Goal: Transaction & Acquisition: Subscribe to service/newsletter

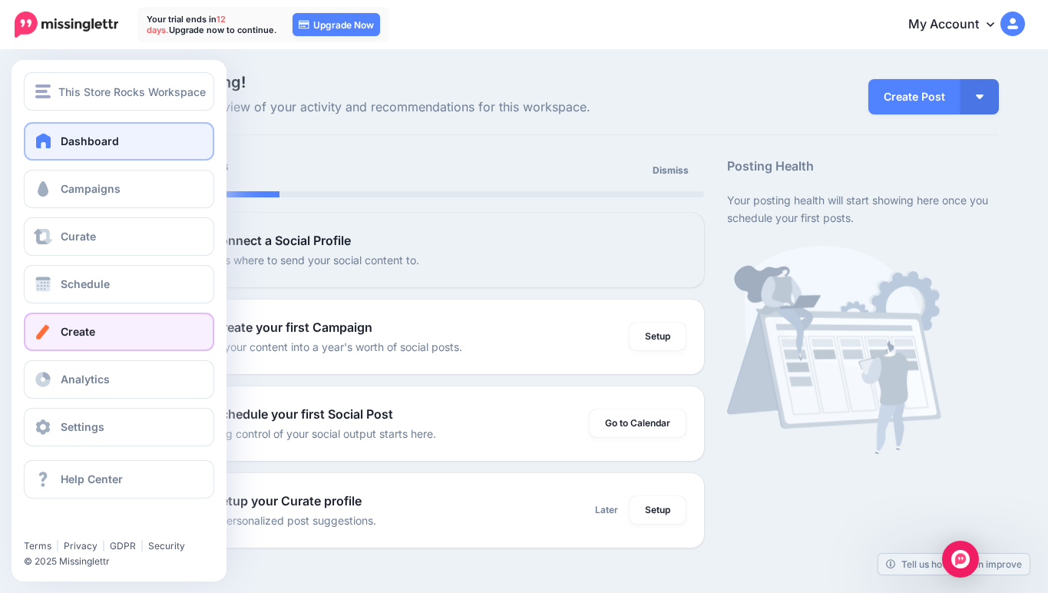
click at [62, 335] on span "Create" at bounding box center [78, 331] width 35 height 13
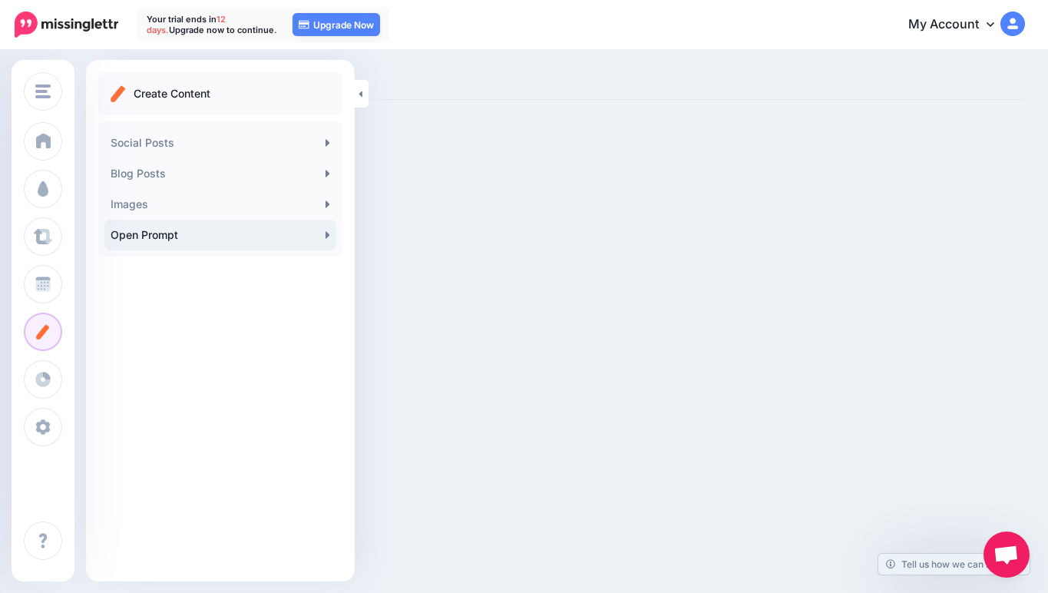
click at [165, 227] on link "Open Prompt" at bounding box center [220, 235] width 232 height 31
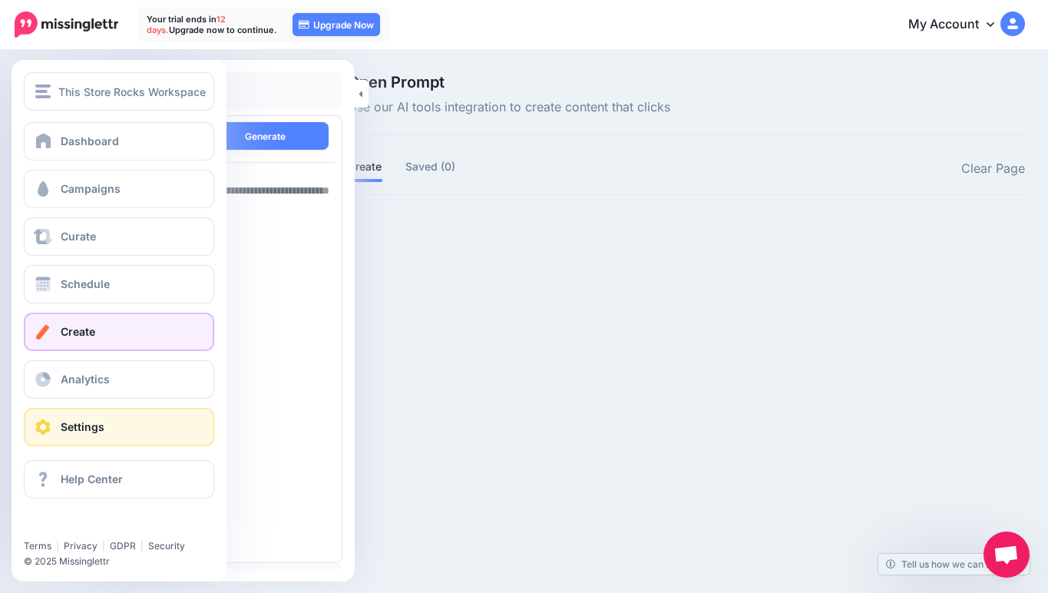
click at [57, 418] on link "Settings" at bounding box center [119, 427] width 190 height 38
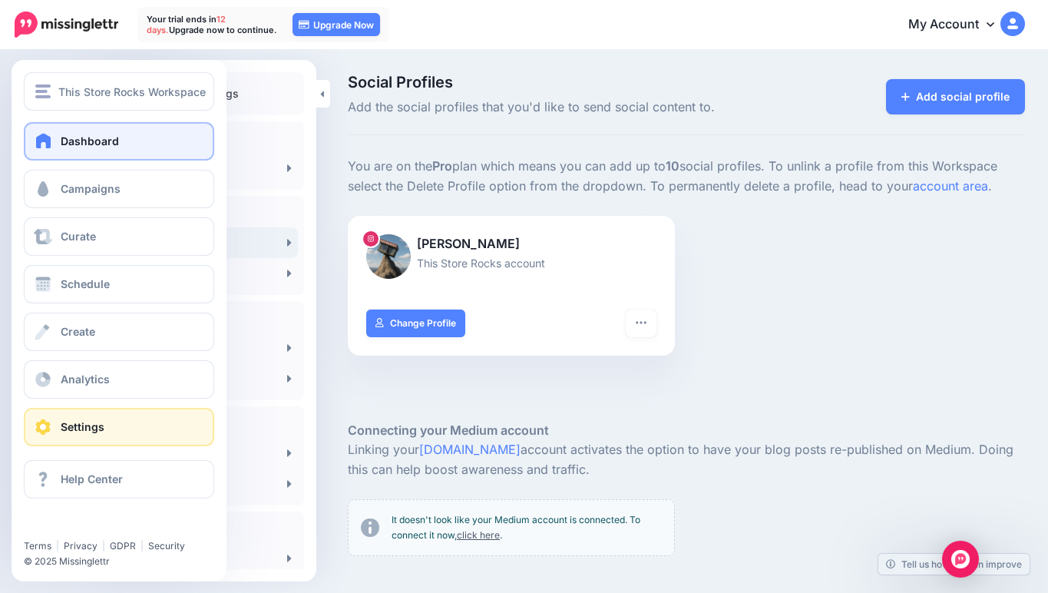
click at [126, 131] on link "Dashboard" at bounding box center [119, 141] width 190 height 38
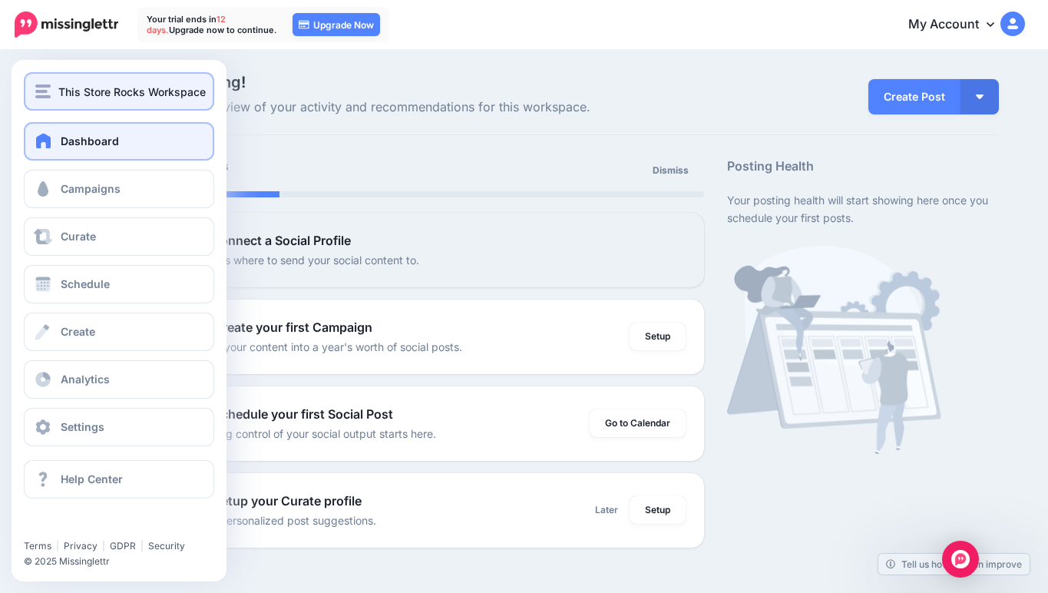
click at [46, 98] on div "This Store Rocks Workspace" at bounding box center [118, 92] width 167 height 18
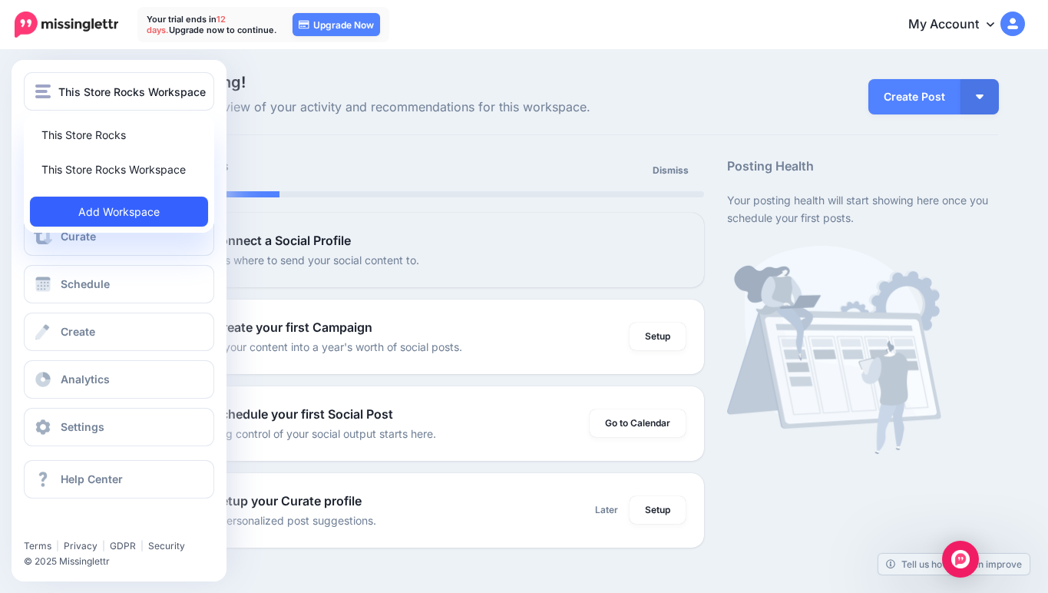
click at [78, 205] on link "Add Workspace" at bounding box center [119, 212] width 178 height 30
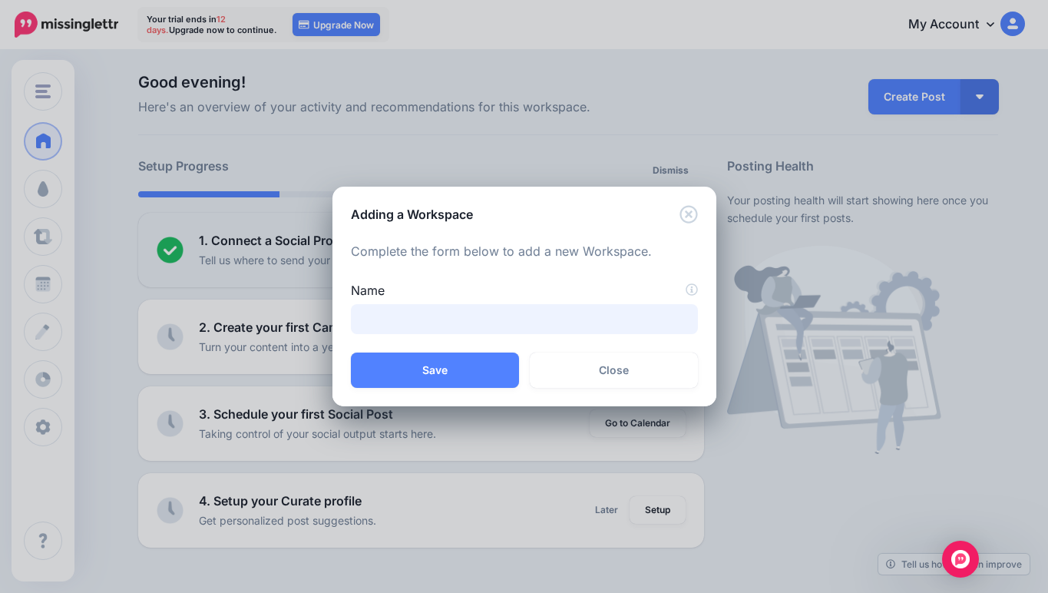
click at [537, 309] on input "Name" at bounding box center [524, 319] width 347 height 30
type input "*******"
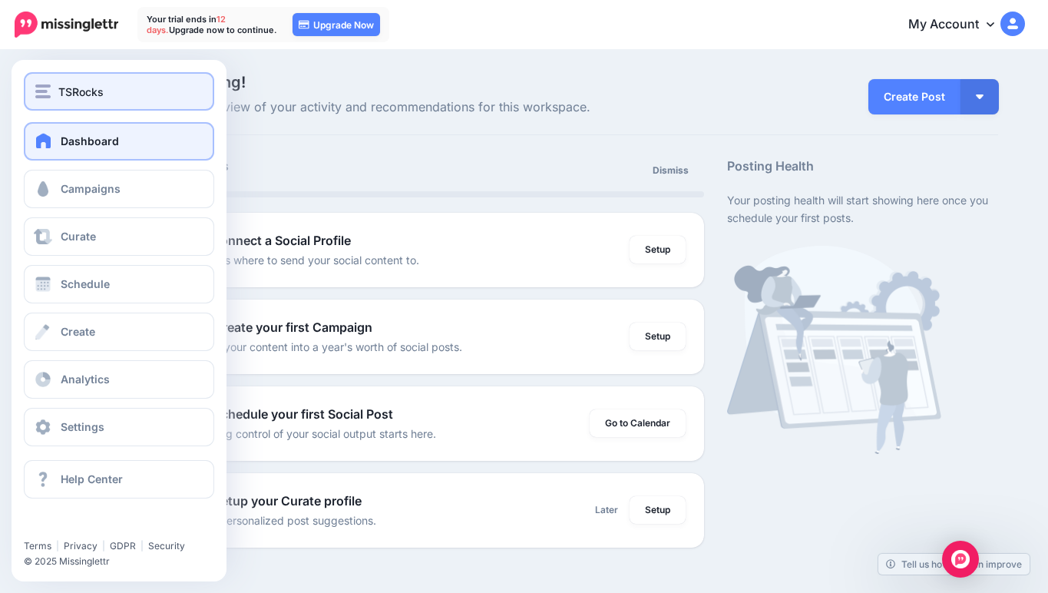
click at [37, 88] on img "button" at bounding box center [42, 91] width 15 height 14
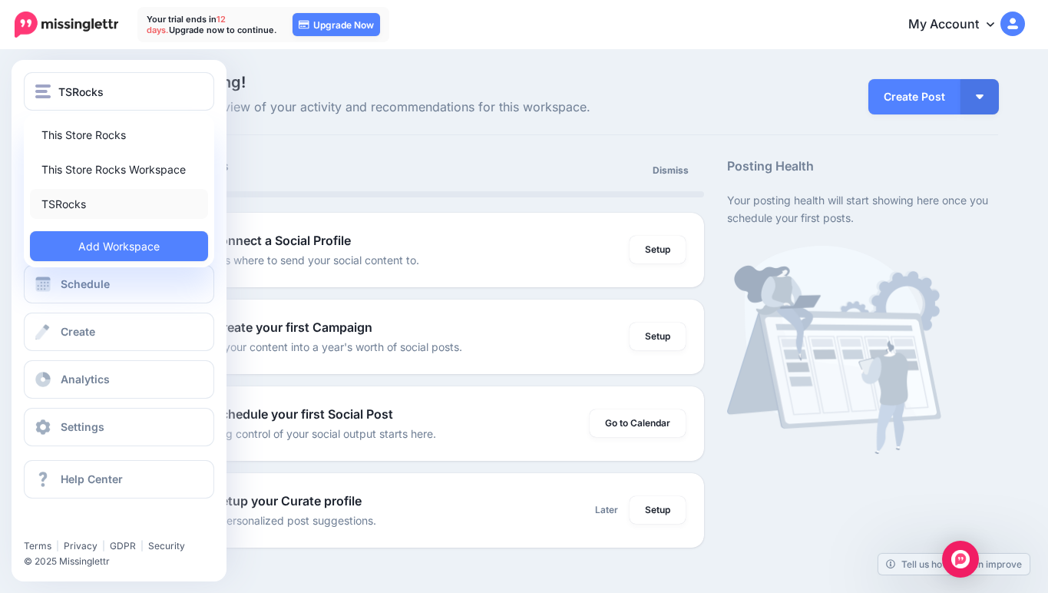
click at [69, 197] on link "TSRocks" at bounding box center [119, 204] width 178 height 30
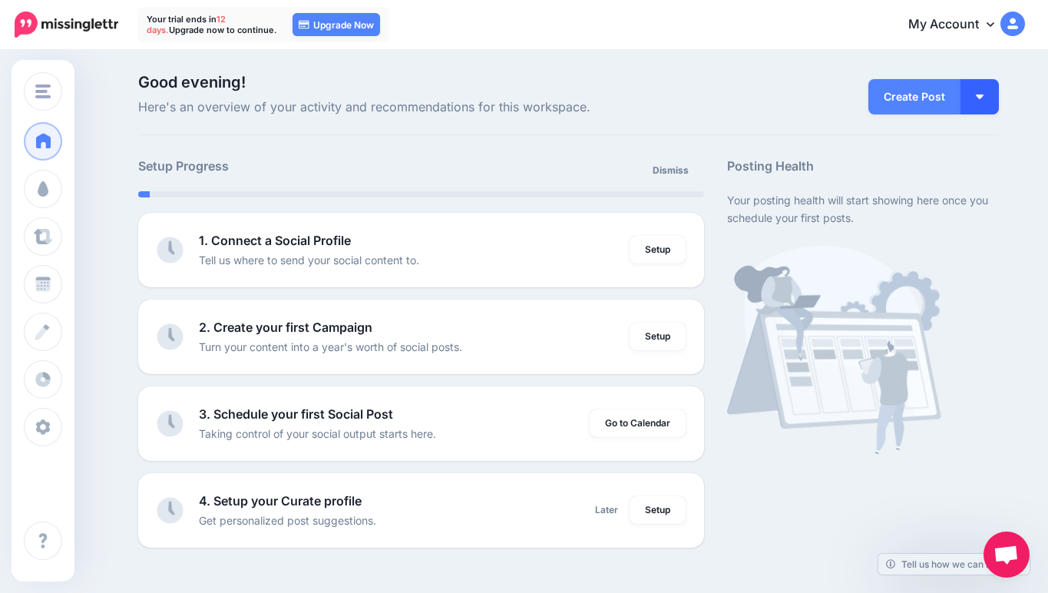
click at [990, 82] on button "button" at bounding box center [980, 96] width 38 height 35
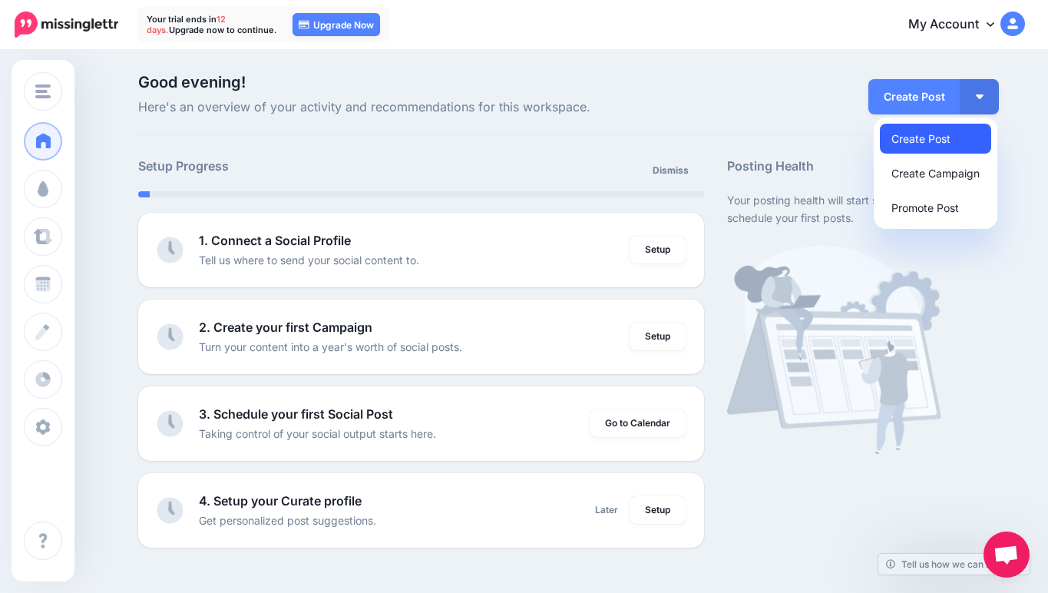
click at [928, 139] on link "Create Post" at bounding box center [935, 139] width 111 height 30
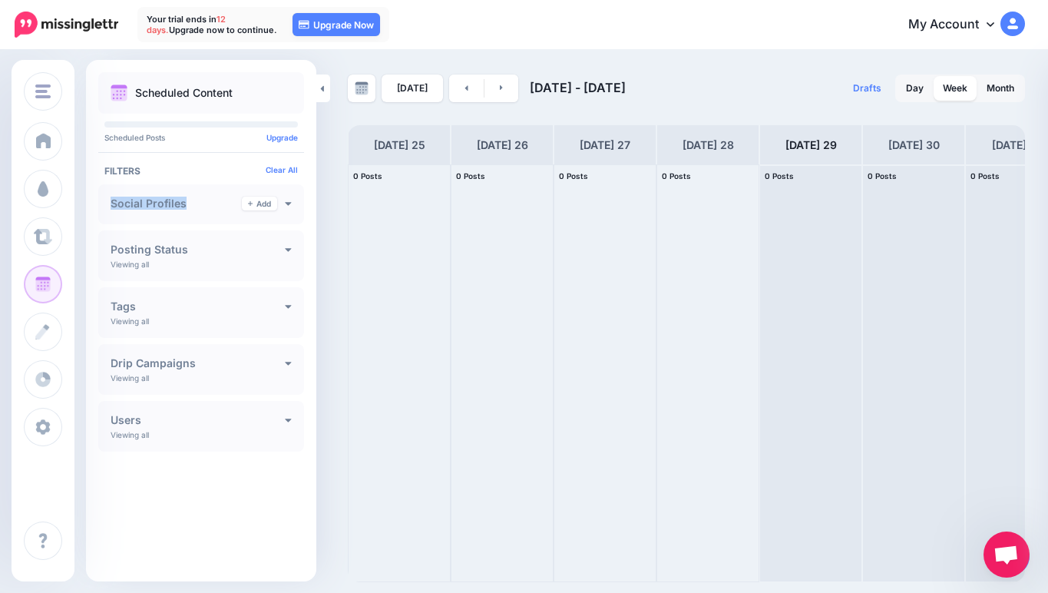
click at [212, 199] on div "Social Profiles Add" at bounding box center [201, 204] width 181 height 14
click at [289, 207] on icon at bounding box center [288, 202] width 7 height 11
click at [269, 204] on link "Add" at bounding box center [259, 204] width 35 height 14
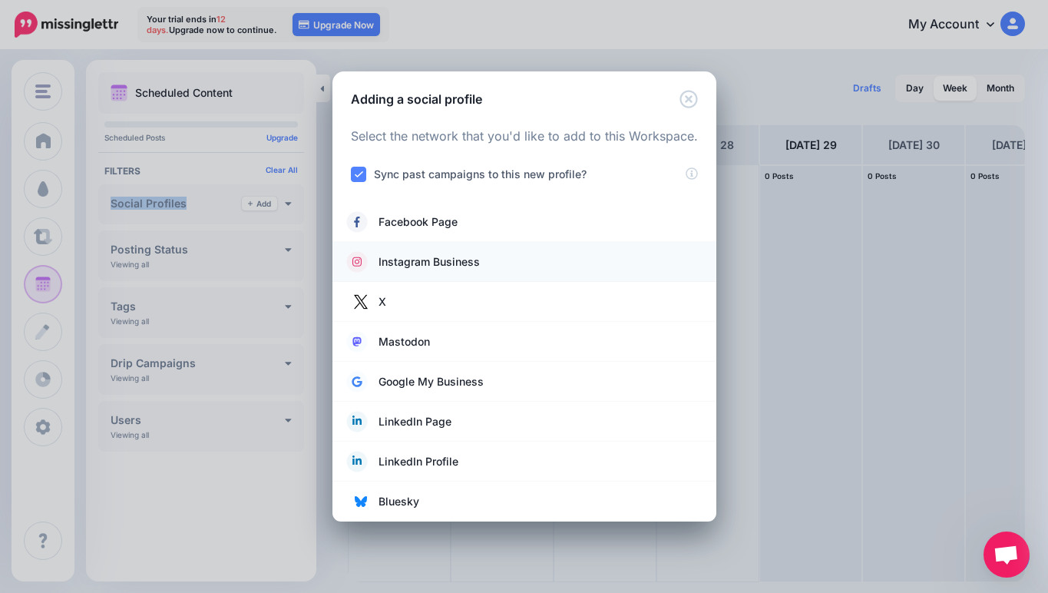
click at [420, 254] on span "Instagram Business" at bounding box center [429, 262] width 101 height 18
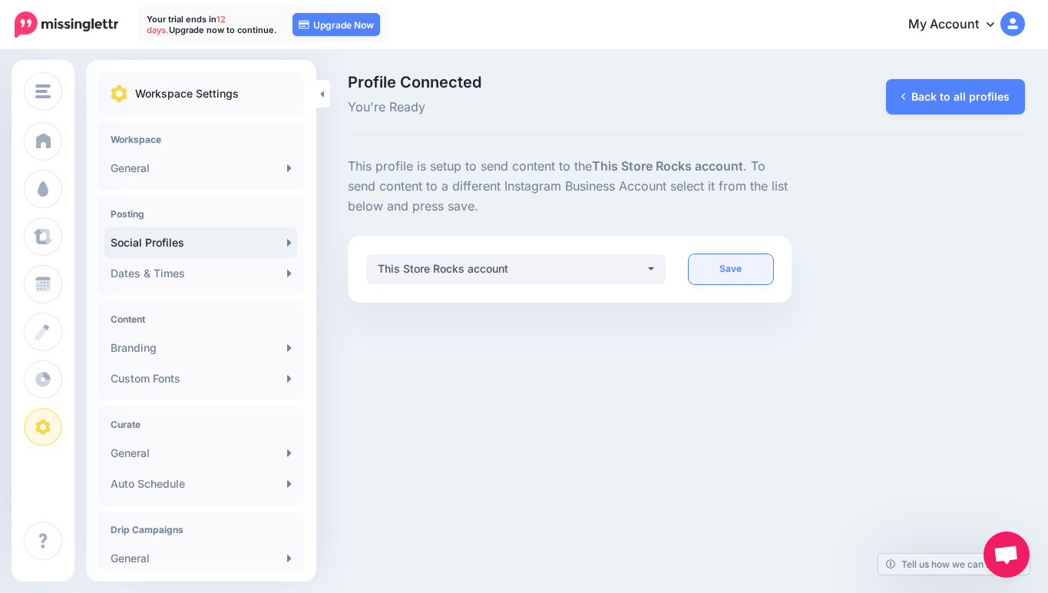
click at [738, 271] on link "Save" at bounding box center [731, 269] width 84 height 30
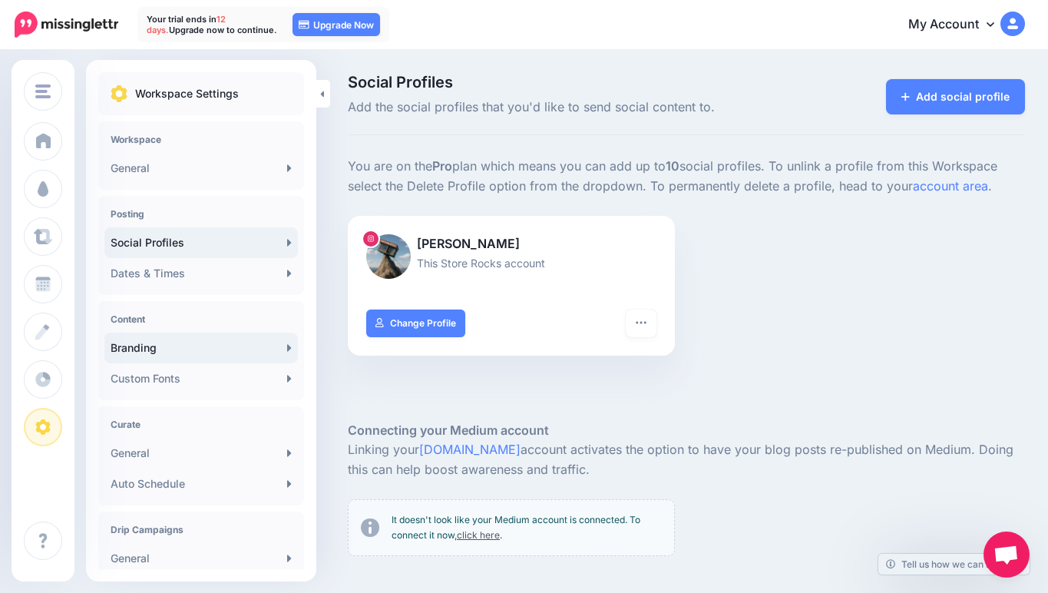
click at [215, 362] on link "Branding" at bounding box center [200, 347] width 193 height 31
click at [213, 355] on link "Branding" at bounding box center [200, 347] width 193 height 31
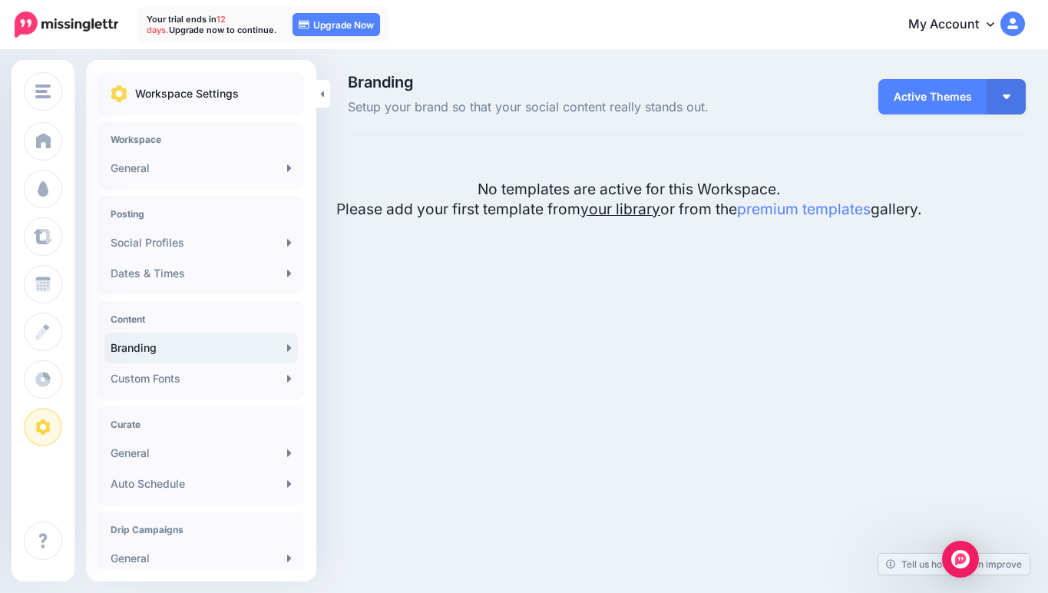
click at [610, 207] on link "your library" at bounding box center [620, 209] width 80 height 18
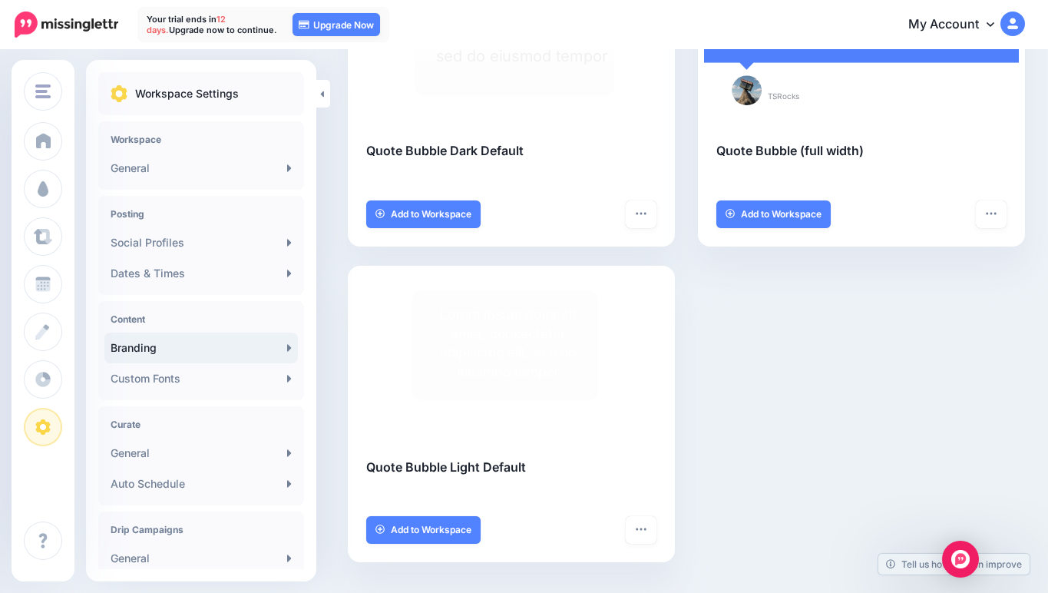
scroll to position [535, 0]
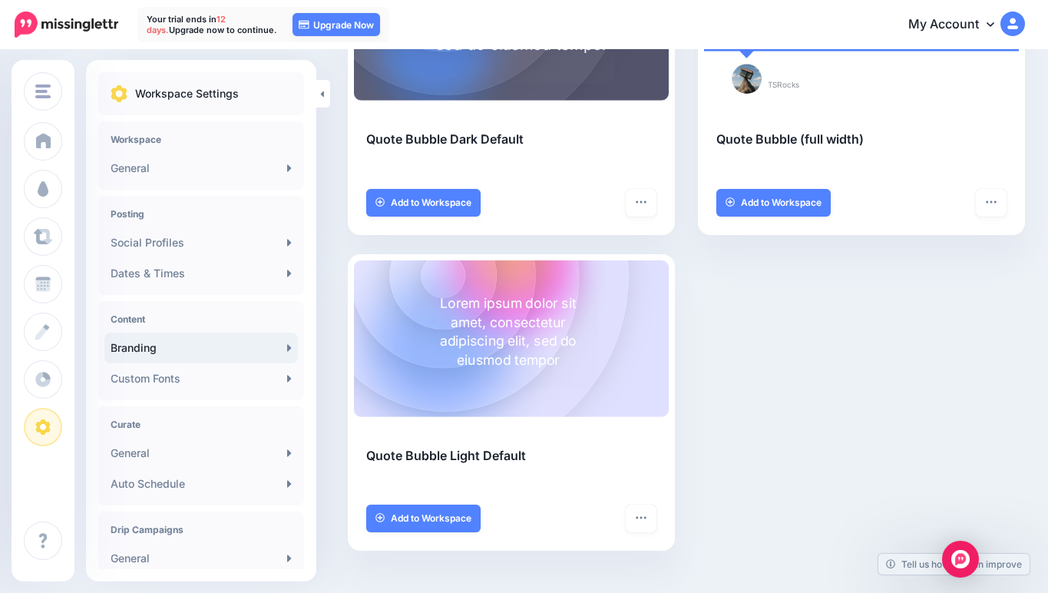
click at [759, 375] on div "Rectangle TSRocks Lorem ipsum dolor sit amet, consectetur adipiscing elit, sed …" at bounding box center [686, 95] width 700 height 949
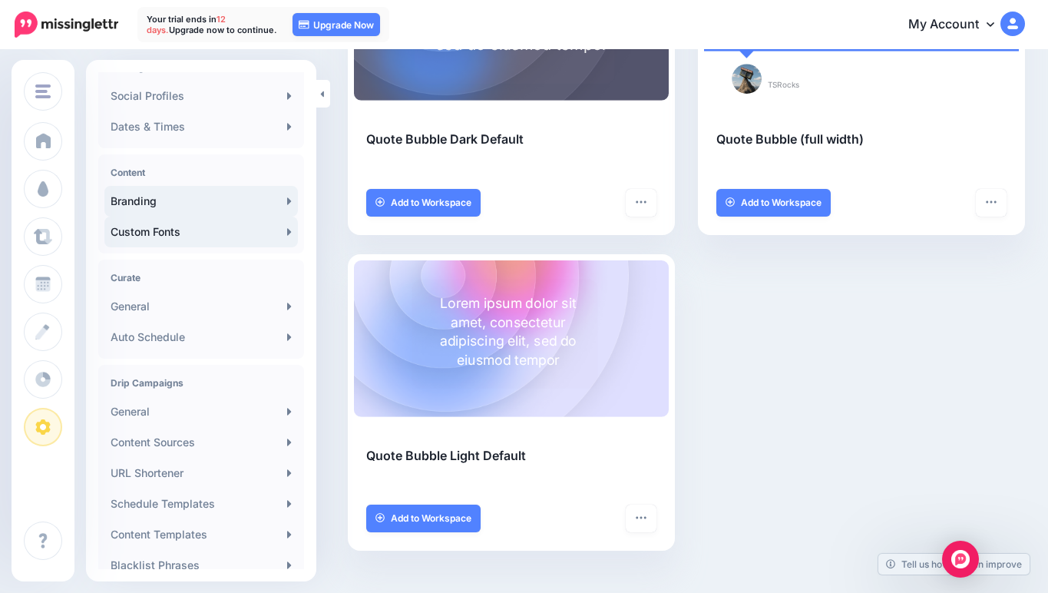
scroll to position [251, 0]
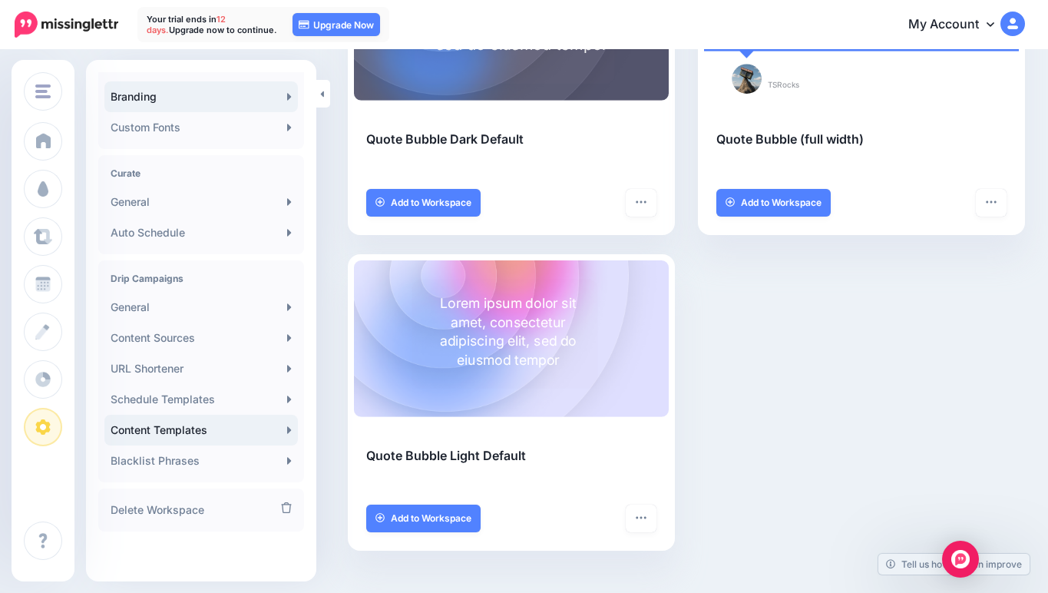
click at [190, 419] on link "Content Templates" at bounding box center [200, 430] width 193 height 31
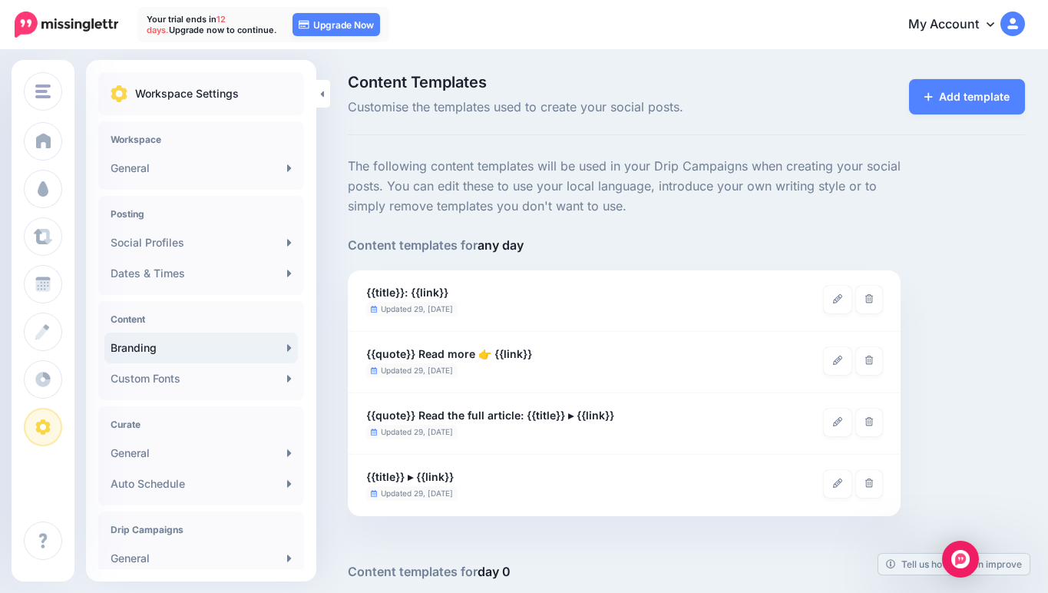
click at [203, 346] on link "Branding" at bounding box center [200, 347] width 193 height 31
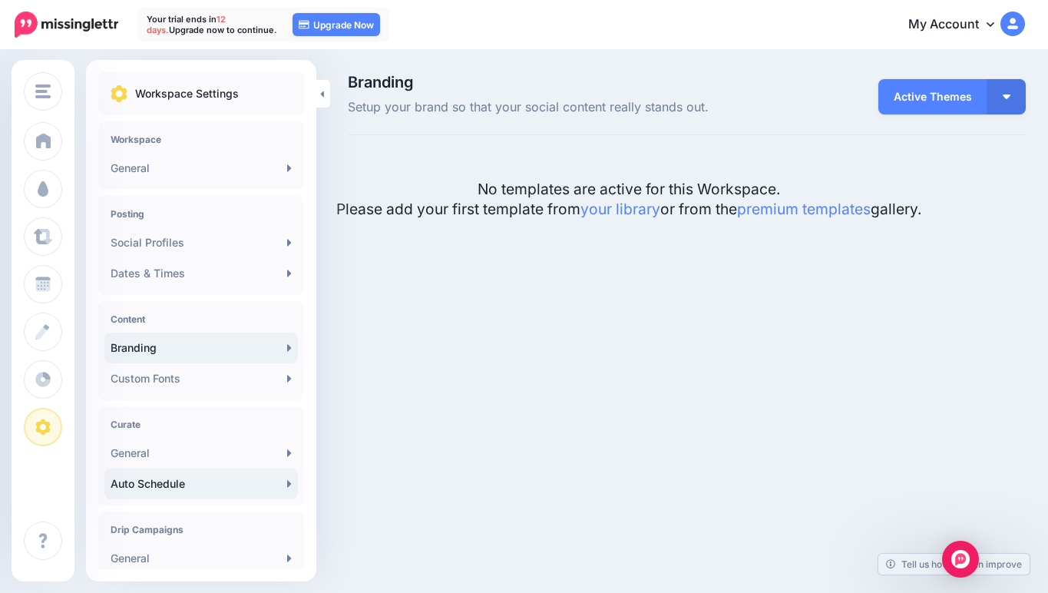
click at [223, 476] on link "Auto Schedule" at bounding box center [200, 483] width 193 height 31
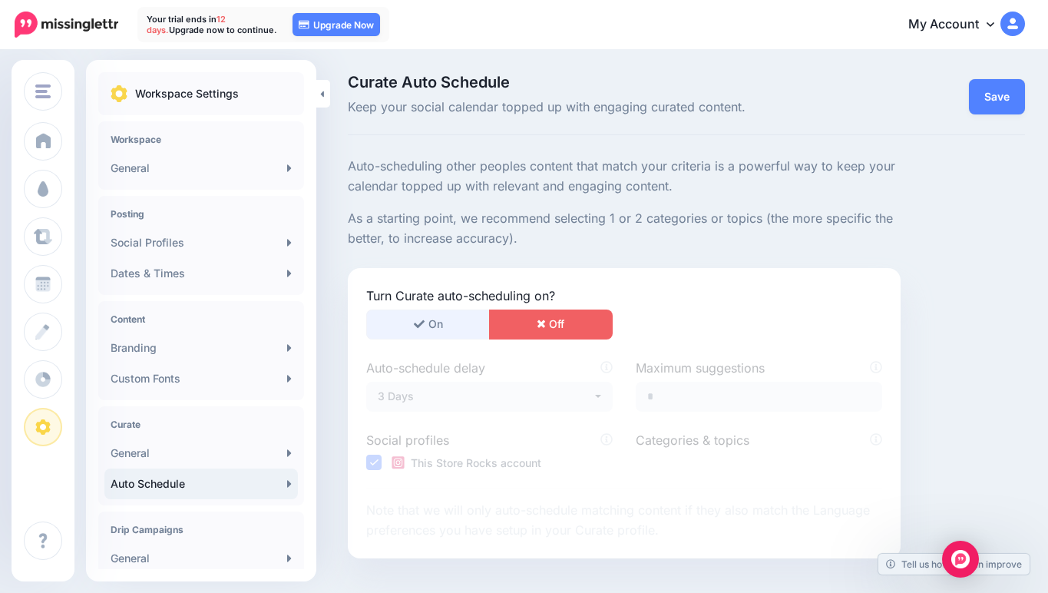
click at [430, 313] on button "On" at bounding box center [428, 324] width 124 height 30
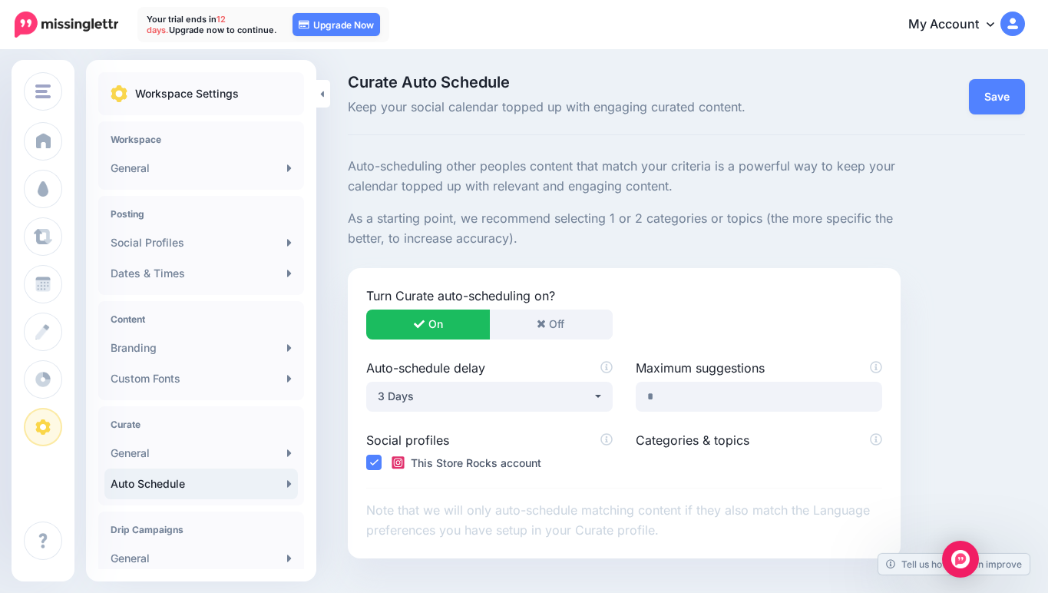
click at [681, 440] on label "Categories & topics" at bounding box center [759, 440] width 246 height 18
click at [547, 394] on div "3 Days" at bounding box center [485, 396] width 214 height 18
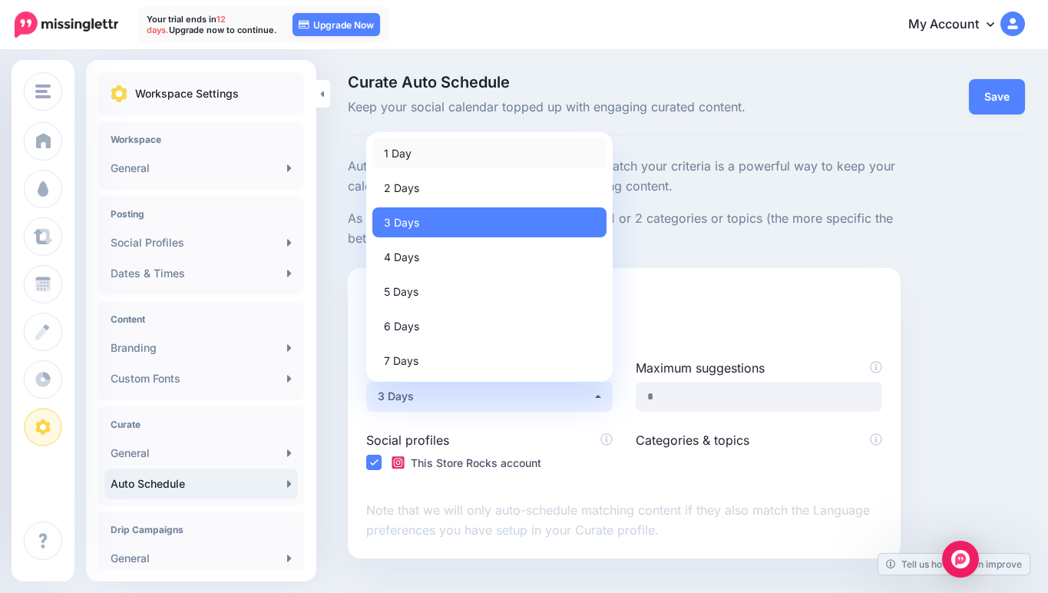
click at [456, 147] on link "1 Day" at bounding box center [489, 153] width 234 height 30
select select "*"
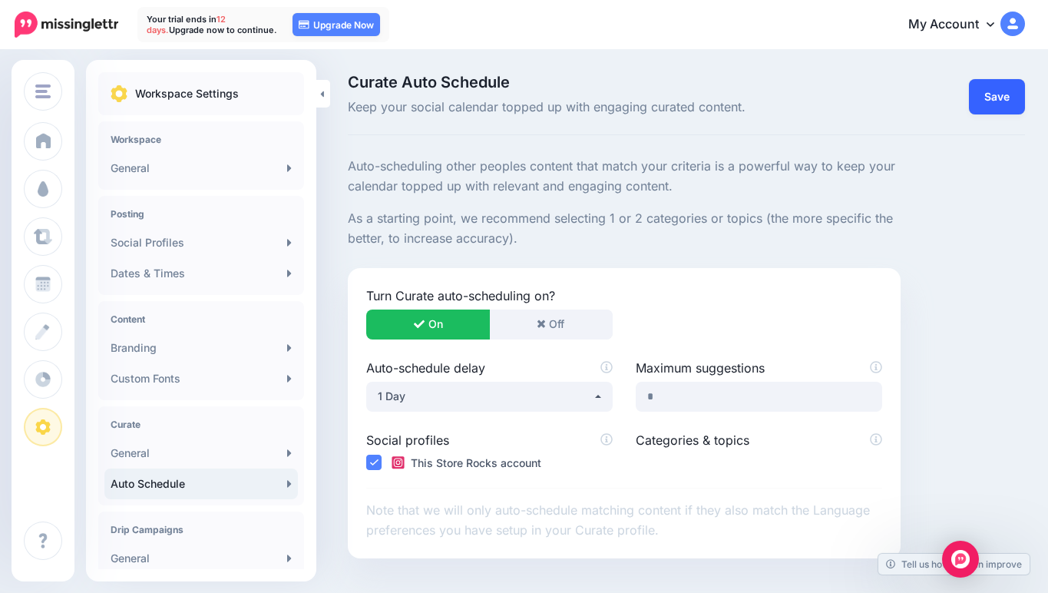
click at [982, 106] on link "Save" at bounding box center [997, 96] width 56 height 35
click at [167, 247] on link "Social Profiles" at bounding box center [200, 242] width 193 height 31
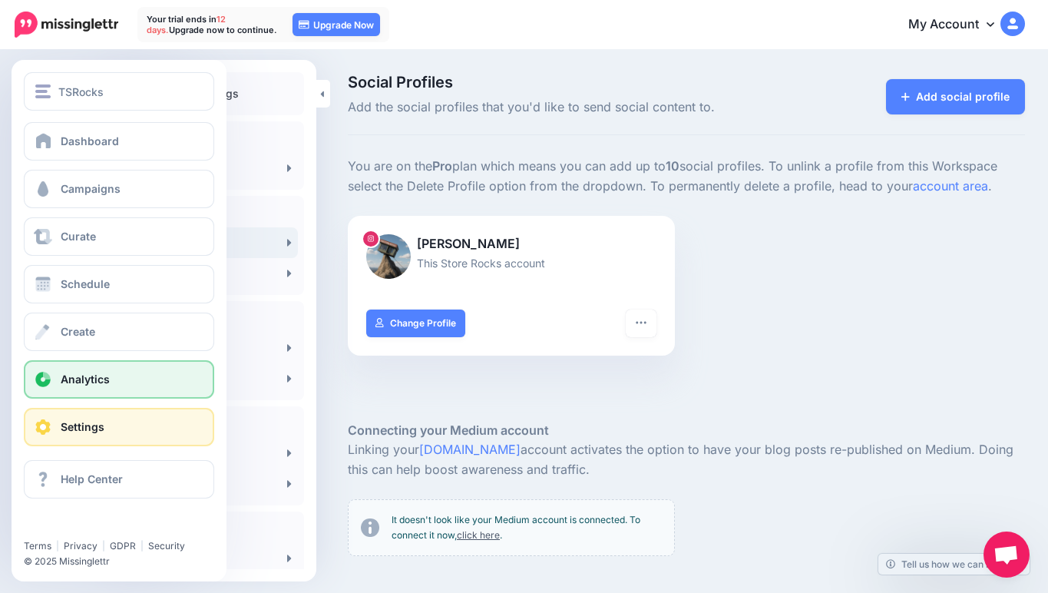
click at [74, 379] on span "Analytics" at bounding box center [85, 378] width 49 height 13
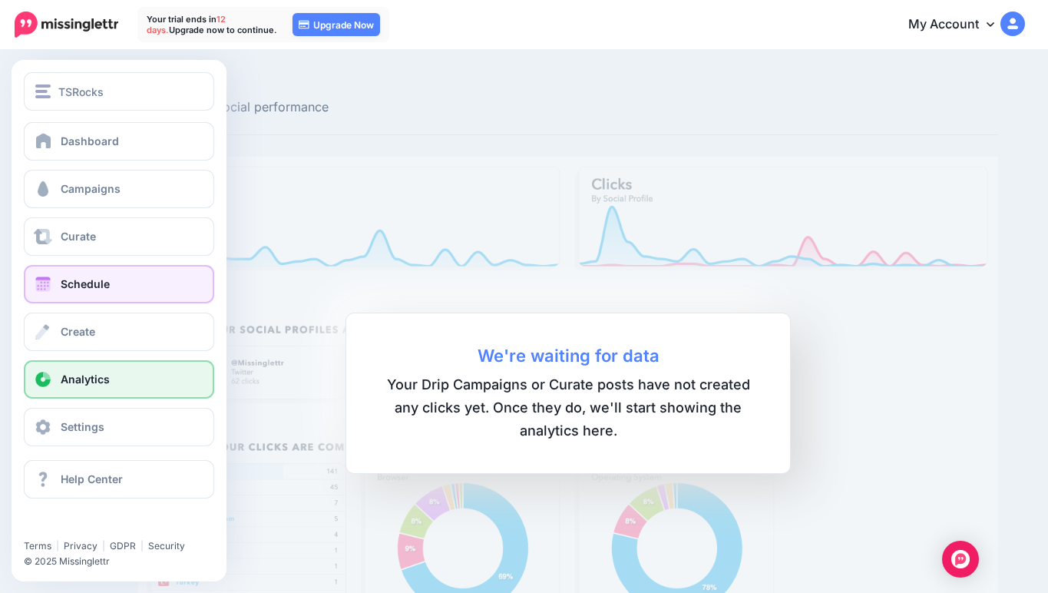
click at [103, 293] on link "Schedule" at bounding box center [119, 284] width 190 height 38
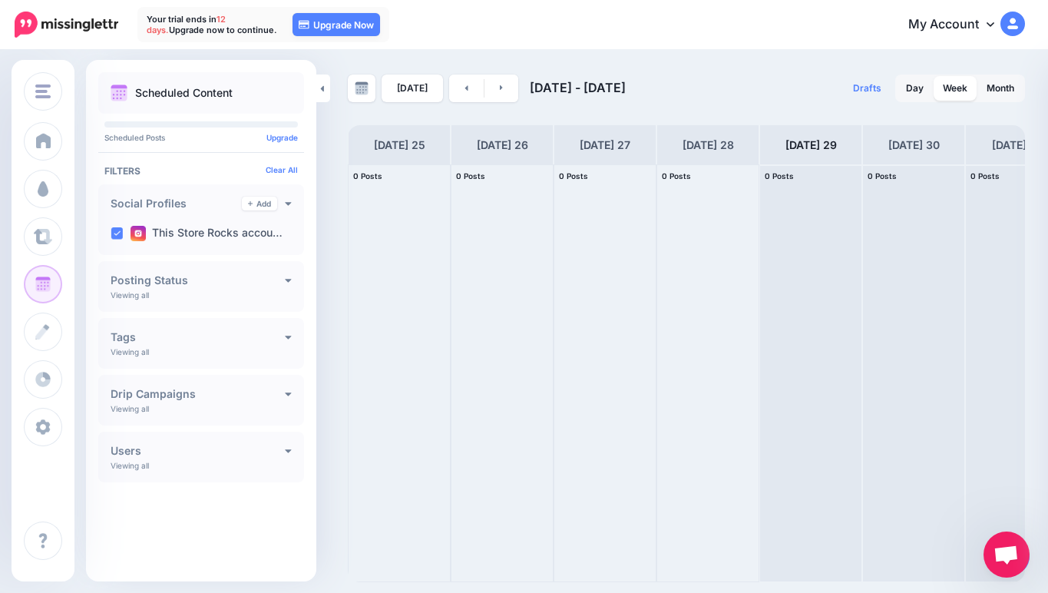
click at [165, 295] on div "Posting Status Viewing all Published Scheduled Awaiting Approval Error" at bounding box center [201, 286] width 206 height 51
click at [293, 279] on div "Posting Status Viewing all Published Scheduled Awaiting Approval Error" at bounding box center [201, 286] width 206 height 51
click at [287, 279] on icon at bounding box center [289, 281] width 6 height 4
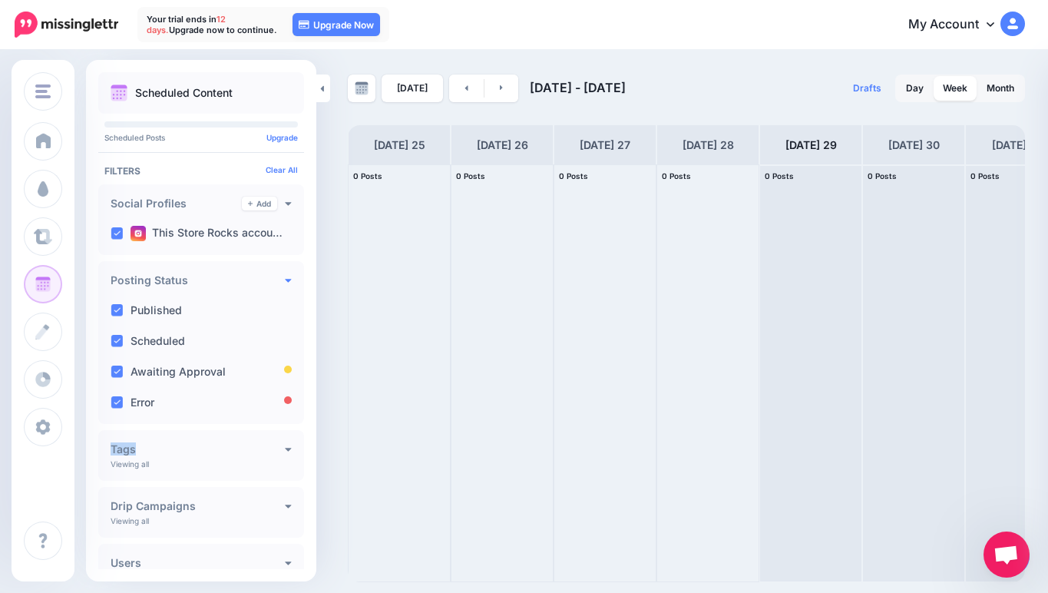
click at [287, 279] on div "Posting Status Viewing all Published Scheduled Awaiting Approval Error" at bounding box center [201, 342] width 206 height 163
click at [285, 279] on icon at bounding box center [288, 279] width 7 height 11
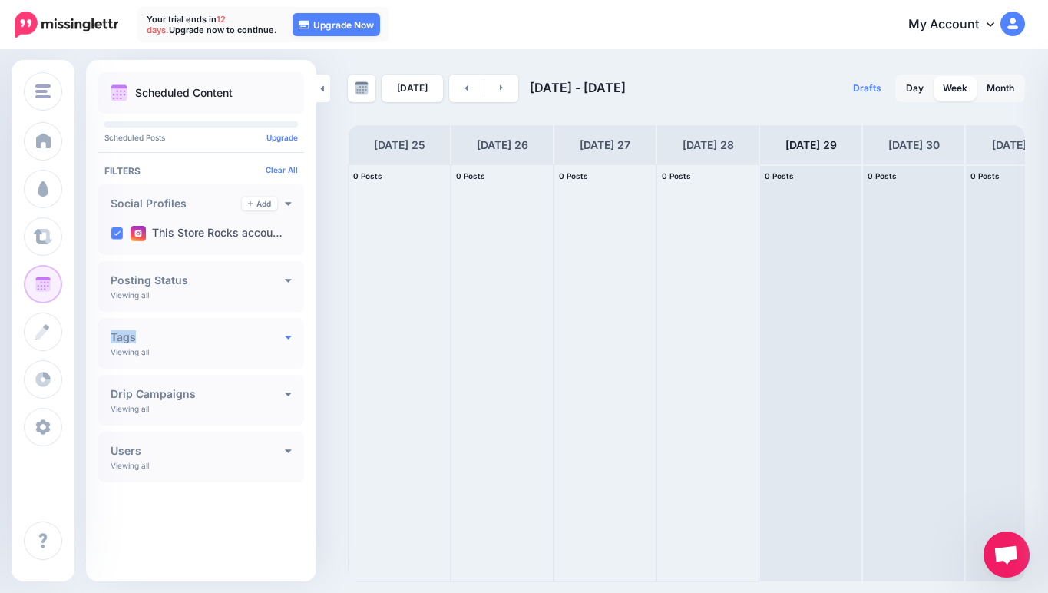
click at [287, 336] on icon at bounding box center [289, 338] width 6 height 4
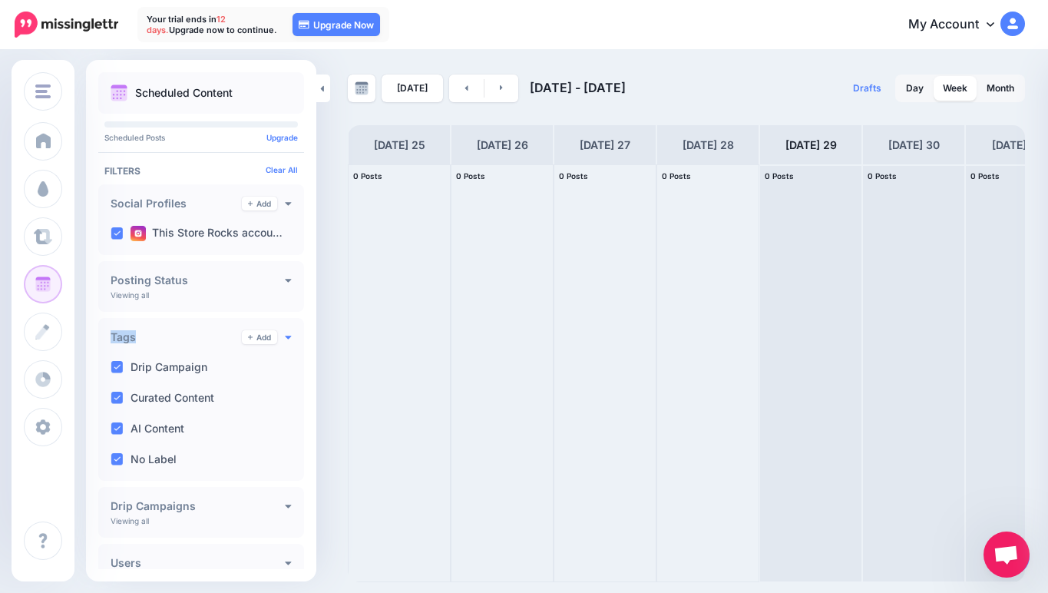
click at [287, 336] on div "Tags Add Viewing all Drip Campaign Curated Content AI Content No Label" at bounding box center [201, 399] width 206 height 163
click at [285, 335] on icon at bounding box center [288, 336] width 7 height 11
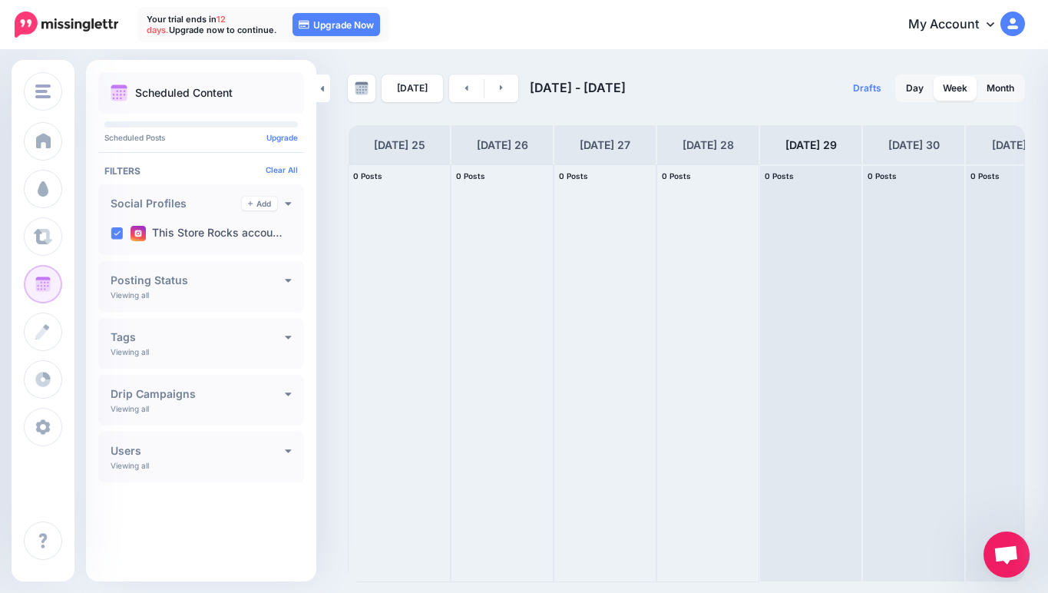
click at [284, 393] on h4 "Drip Campaigns" at bounding box center [198, 394] width 174 height 11
click at [286, 393] on icon at bounding box center [289, 394] width 6 height 4
click at [359, 89] on img at bounding box center [362, 88] width 14 height 14
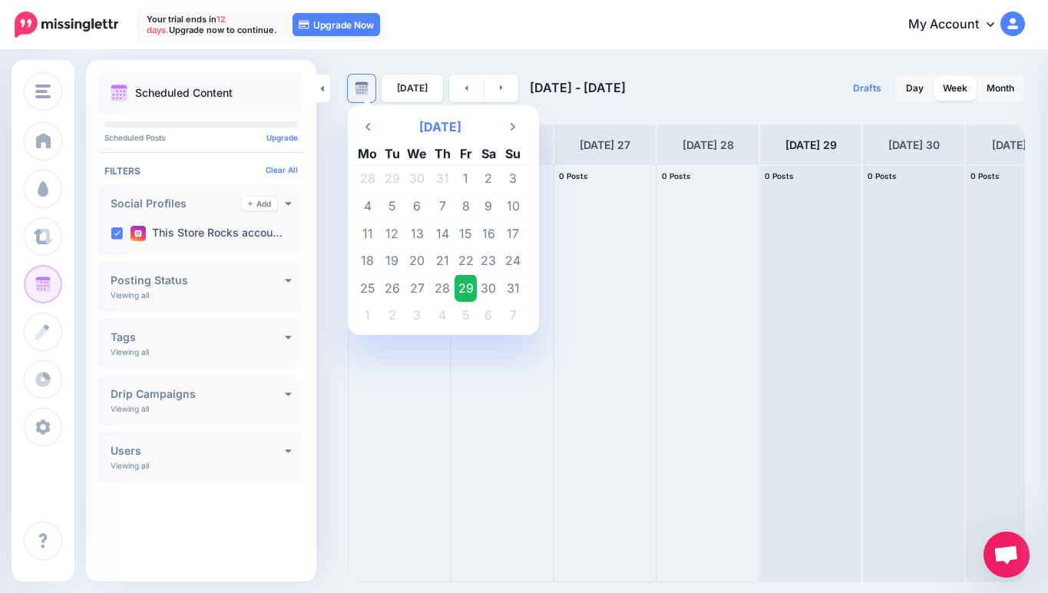
click at [359, 89] on img at bounding box center [362, 88] width 14 height 14
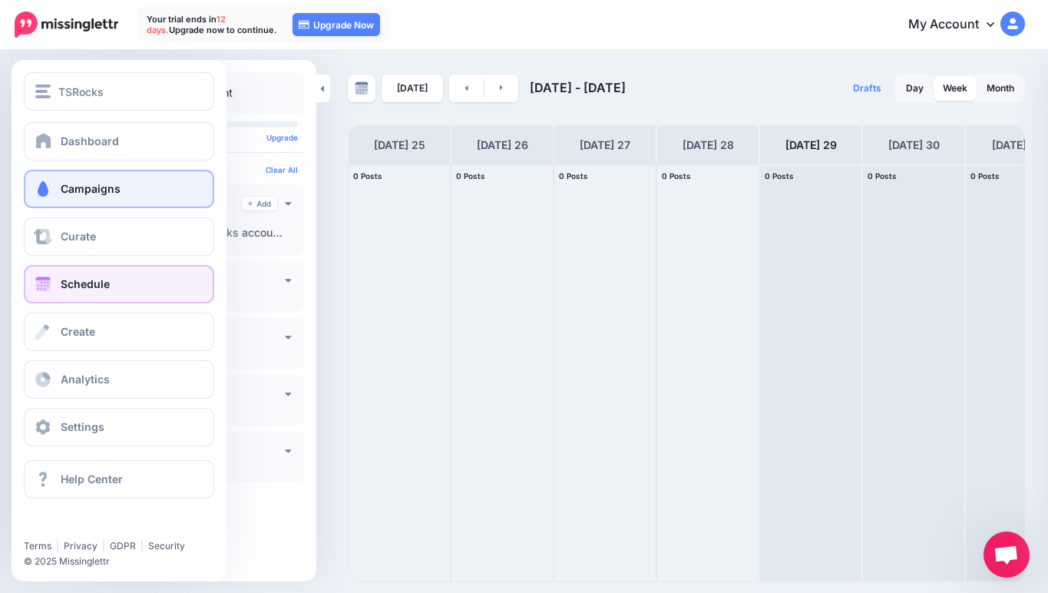
click at [81, 195] on link "Campaigns" at bounding box center [119, 189] width 190 height 38
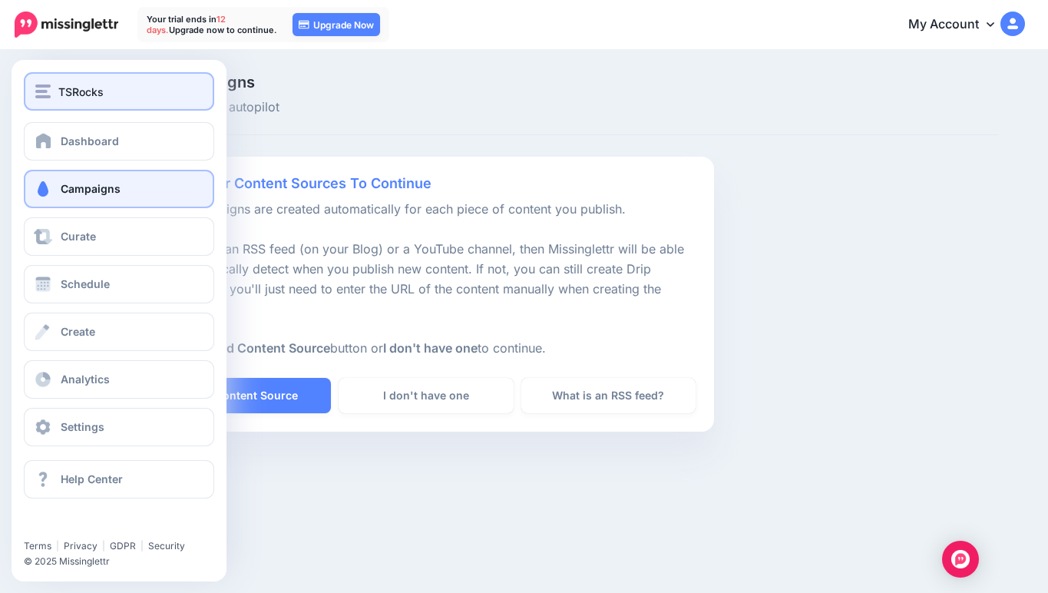
click at [84, 92] on span "TSRocks" at bounding box center [80, 92] width 45 height 18
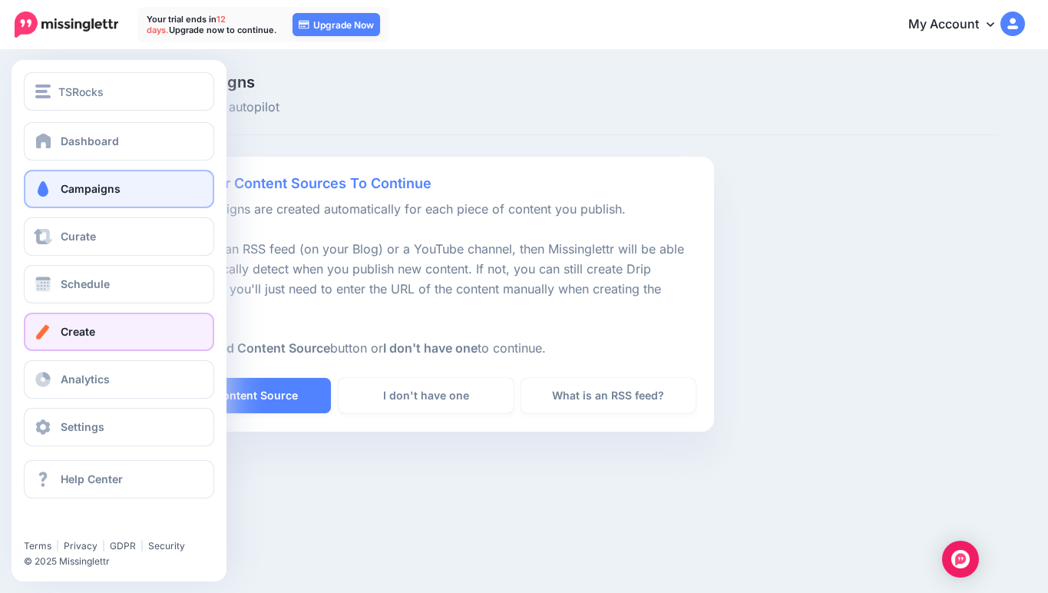
click at [74, 322] on link "Create" at bounding box center [119, 332] width 190 height 38
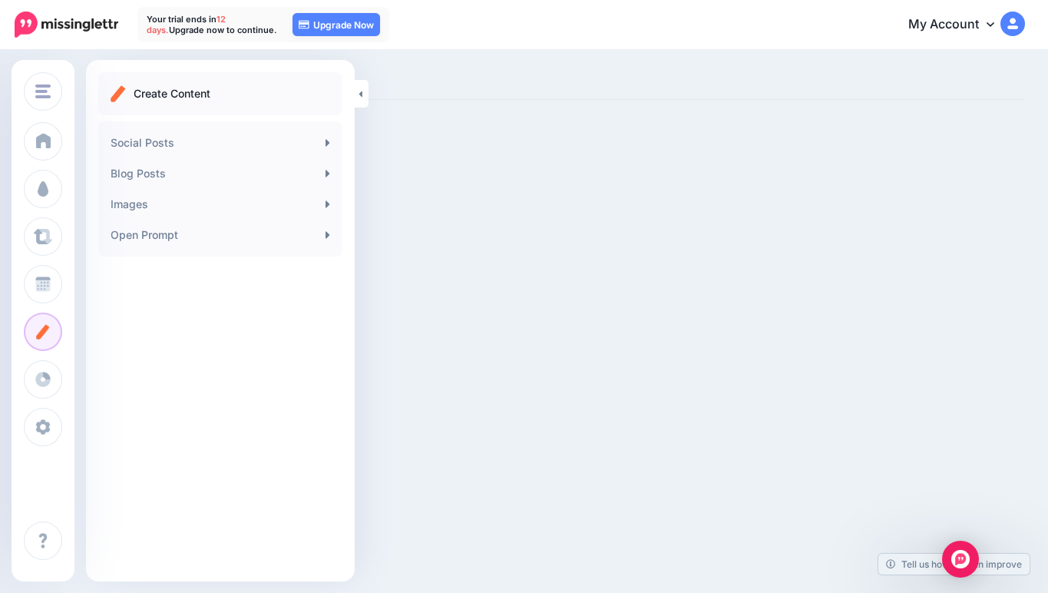
click at [245, 81] on div "Create Content" at bounding box center [220, 93] width 244 height 43
click at [183, 96] on p "Create Content" at bounding box center [172, 93] width 77 height 18
click at [151, 136] on link "Social Posts" at bounding box center [220, 142] width 232 height 31
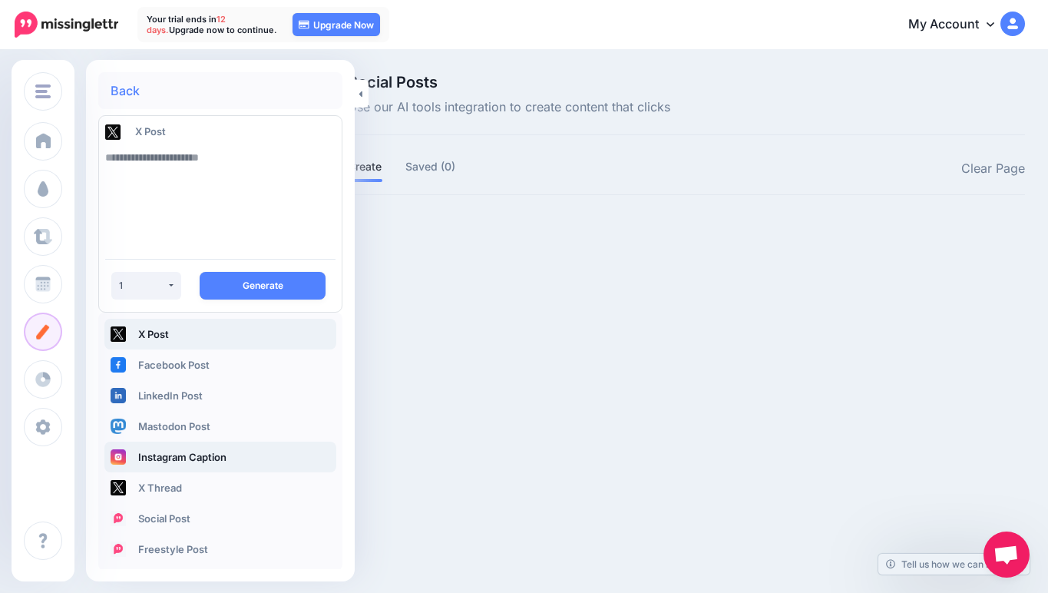
click at [147, 450] on link "Instagram Caption" at bounding box center [220, 456] width 232 height 31
click at [168, 185] on textarea at bounding box center [220, 194] width 230 height 104
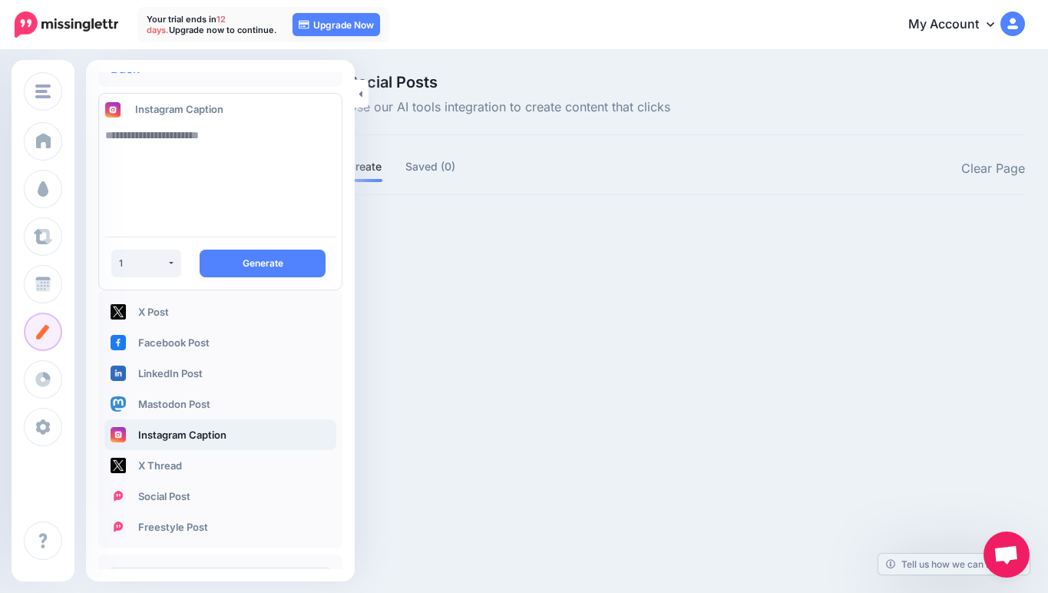
scroll to position [21, 0]
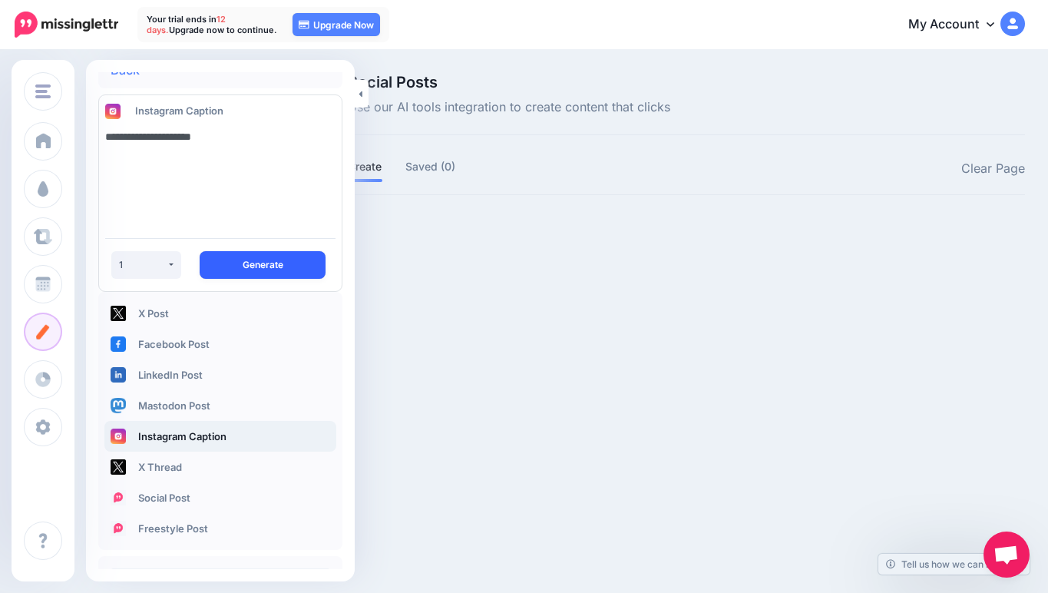
type textarea "**********"
click at [256, 251] on button "Generate" at bounding box center [263, 265] width 126 height 28
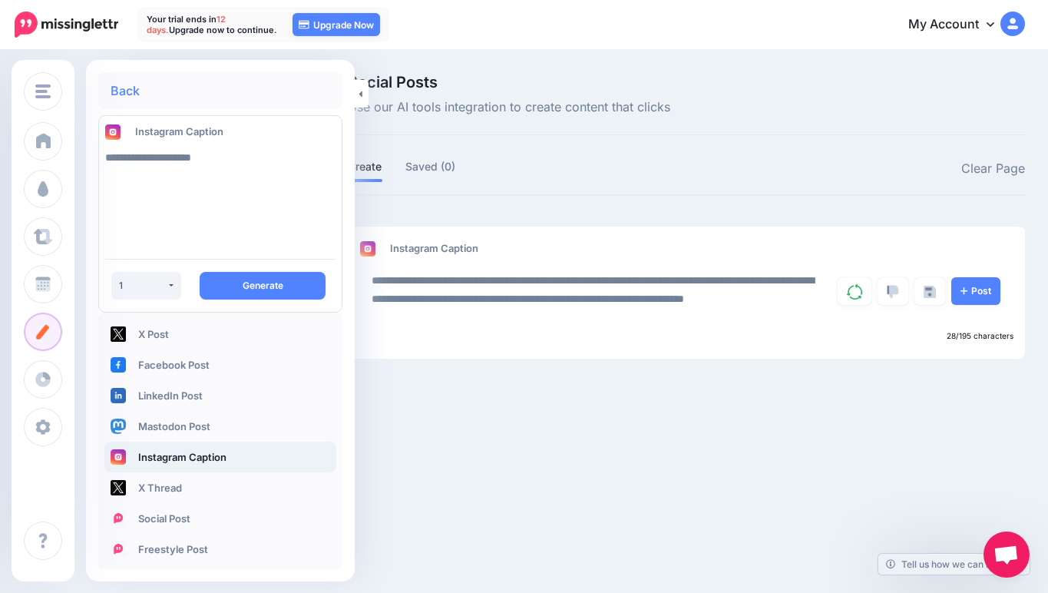
scroll to position [68, 0]
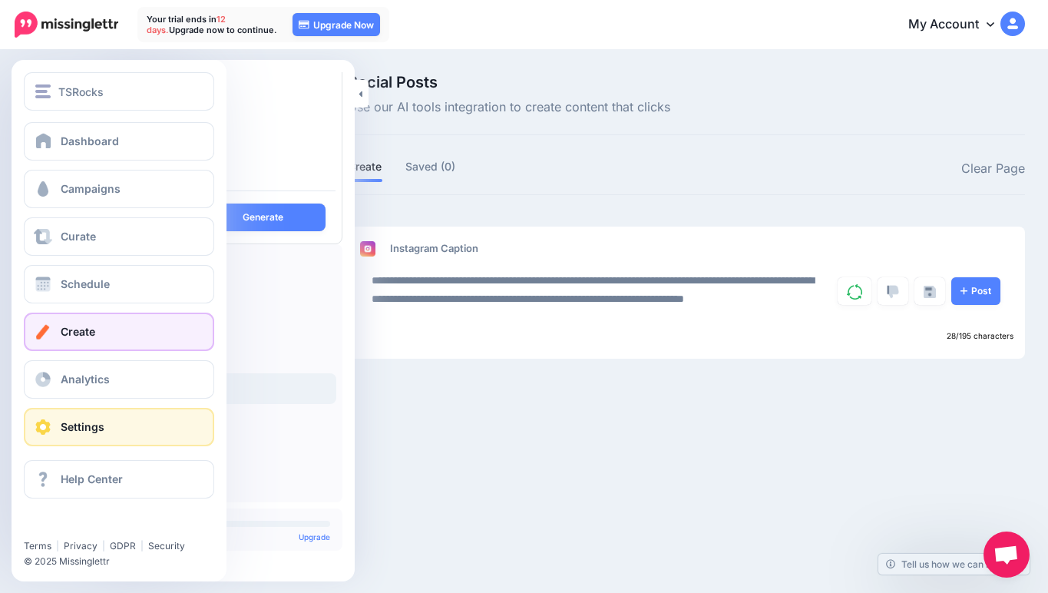
click at [72, 422] on span "Settings" at bounding box center [83, 426] width 44 height 13
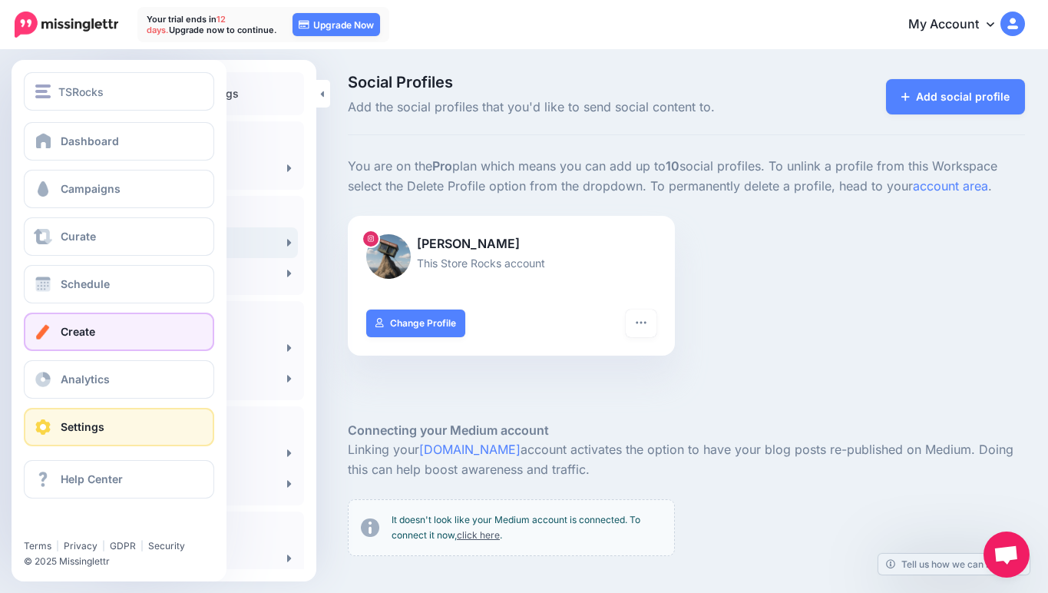
click at [71, 334] on span "Create" at bounding box center [78, 331] width 35 height 13
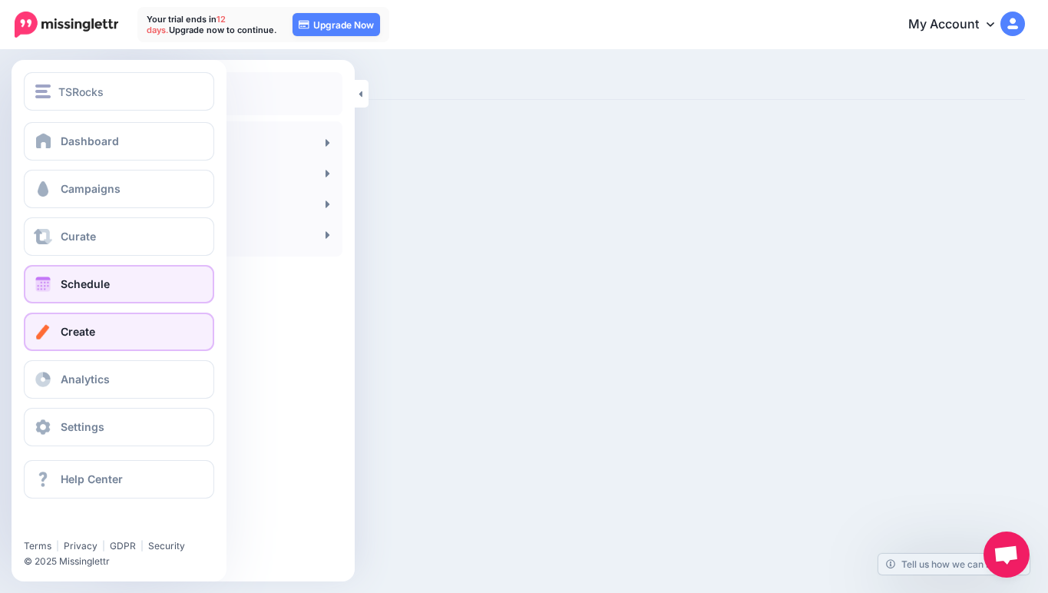
click at [71, 288] on span "Schedule" at bounding box center [85, 283] width 49 height 13
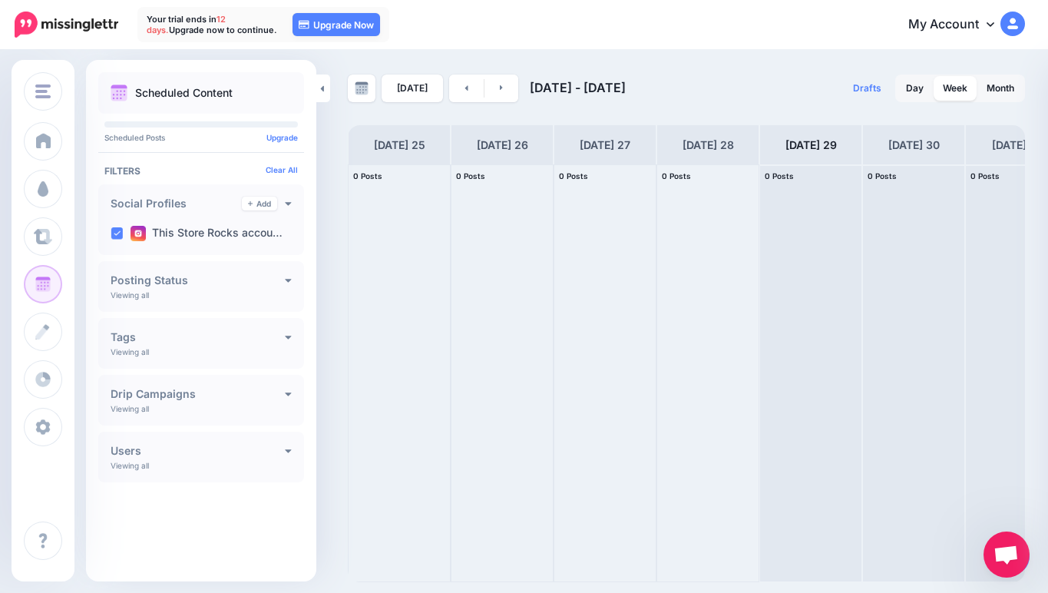
click at [244, 278] on h4 "Posting Status" at bounding box center [198, 280] width 174 height 11
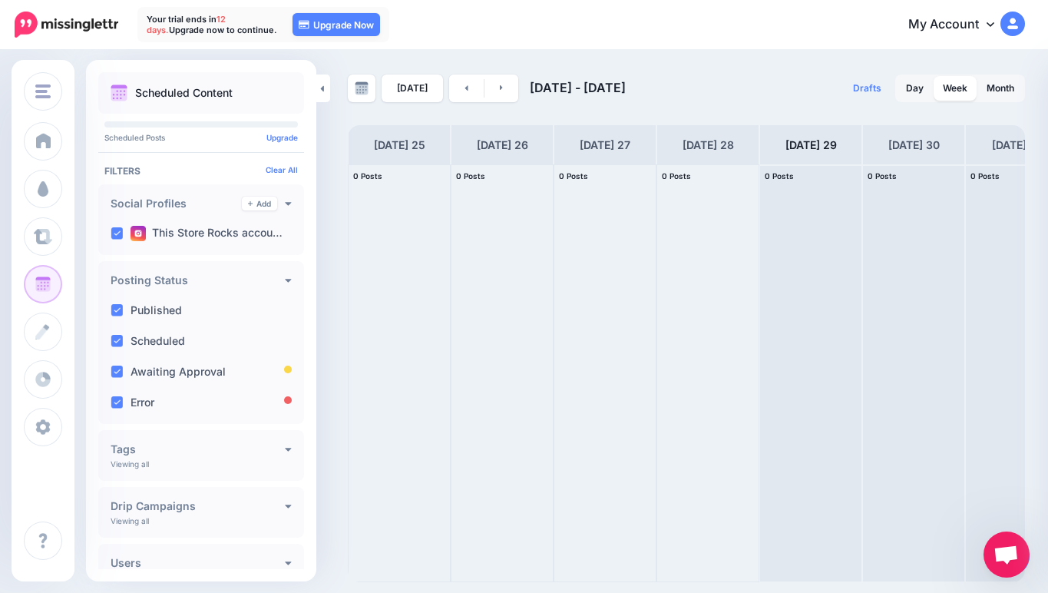
click at [244, 278] on h4 "Posting Status" at bounding box center [198, 280] width 174 height 11
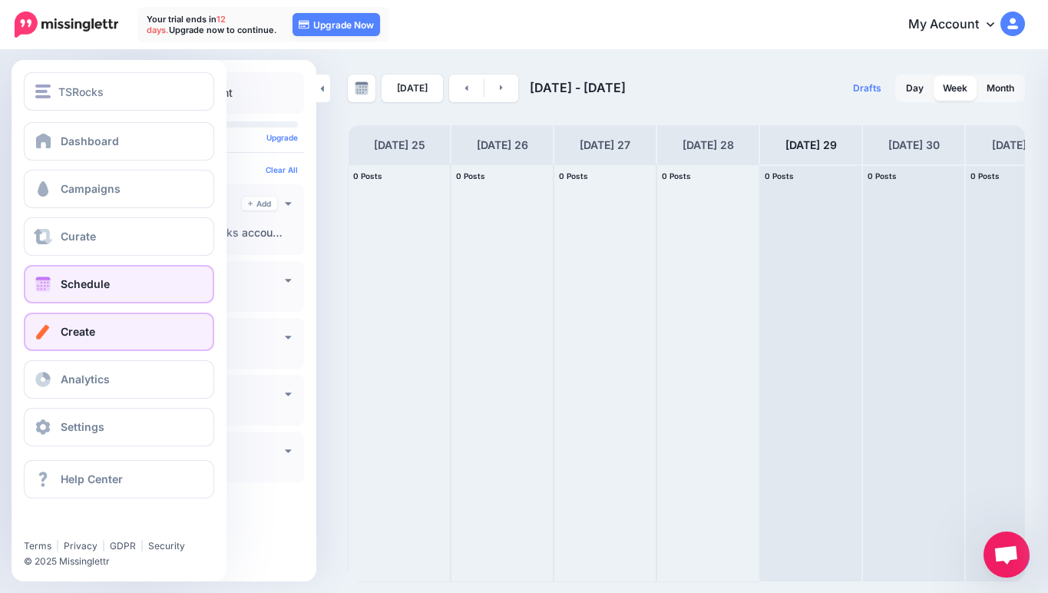
click at [41, 339] on link "Create" at bounding box center [119, 332] width 190 height 38
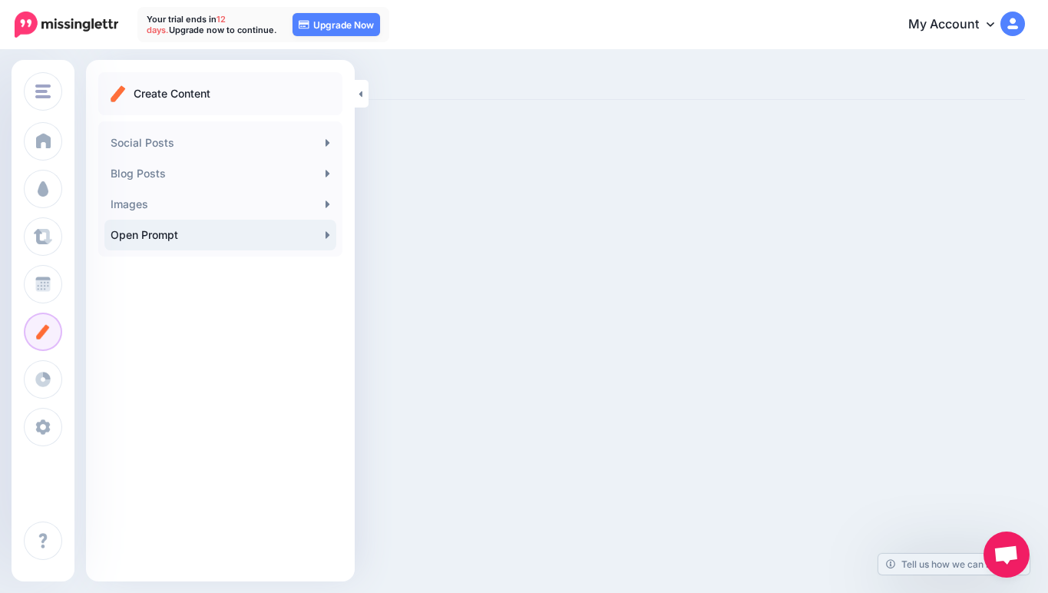
click at [165, 233] on link "Open Prompt" at bounding box center [220, 235] width 232 height 31
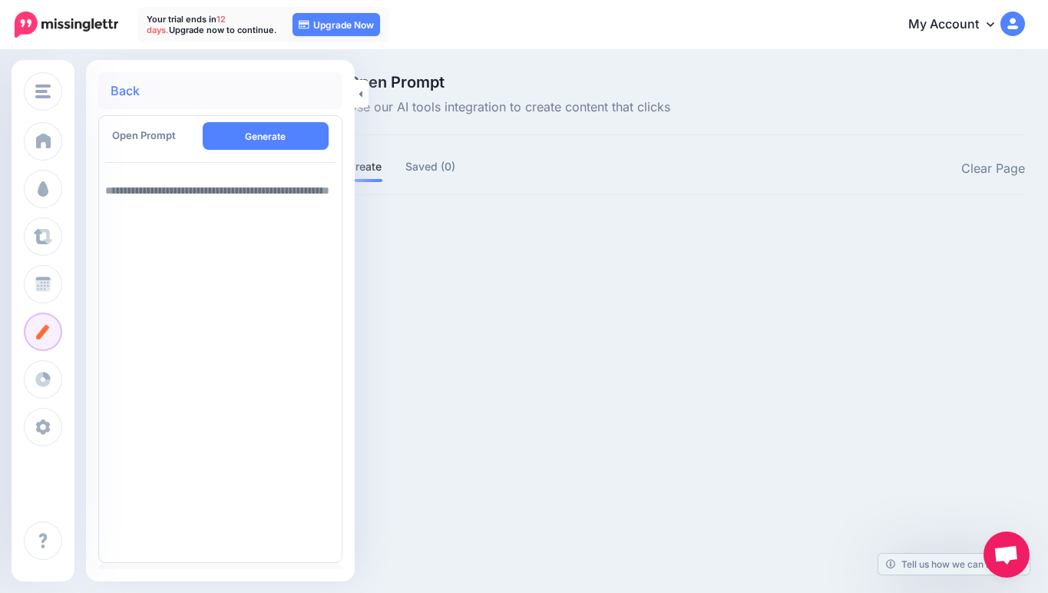
click at [133, 123] on div "Open Prompt" at bounding box center [156, 134] width 88 height 25
click at [137, 134] on span "Open Prompt" at bounding box center [144, 135] width 64 height 12
click at [120, 89] on link "Back" at bounding box center [125, 90] width 29 height 12
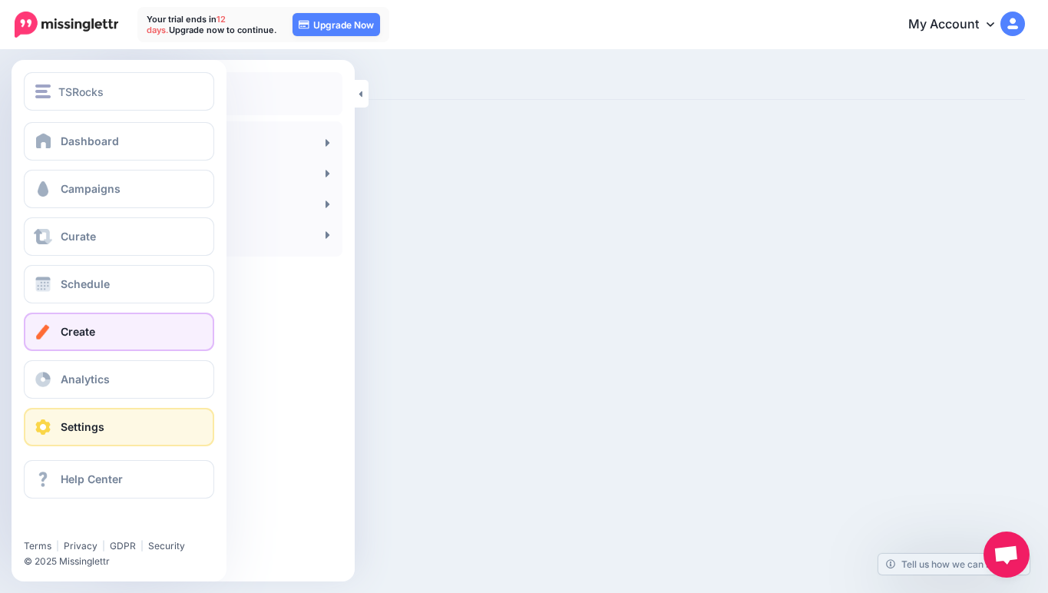
click at [48, 422] on span at bounding box center [43, 426] width 20 height 15
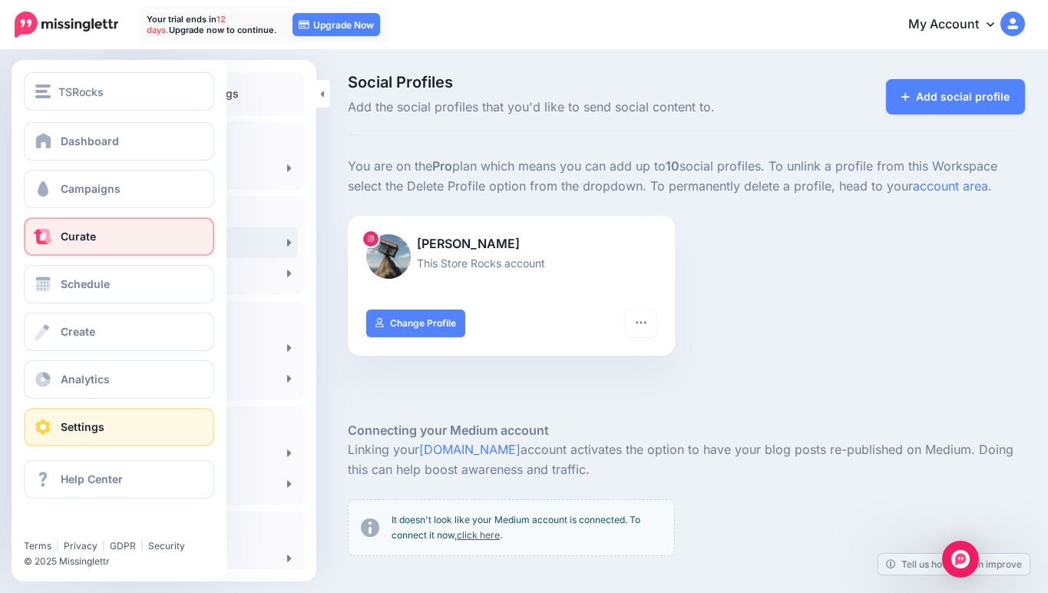
click at [77, 235] on span "Curate" at bounding box center [78, 236] width 35 height 13
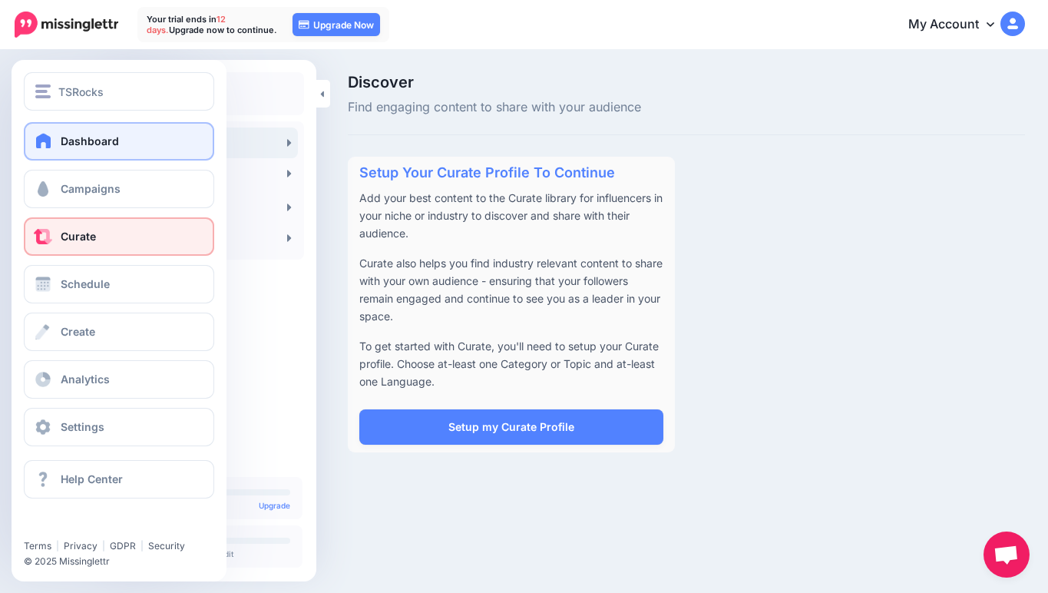
click at [57, 141] on link "Dashboard" at bounding box center [119, 141] width 190 height 38
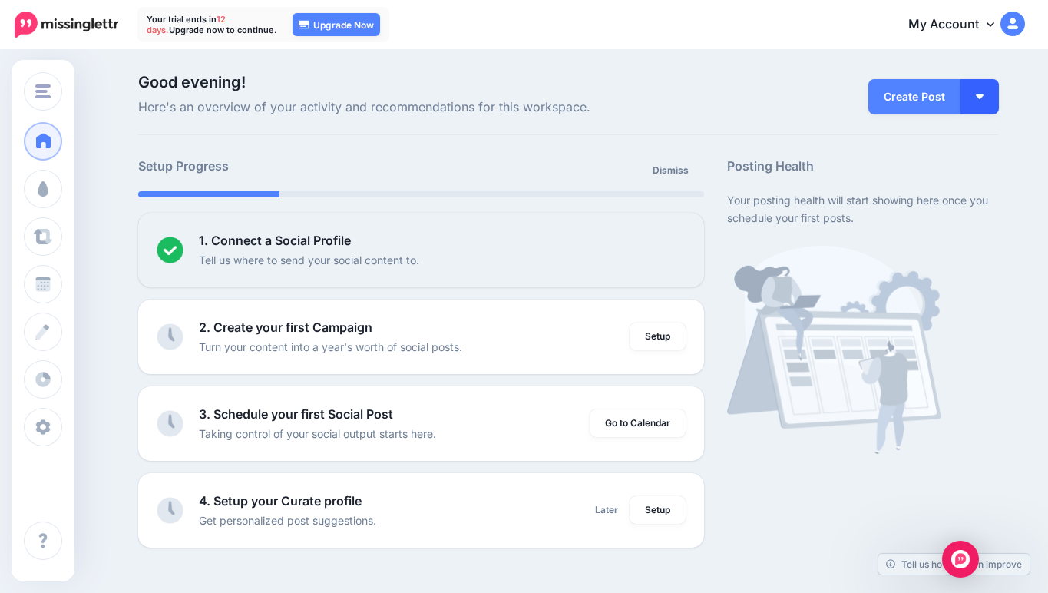
click at [984, 90] on button "button" at bounding box center [980, 96] width 38 height 35
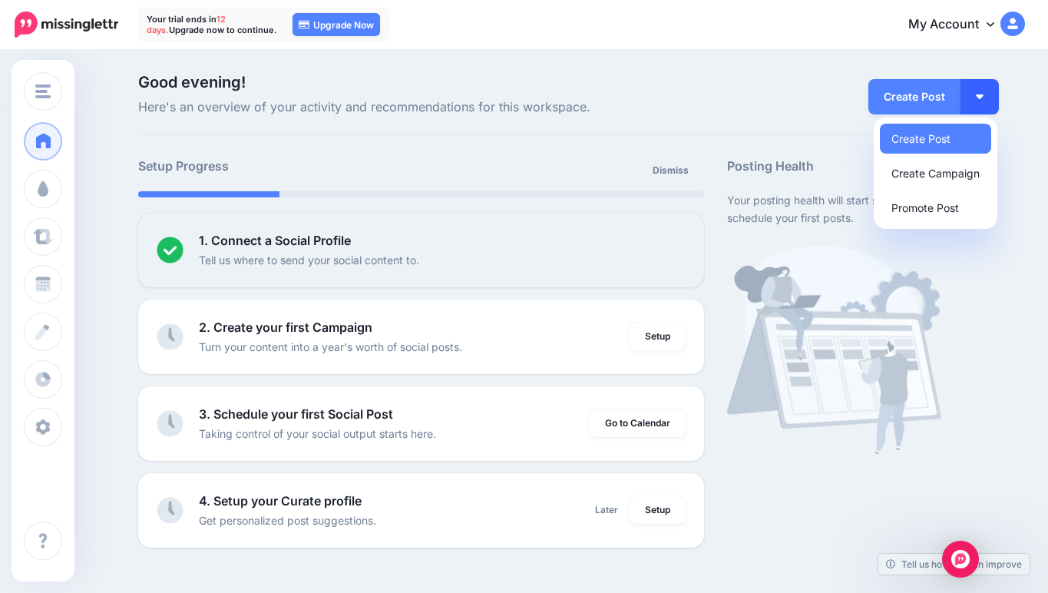
click at [984, 90] on button "button" at bounding box center [980, 96] width 38 height 35
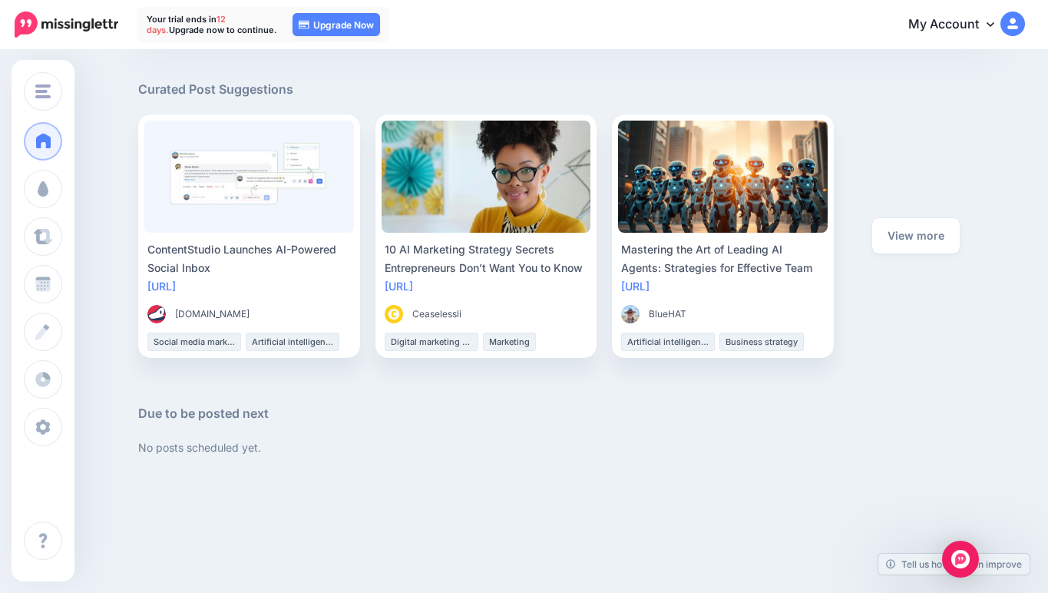
scroll to position [818, 0]
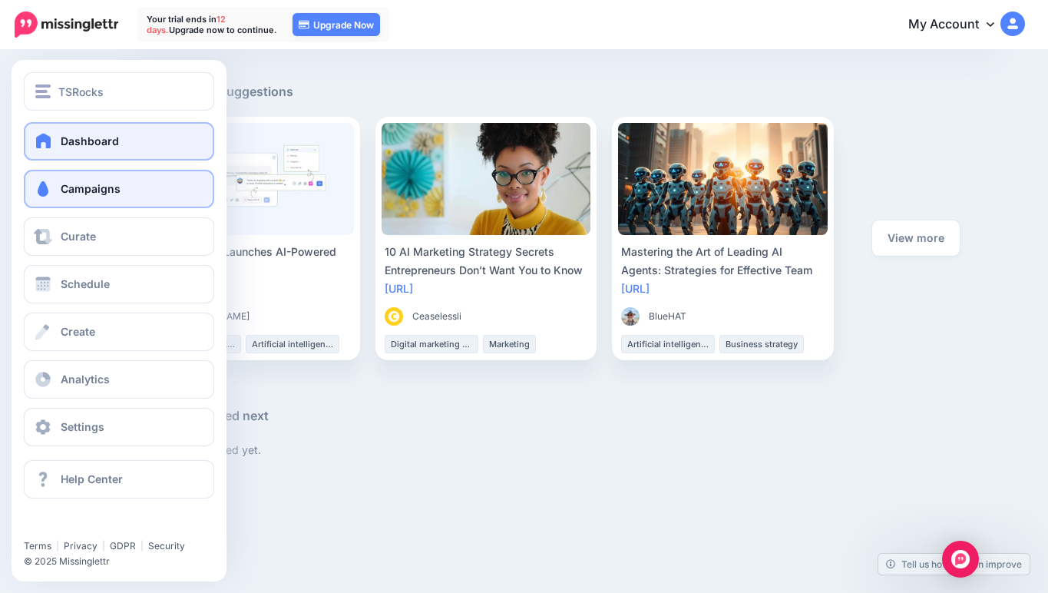
click at [98, 181] on link "Campaigns" at bounding box center [119, 189] width 190 height 38
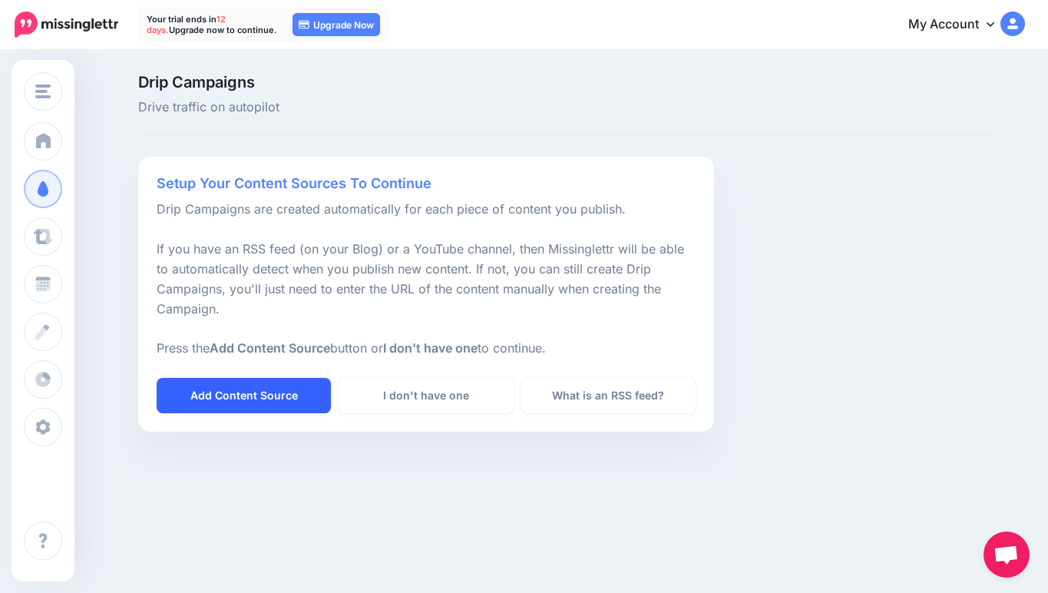
click at [246, 402] on link "Add Content Source" at bounding box center [244, 395] width 174 height 35
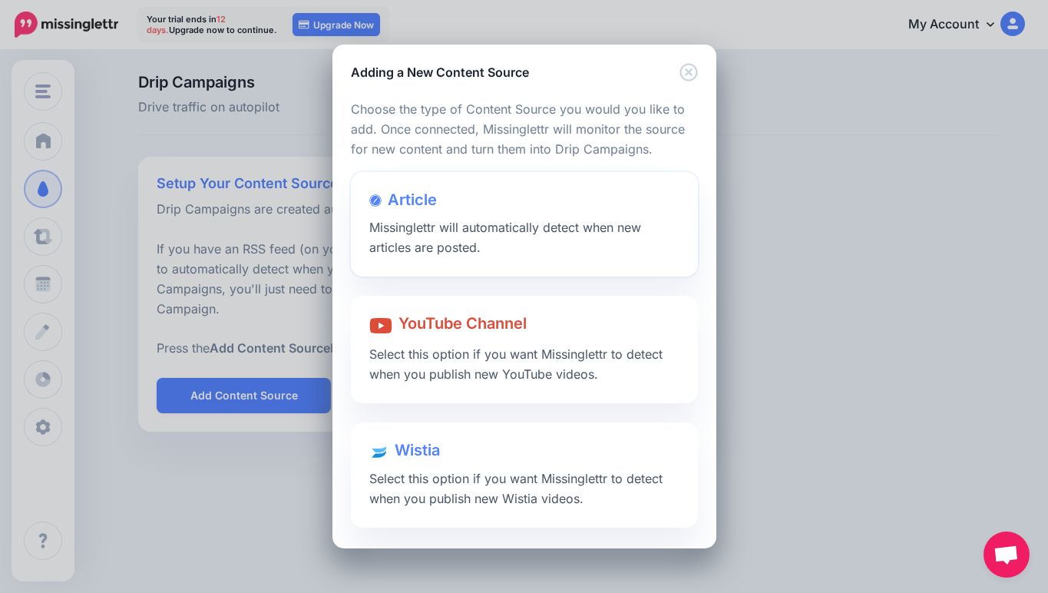
click at [538, 252] on div "Article Missinglettr will automatically detect when new articles are posted." at bounding box center [524, 224] width 347 height 105
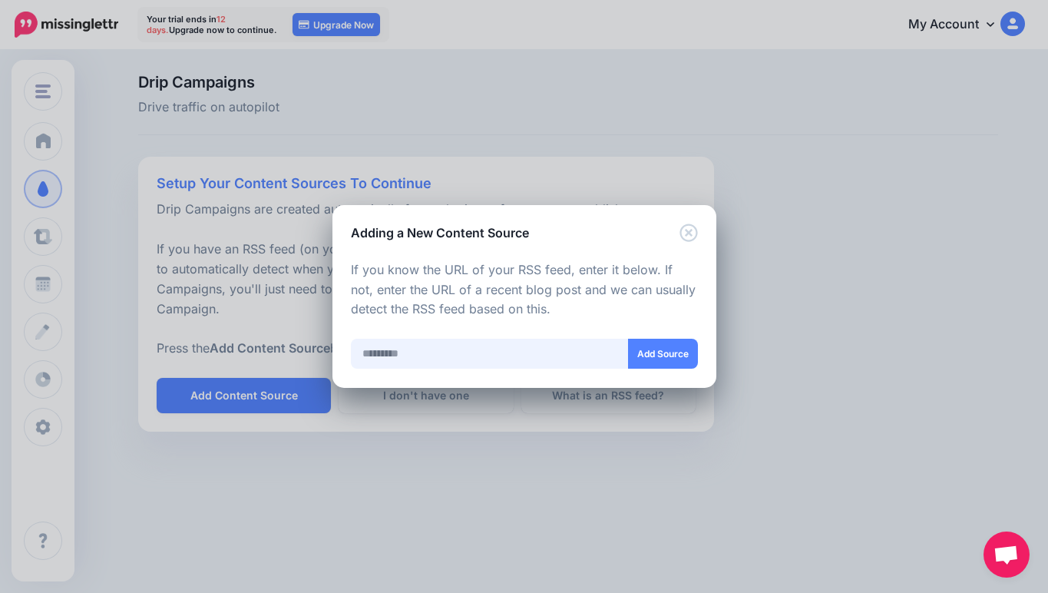
click at [464, 354] on input "text" at bounding box center [490, 354] width 278 height 30
type input "**********"
click at [639, 356] on button "Add Source" at bounding box center [663, 354] width 70 height 30
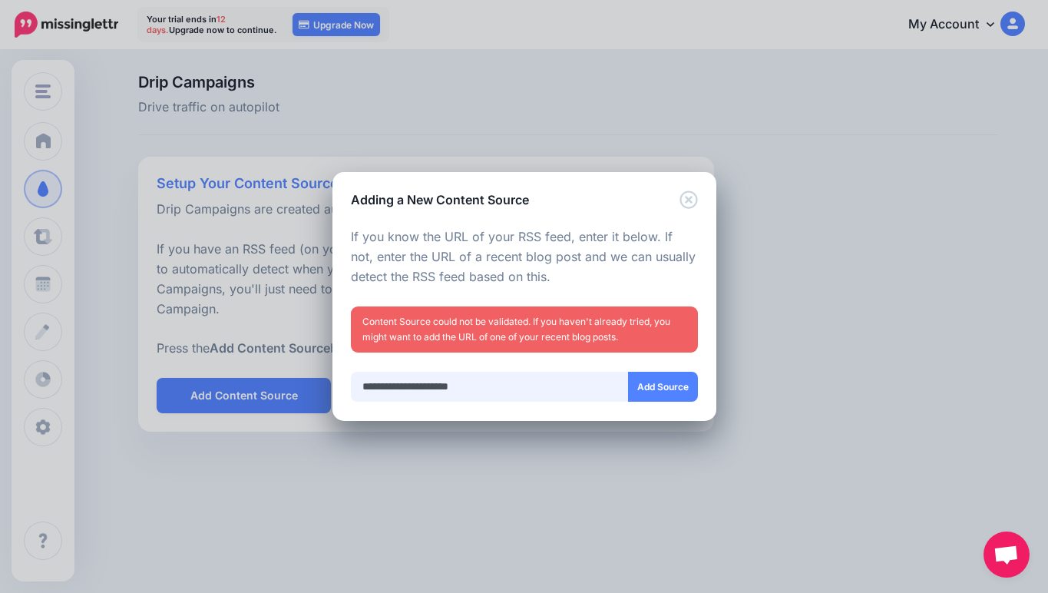
click at [472, 387] on input "**********" at bounding box center [490, 387] width 278 height 30
click at [684, 196] on icon "Close" at bounding box center [689, 199] width 18 height 18
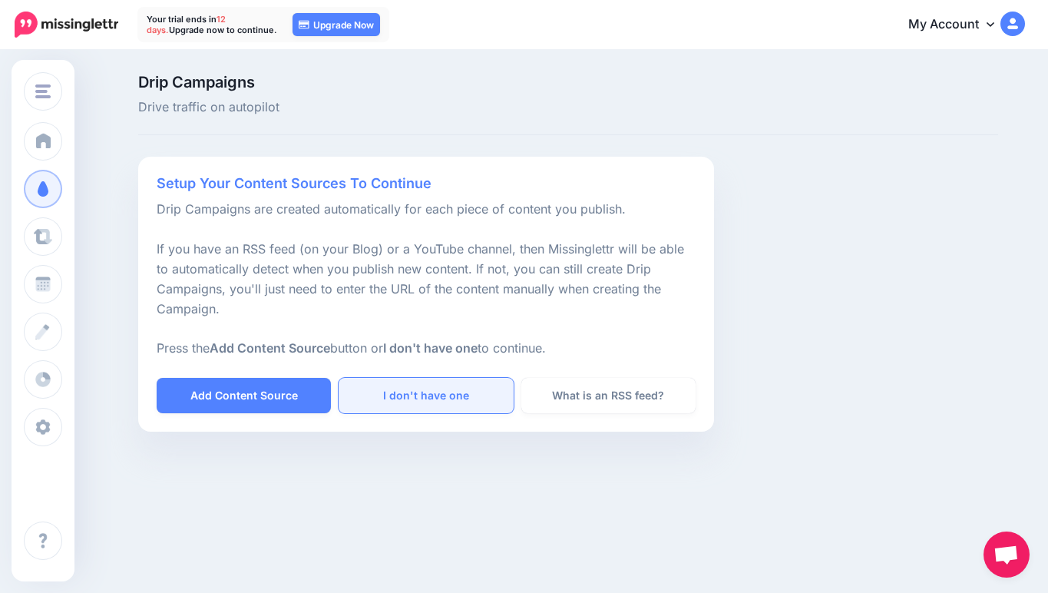
click at [443, 393] on link "I don't have one" at bounding box center [426, 395] width 174 height 35
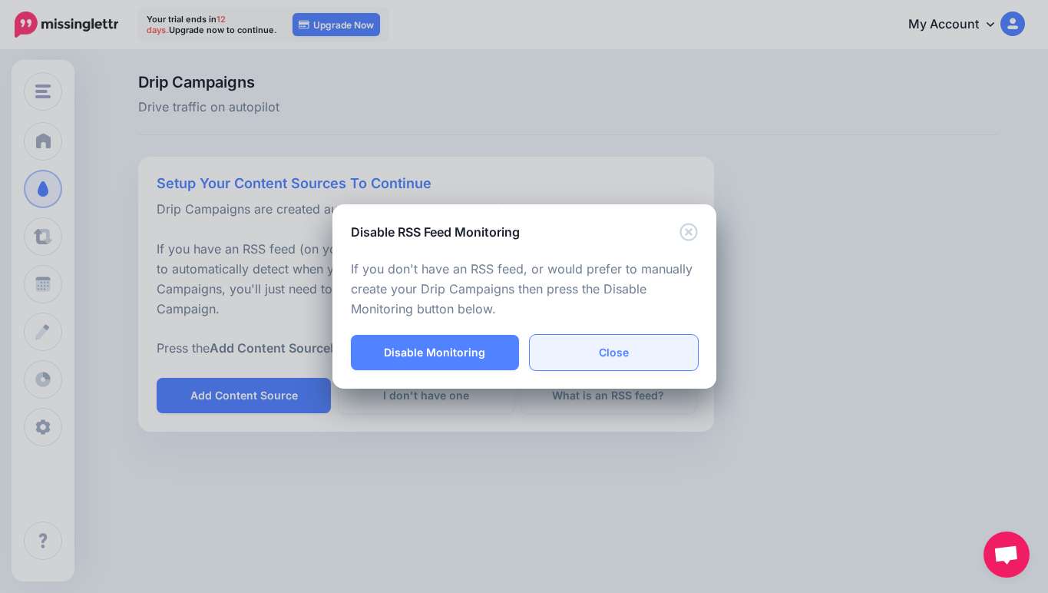
click at [577, 352] on link "Close" at bounding box center [614, 352] width 168 height 35
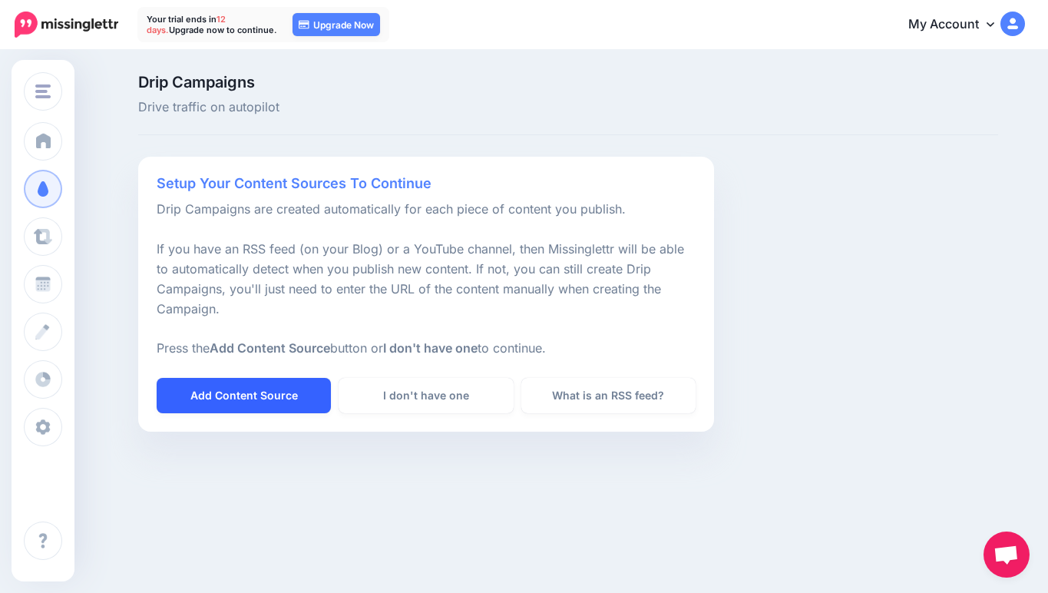
click at [261, 396] on link "Add Content Source" at bounding box center [244, 395] width 174 height 35
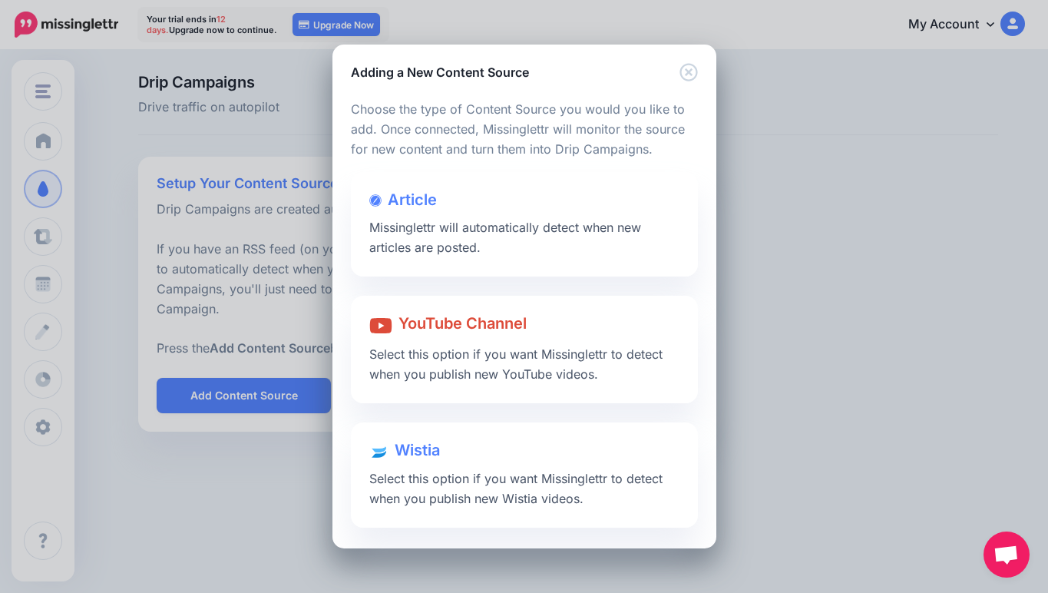
click at [236, 534] on div "Adding a New Content Source Loading Loading Choose the type of Content Source y…" at bounding box center [524, 296] width 1048 height 593
click at [498, 216] on div at bounding box center [524, 214] width 310 height 8
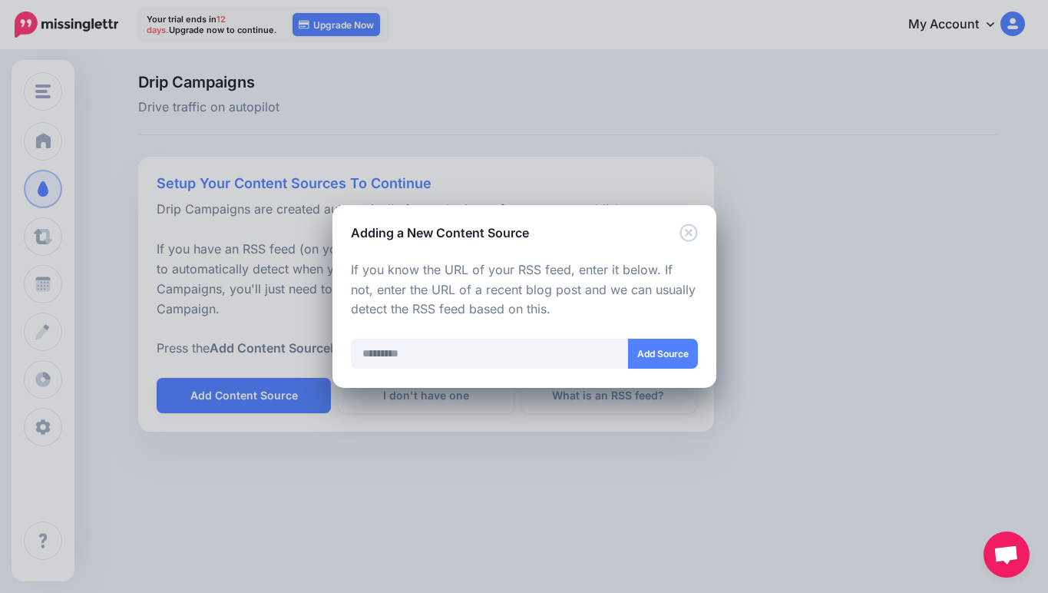
click at [494, 336] on div at bounding box center [524, 328] width 347 height 19
click at [484, 355] on input "text" at bounding box center [490, 354] width 278 height 30
paste input "**********"
type input "**********"
click at [671, 347] on button "Add Source" at bounding box center [663, 354] width 70 height 30
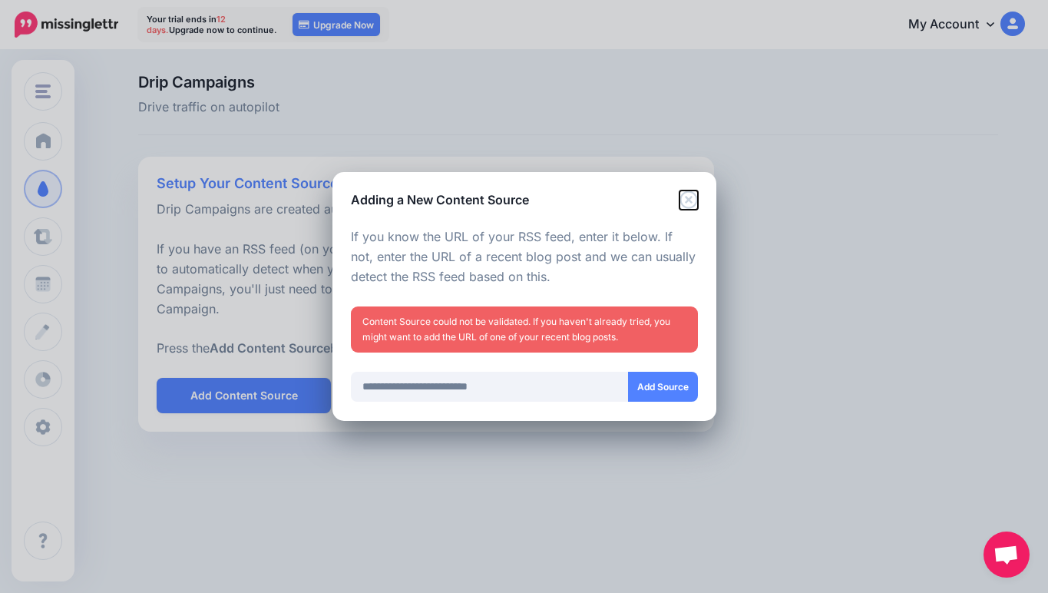
click at [683, 198] on icon "Close" at bounding box center [689, 199] width 18 height 18
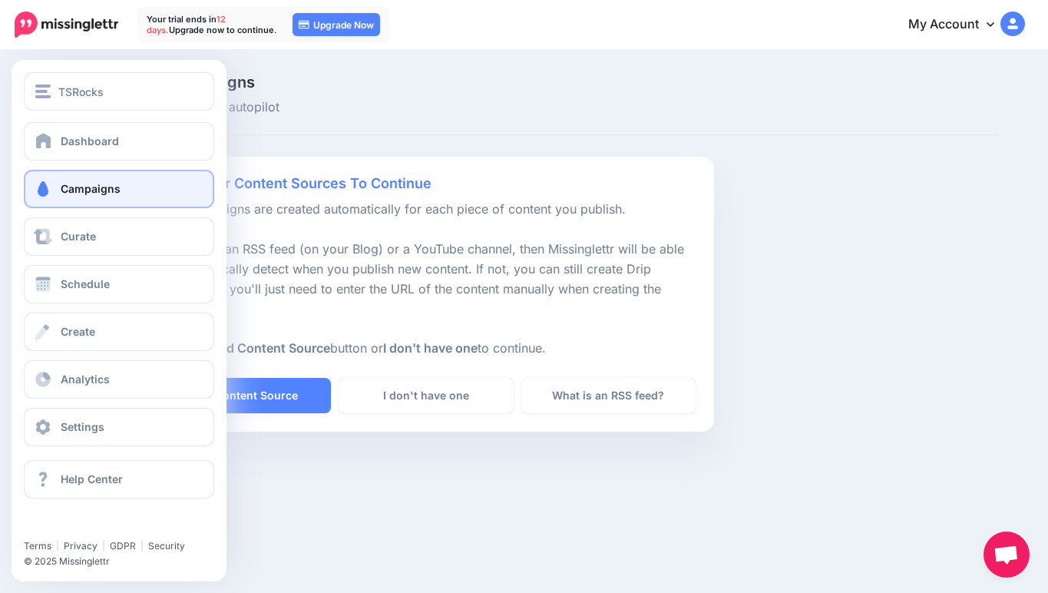
click at [82, 187] on span "Campaigns" at bounding box center [91, 188] width 60 height 13
click at [71, 352] on div "Dashboard Campaigns Curate Schedule Create Analytics Settings Facebook Communit…" at bounding box center [119, 284] width 215 height 324
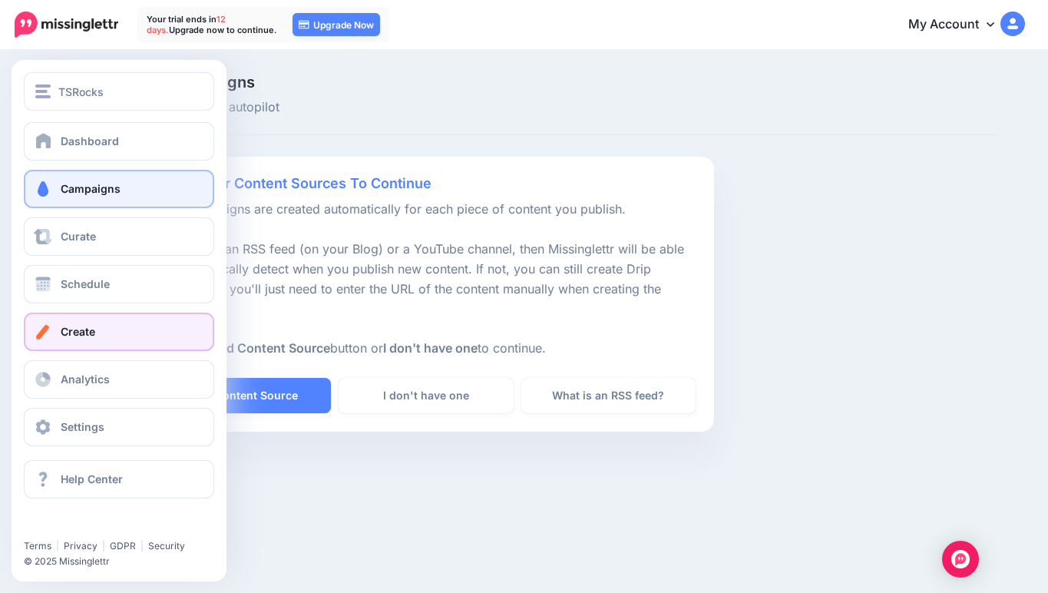
click at [67, 342] on link "Create" at bounding box center [119, 332] width 190 height 38
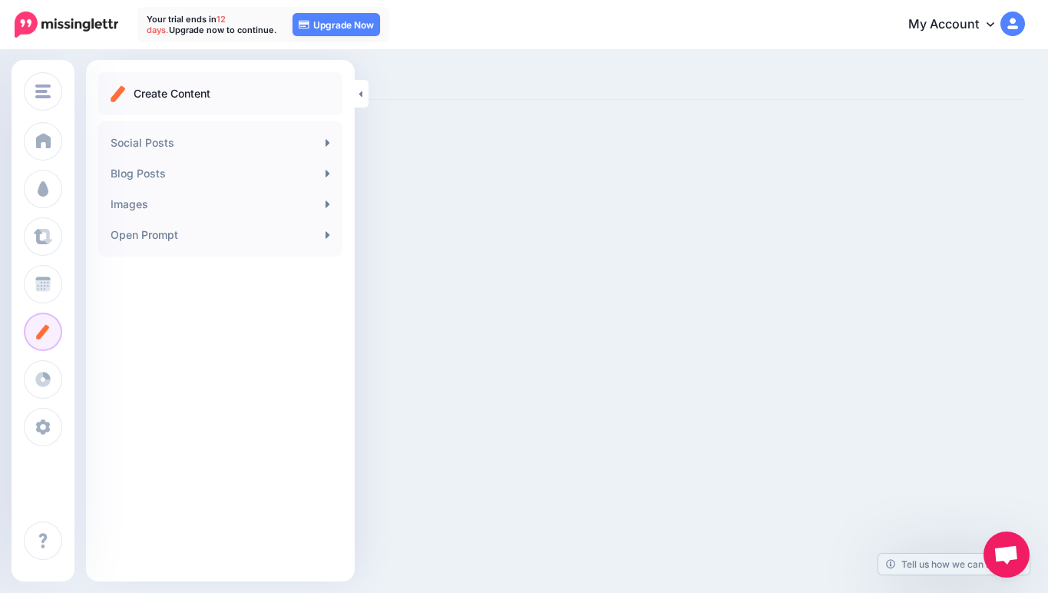
click at [277, 93] on ul "Create Content" at bounding box center [221, 93] width 220 height 18
click at [182, 129] on link "Social Posts" at bounding box center [220, 142] width 232 height 31
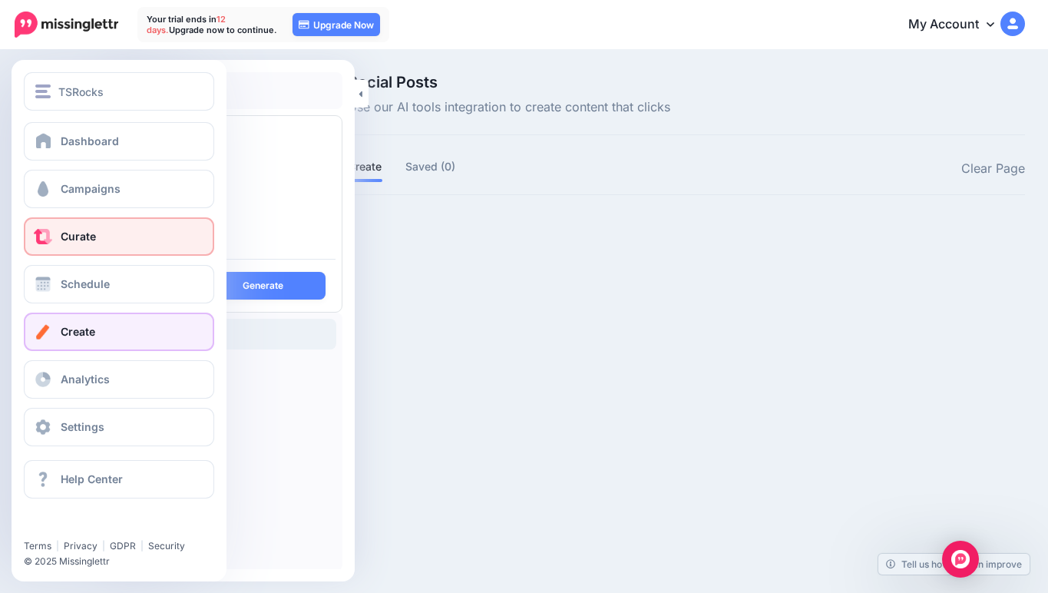
click at [55, 227] on link "Curate" at bounding box center [119, 236] width 190 height 38
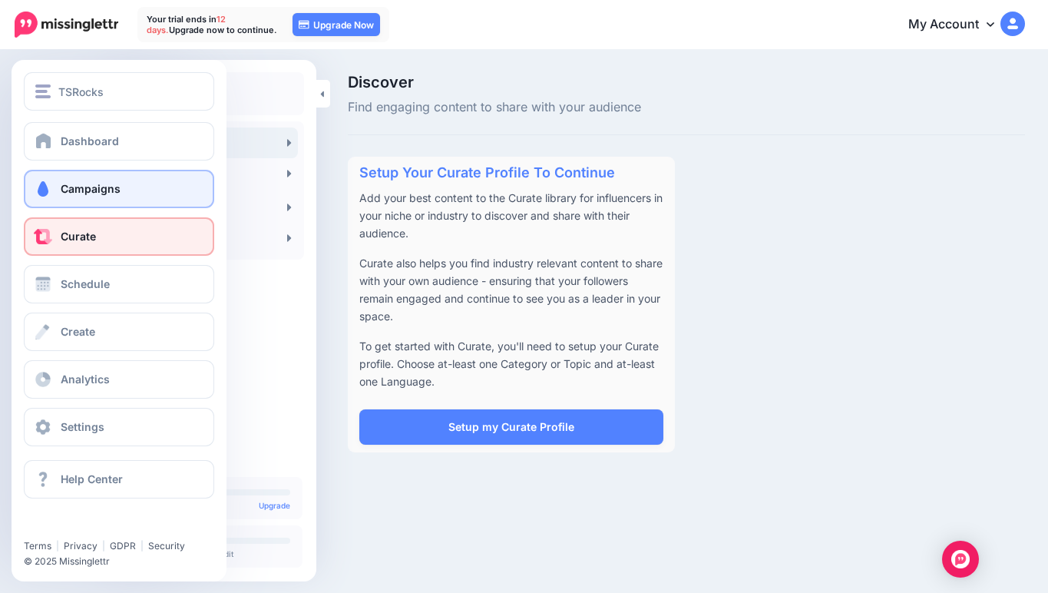
click at [58, 197] on link "Campaigns" at bounding box center [119, 189] width 190 height 38
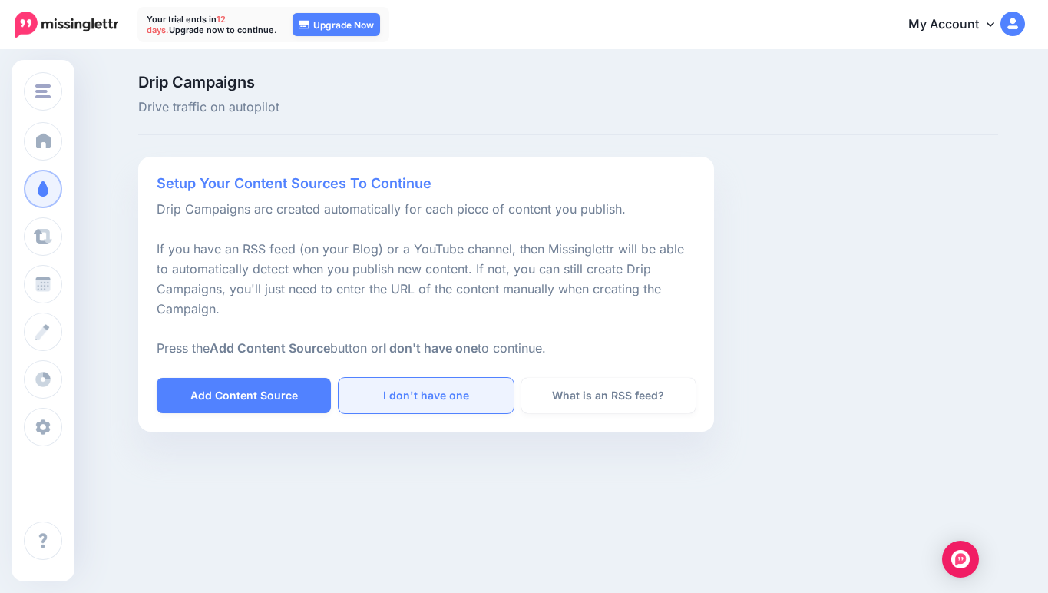
click at [475, 408] on link "I don't have one" at bounding box center [426, 395] width 174 height 35
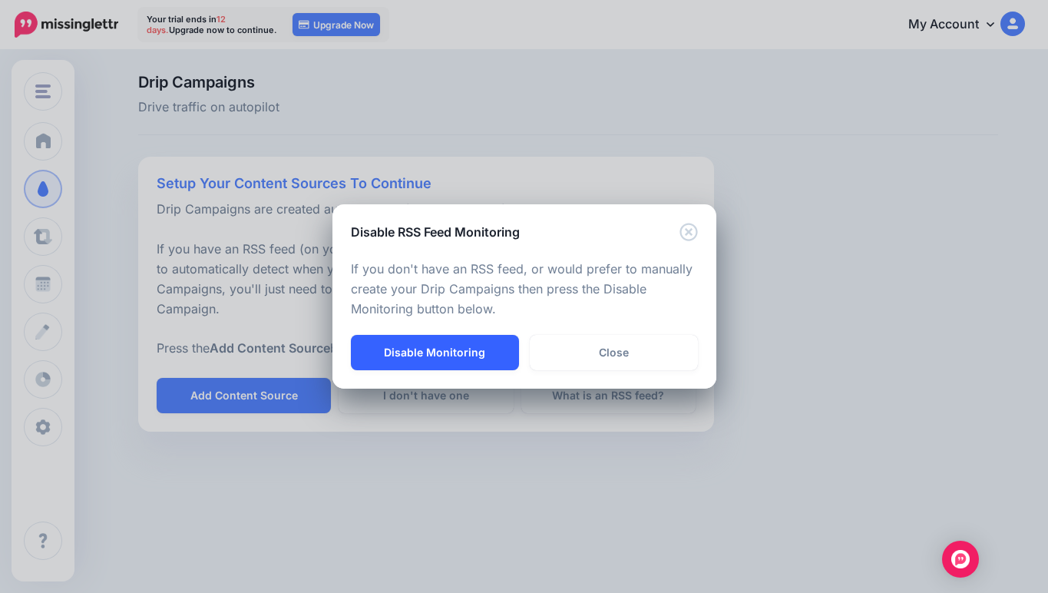
click at [476, 348] on button "Disable Monitoring" at bounding box center [435, 352] width 168 height 35
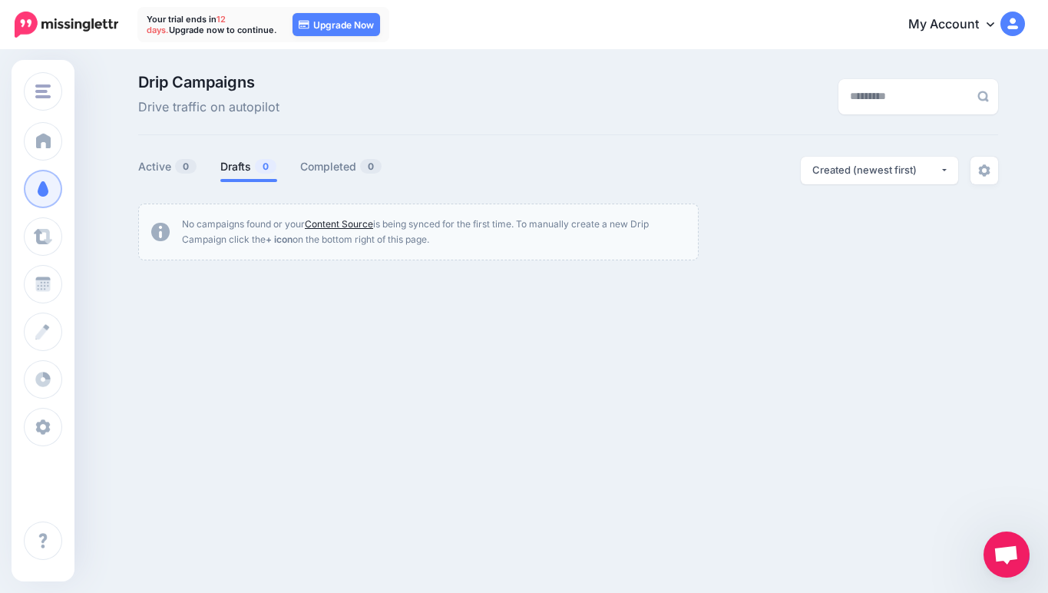
click at [338, 226] on link "Content Source" at bounding box center [339, 224] width 68 height 12
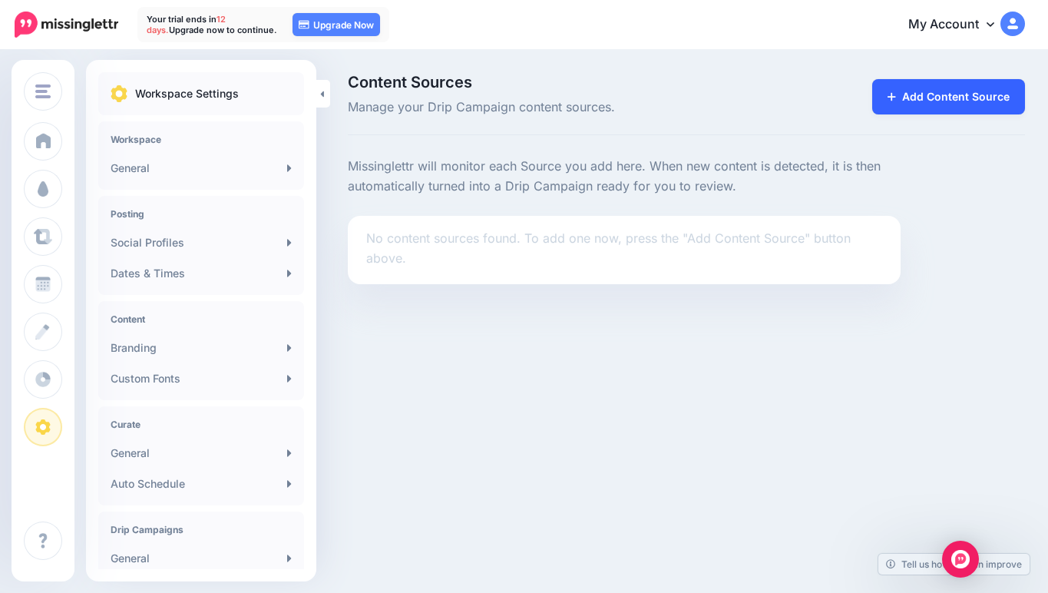
click at [977, 89] on link "Add Content Source" at bounding box center [948, 96] width 153 height 35
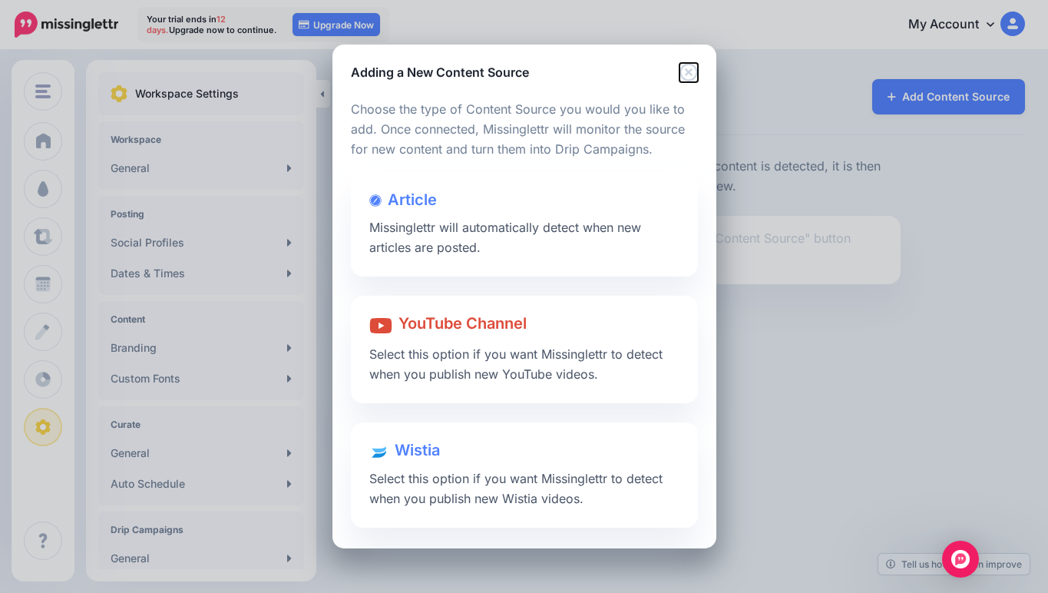
click at [683, 71] on icon "Close" at bounding box center [689, 72] width 18 height 18
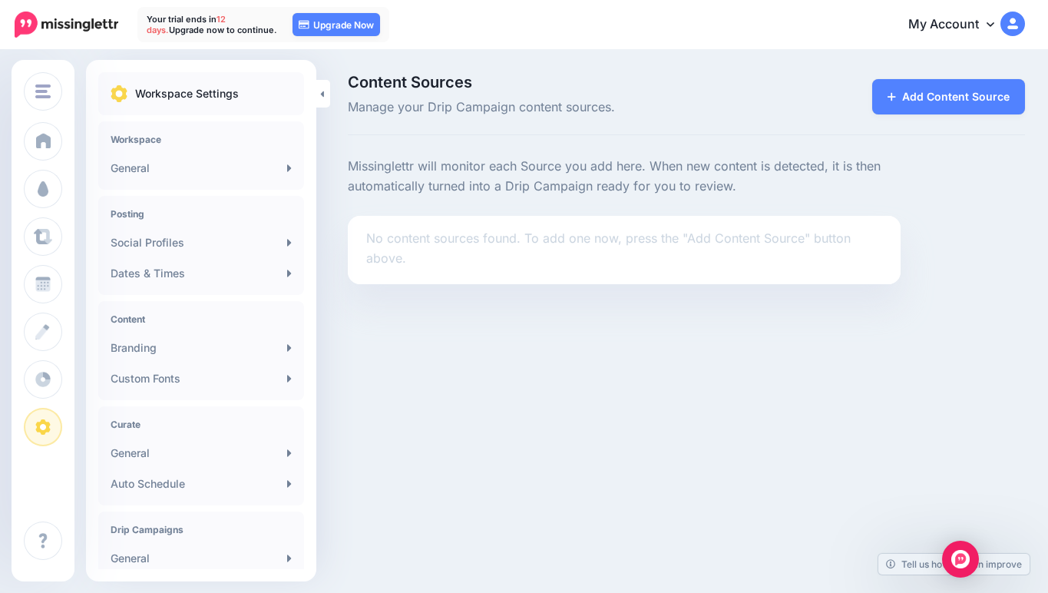
click at [475, 236] on p "No content sources found. To add one now, press the "Add Content Source" button…" at bounding box center [624, 249] width 516 height 40
click at [578, 290] on div "Content Sources Manage your Drip Campaign content sources. Add Content Source" at bounding box center [524, 179] width 1048 height 256
click at [926, 84] on link "Add Content Source" at bounding box center [948, 96] width 153 height 35
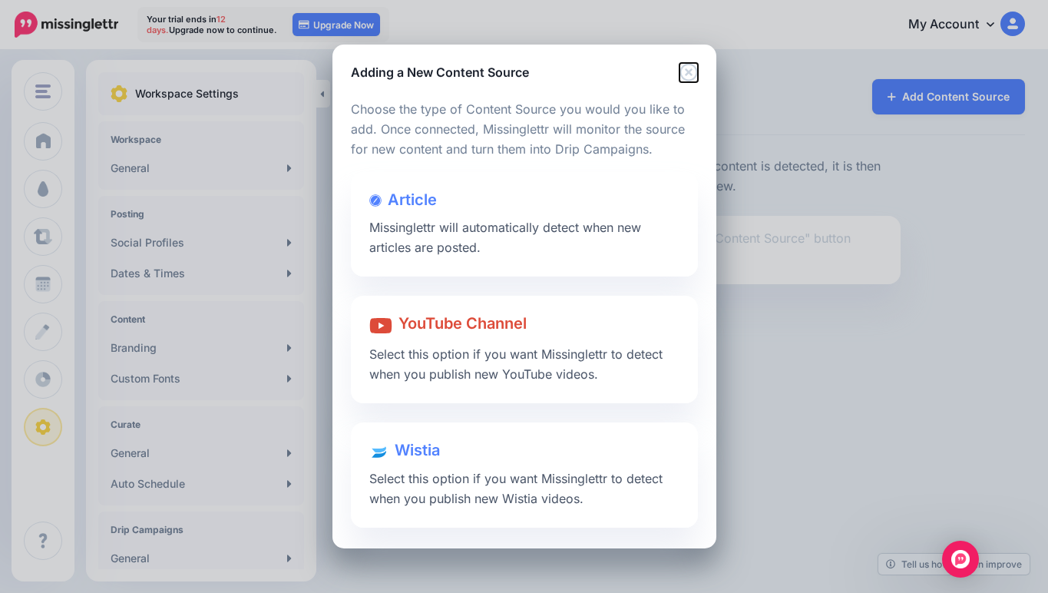
click at [690, 71] on icon "Close" at bounding box center [689, 72] width 18 height 18
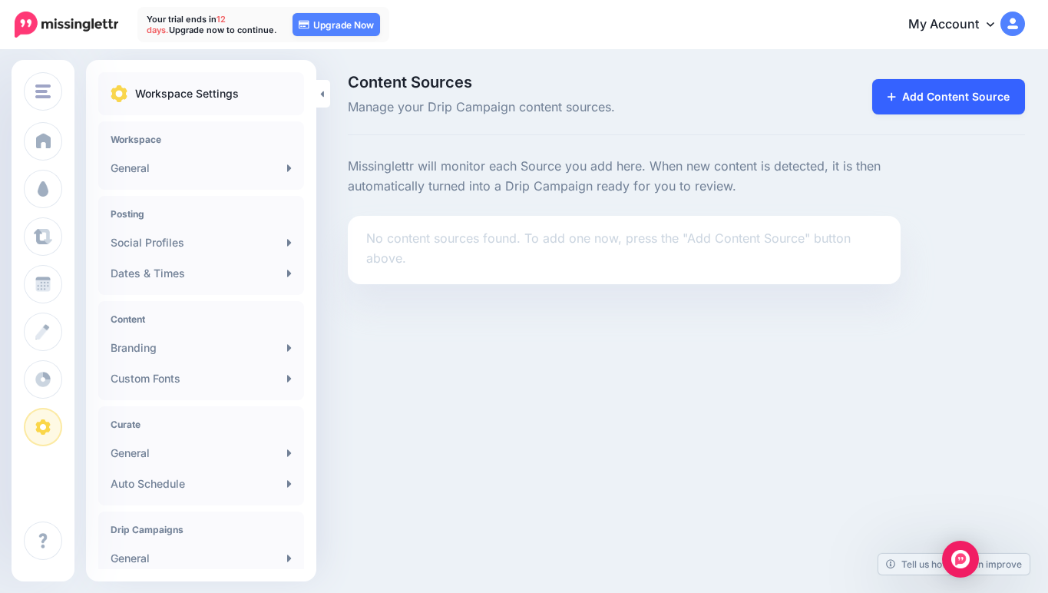
click at [952, 102] on link "Add Content Source" at bounding box center [948, 96] width 153 height 35
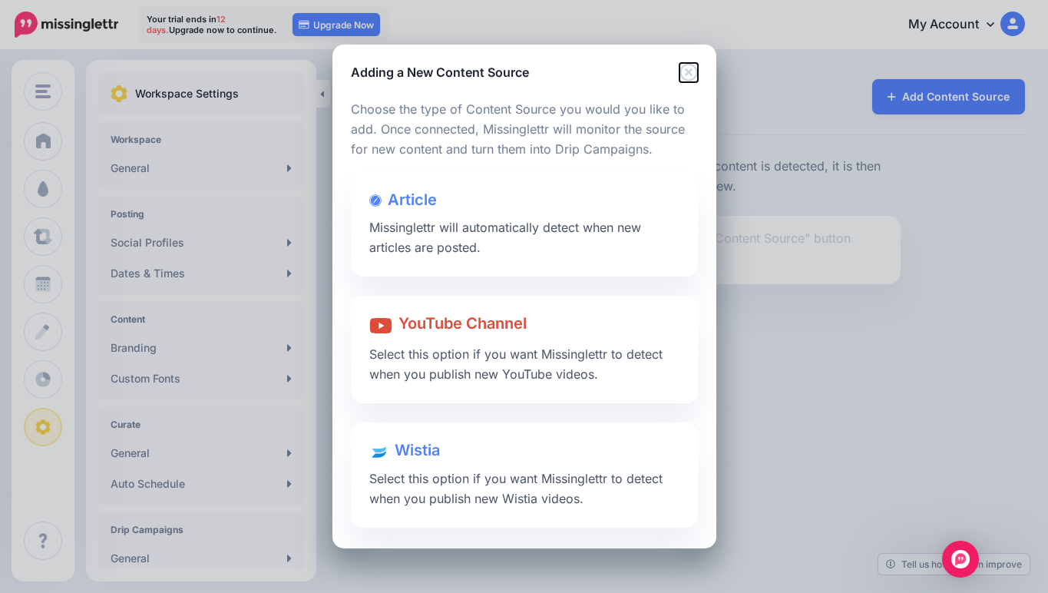
click at [690, 71] on icon "Close" at bounding box center [689, 72] width 18 height 18
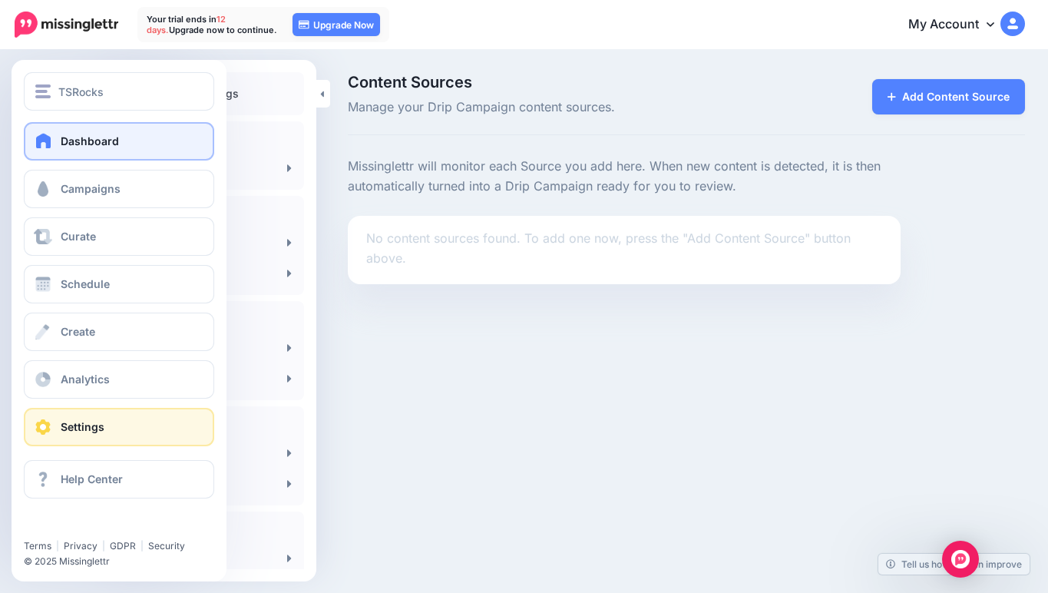
click at [47, 134] on span at bounding box center [44, 140] width 20 height 15
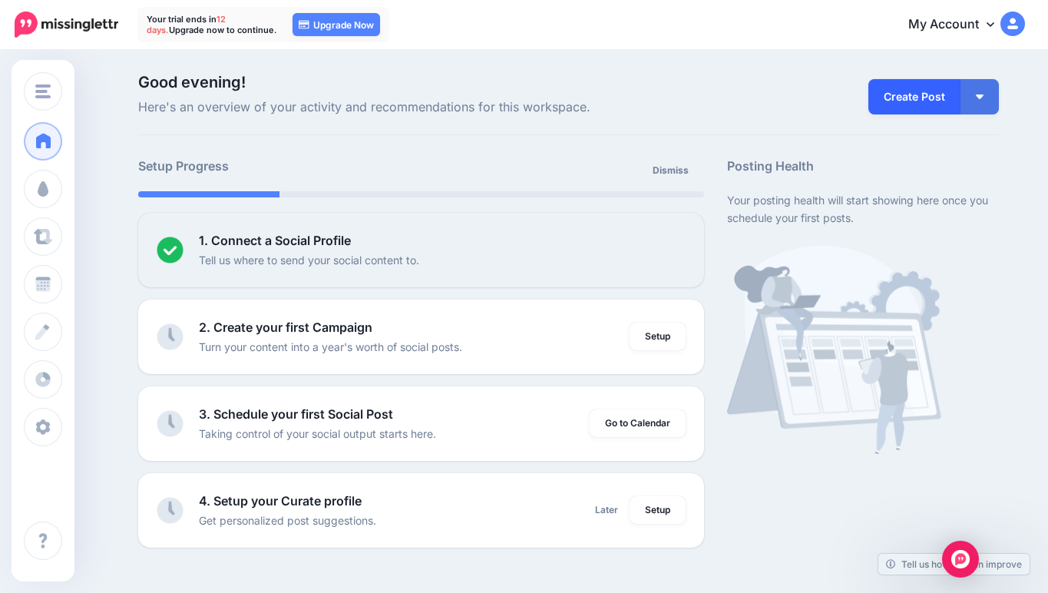
click at [916, 84] on link "Create Post" at bounding box center [914, 96] width 92 height 35
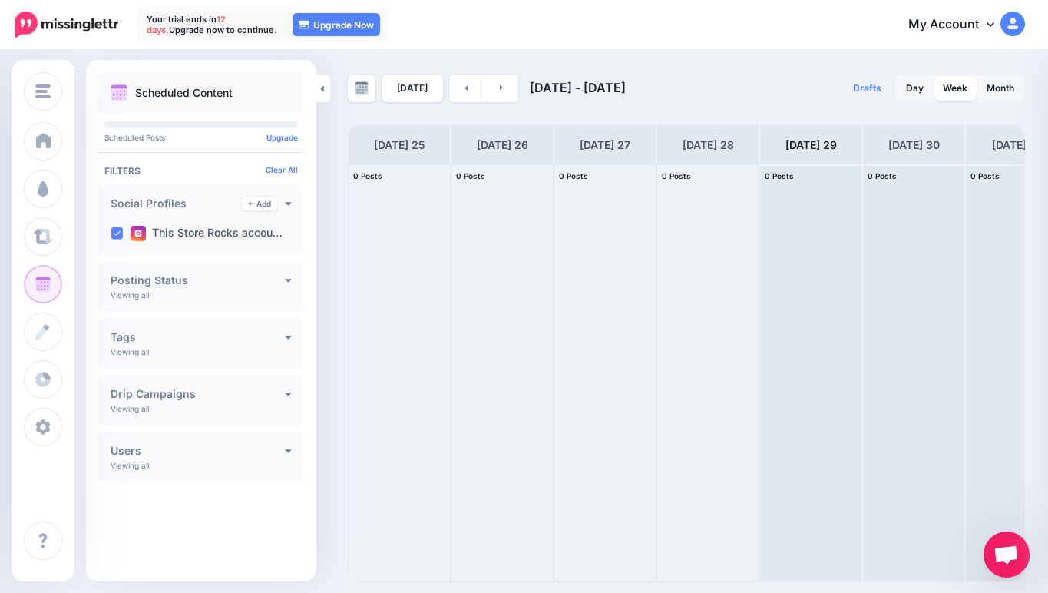
click at [167, 389] on h4 "Drip Campaigns" at bounding box center [198, 394] width 174 height 11
click at [241, 391] on icon at bounding box center [239, 394] width 5 height 6
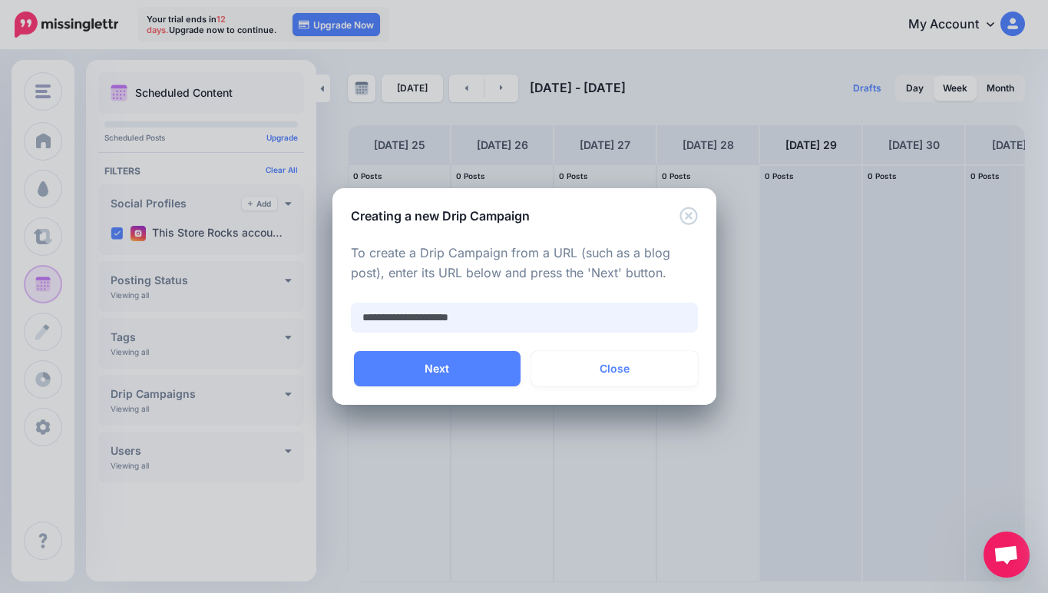
type input "**********"
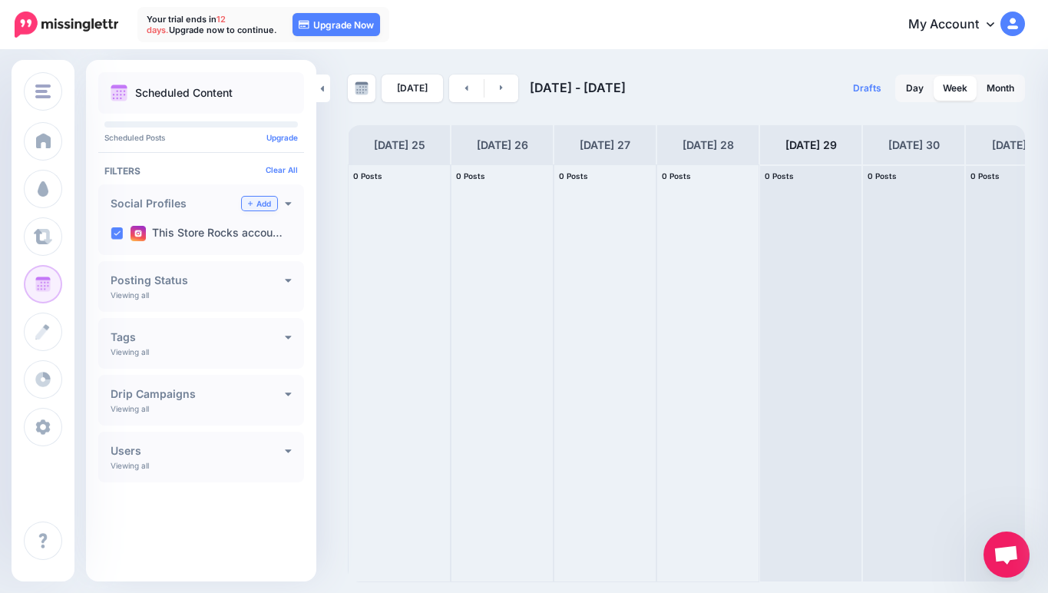
click at [250, 200] on icon at bounding box center [250, 203] width 5 height 6
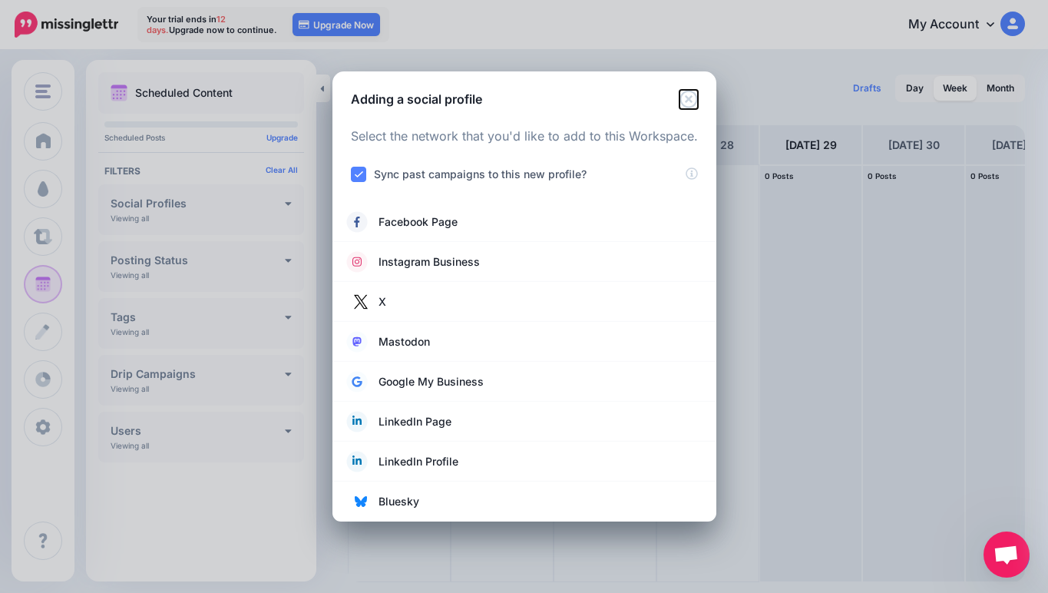
click at [686, 101] on icon "Close" at bounding box center [689, 99] width 18 height 18
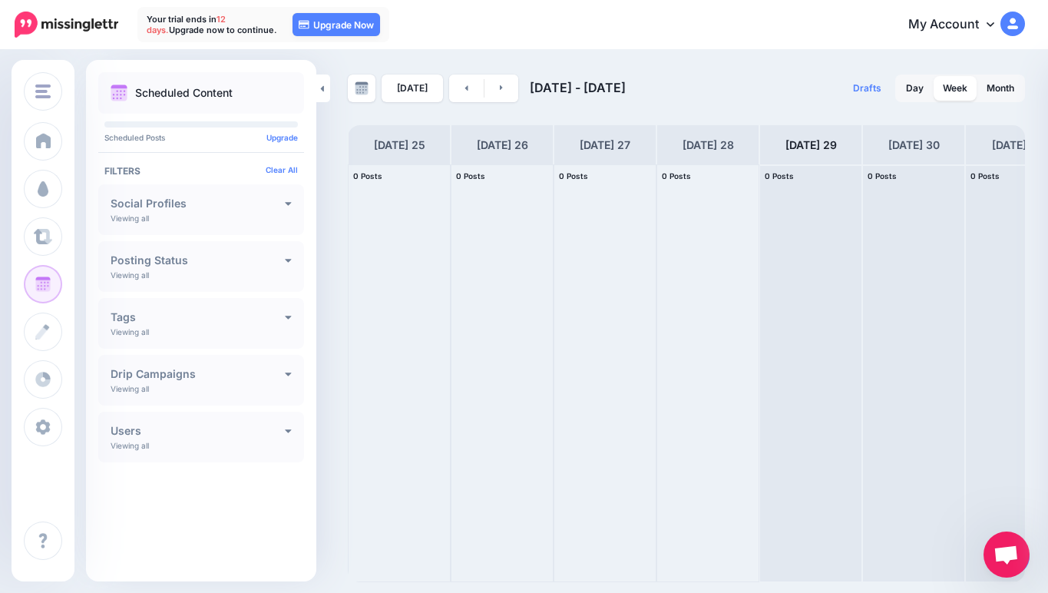
click at [143, 382] on div "**********" at bounding box center [201, 380] width 206 height 51
click at [173, 374] on h4 "Drip Campaigns" at bounding box center [198, 374] width 174 height 11
click at [255, 371] on link "Create" at bounding box center [254, 374] width 46 height 14
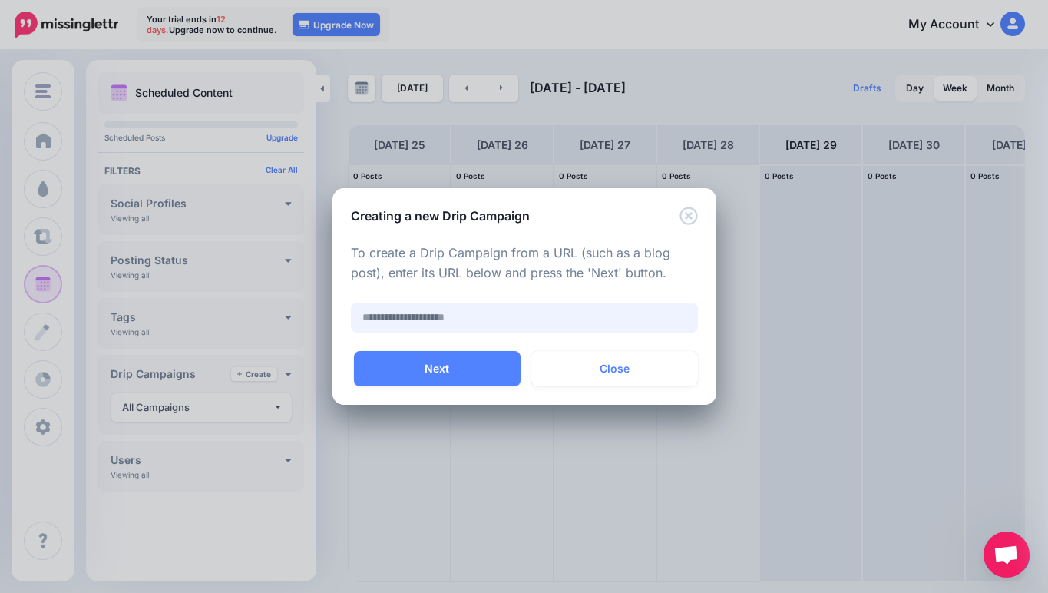
paste input "**********"
type input "**********"
click at [455, 369] on button "Next" at bounding box center [437, 368] width 167 height 35
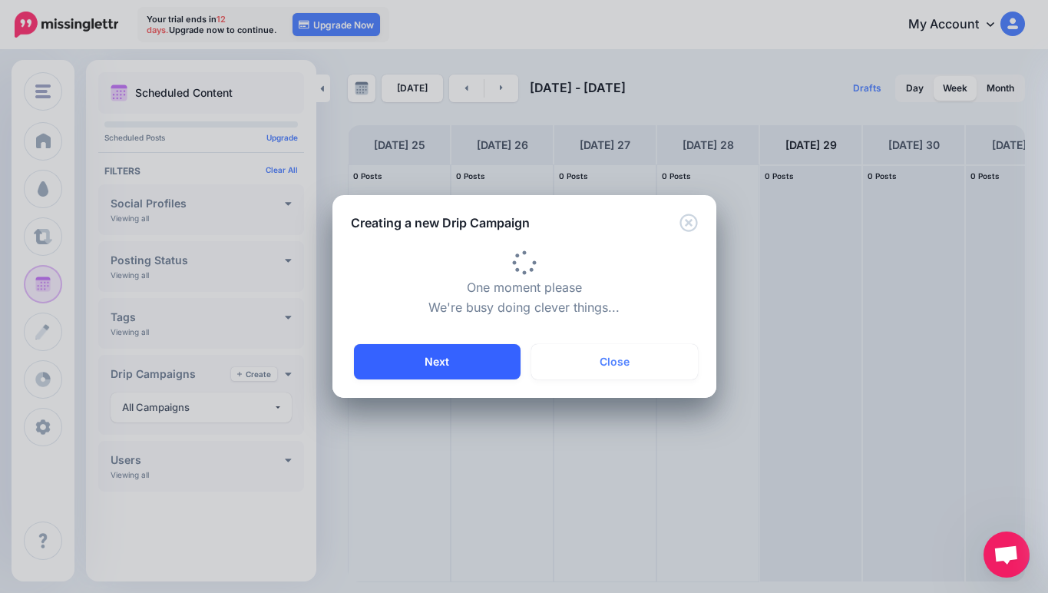
type input "**********"
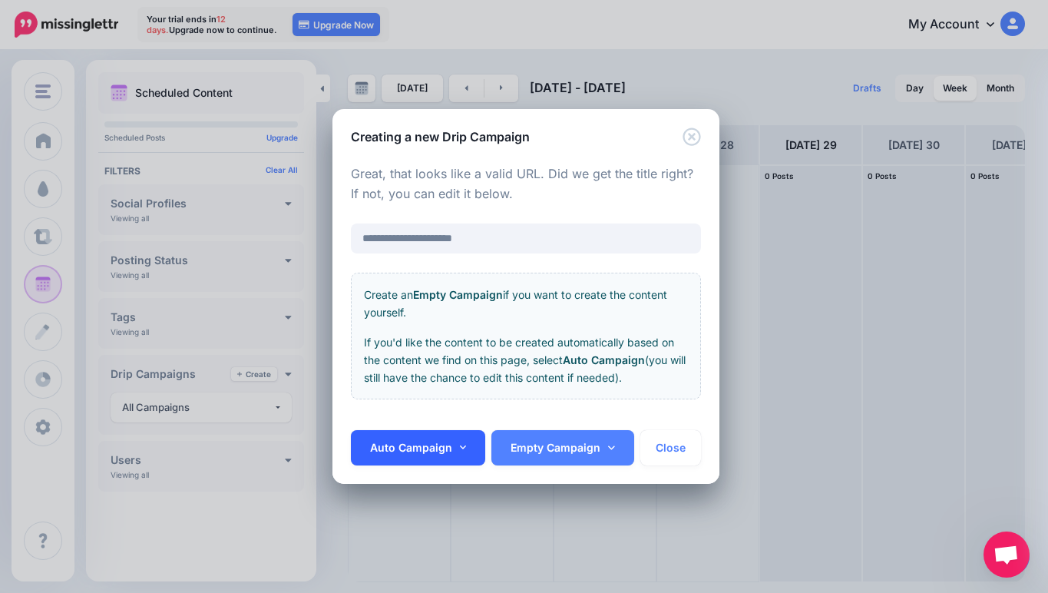
click at [463, 447] on icon at bounding box center [462, 447] width 7 height 4
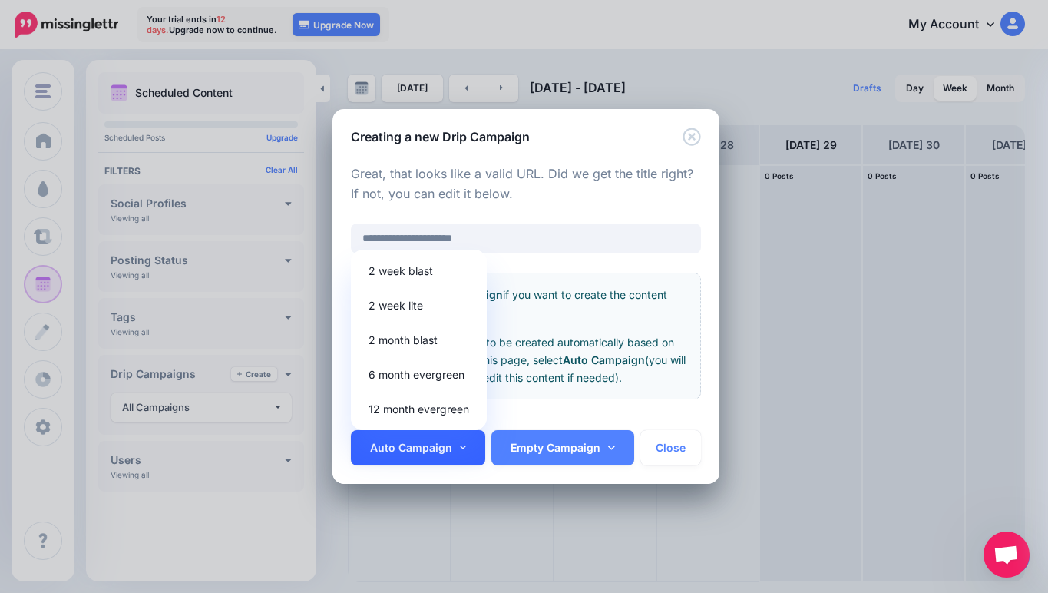
click at [463, 447] on icon at bounding box center [462, 447] width 7 height 4
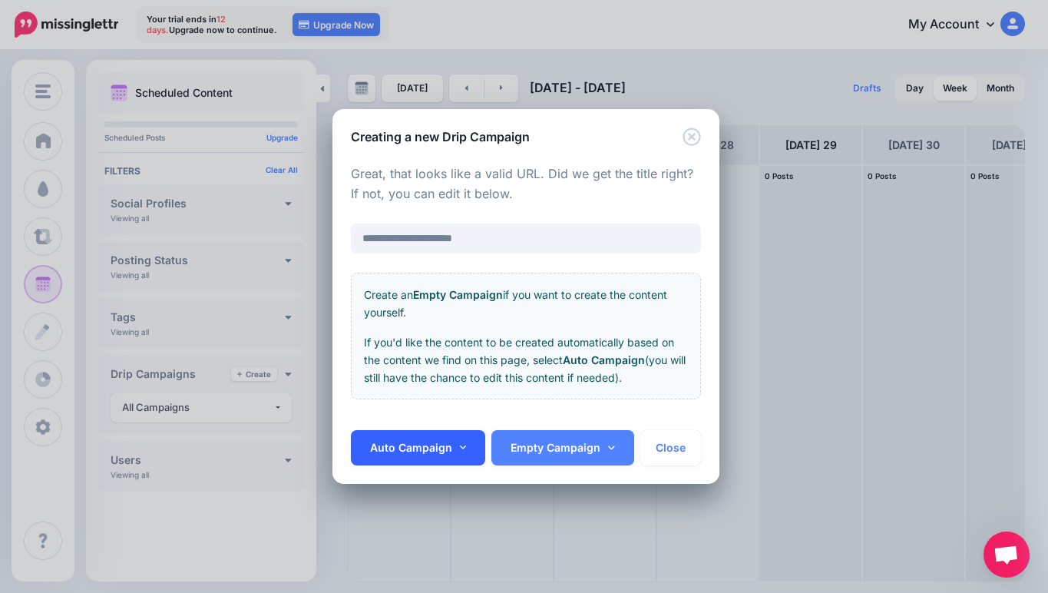
click at [362, 437] on link "Auto Campaign" at bounding box center [418, 447] width 135 height 35
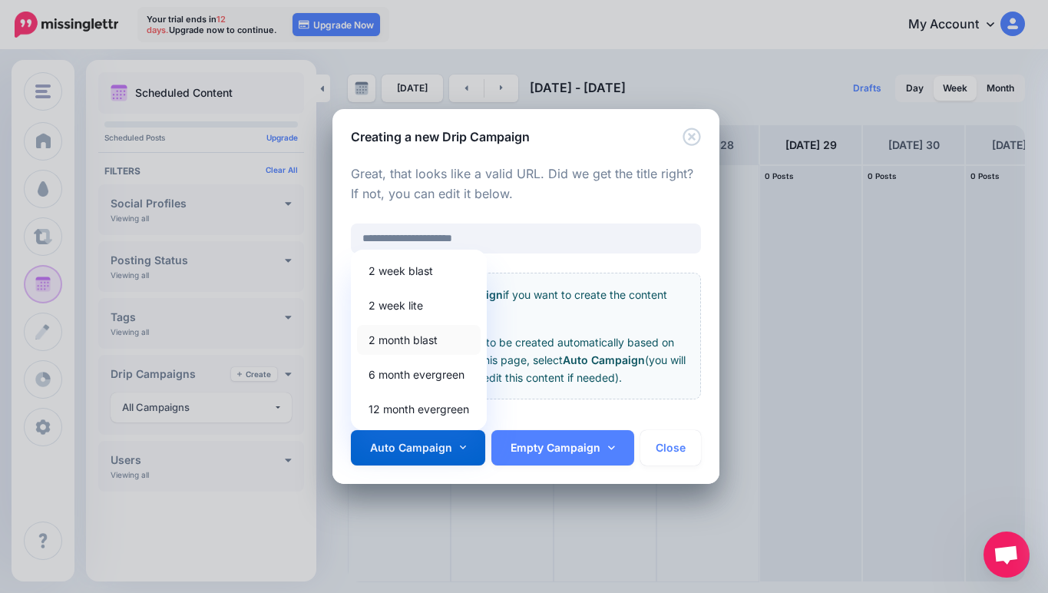
click at [390, 345] on link "2 month blast" at bounding box center [419, 340] width 124 height 30
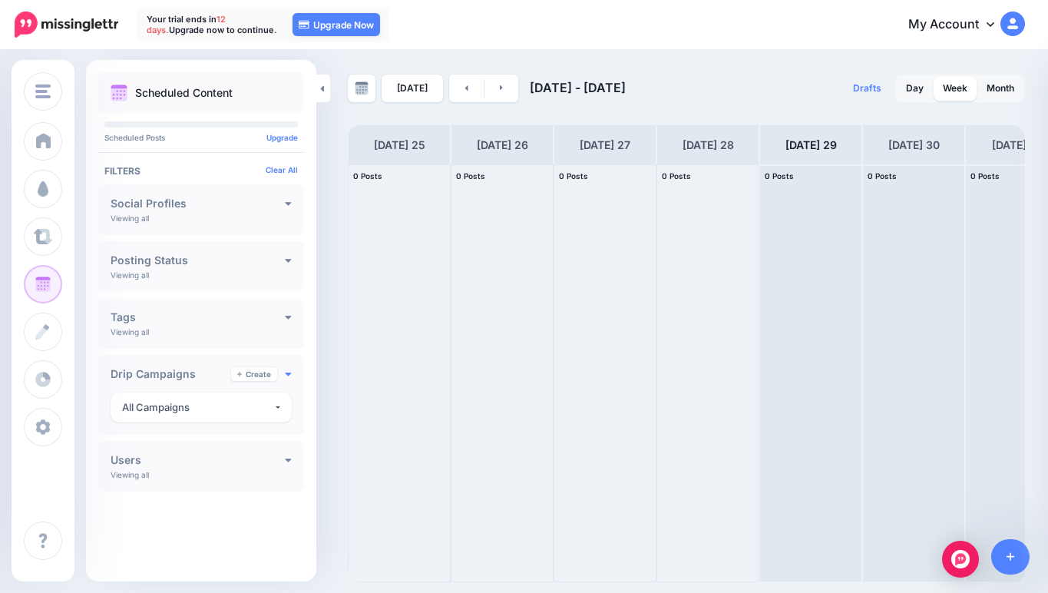
click at [288, 374] on icon at bounding box center [289, 374] width 6 height 4
click at [291, 364] on div "**********" at bounding box center [201, 380] width 206 height 51
click at [289, 375] on icon at bounding box center [289, 374] width 6 height 4
click at [269, 372] on link "Create" at bounding box center [254, 374] width 46 height 14
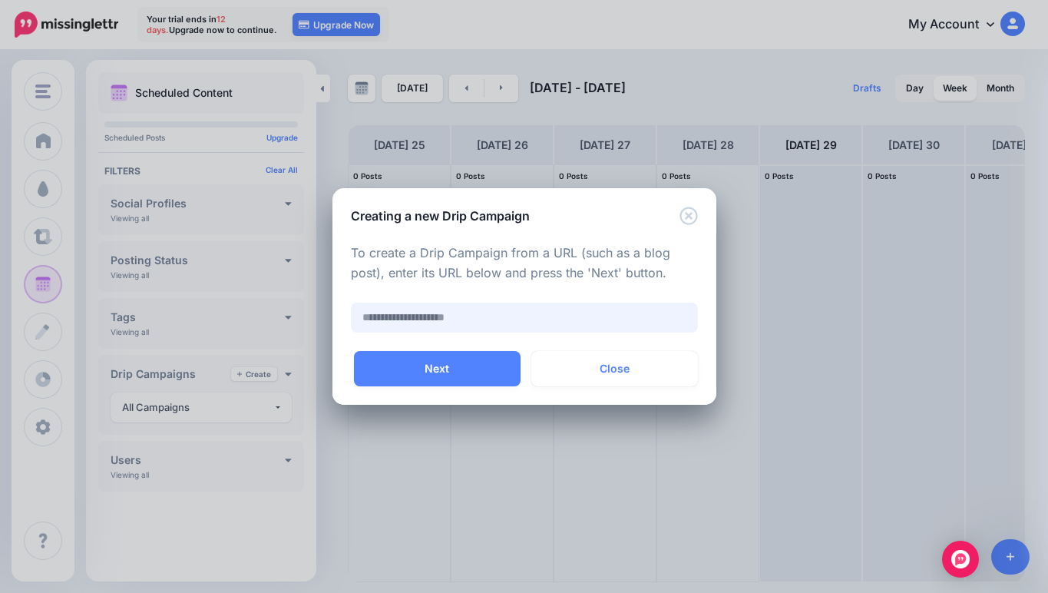
type input "**********"
click at [425, 362] on button "Next" at bounding box center [437, 368] width 167 height 35
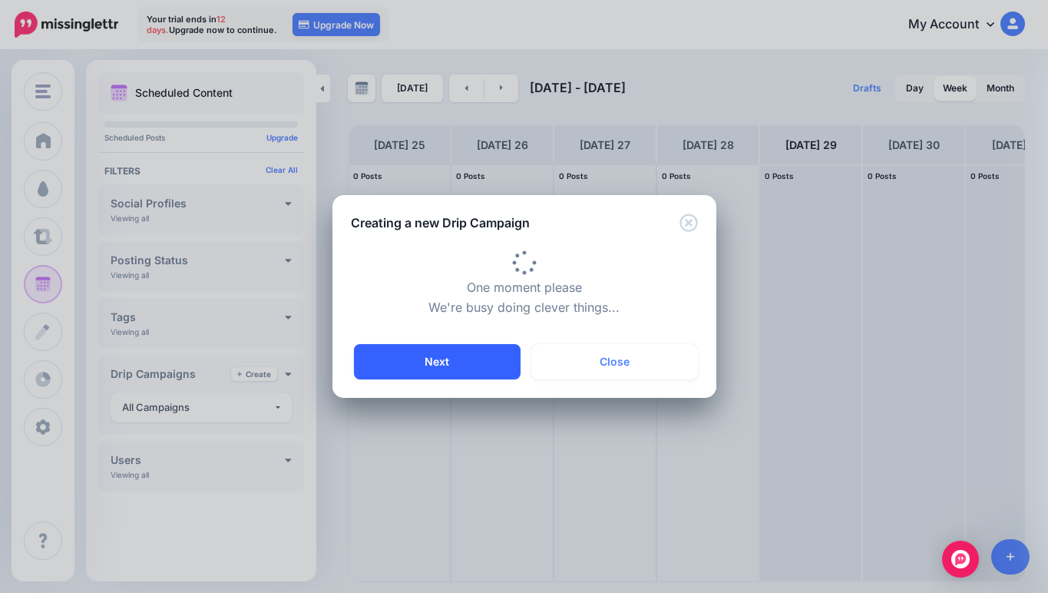
type input "**********"
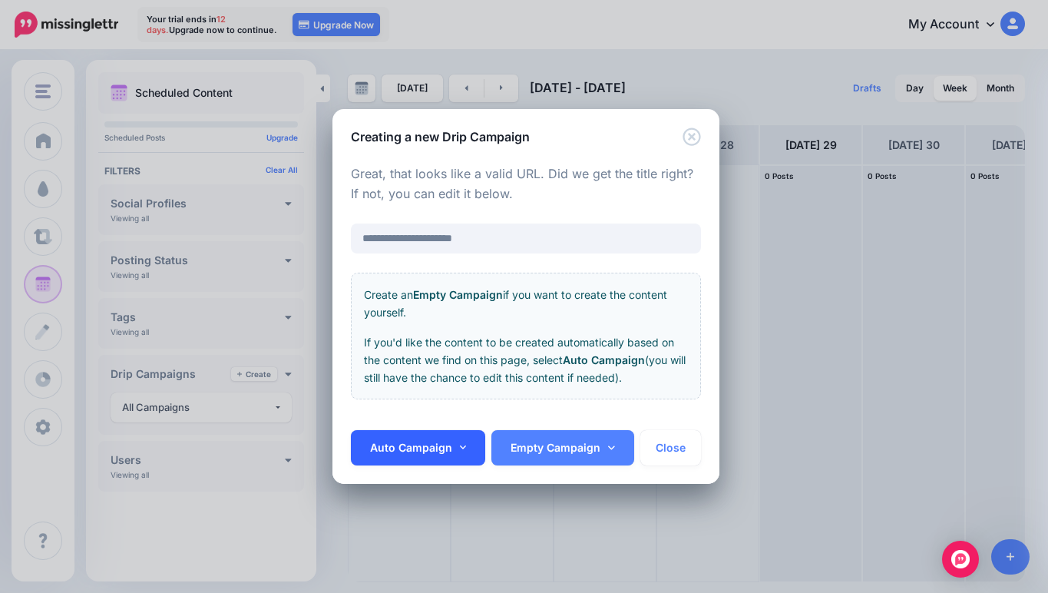
click at [418, 444] on link "Auto Campaign" at bounding box center [418, 447] width 135 height 35
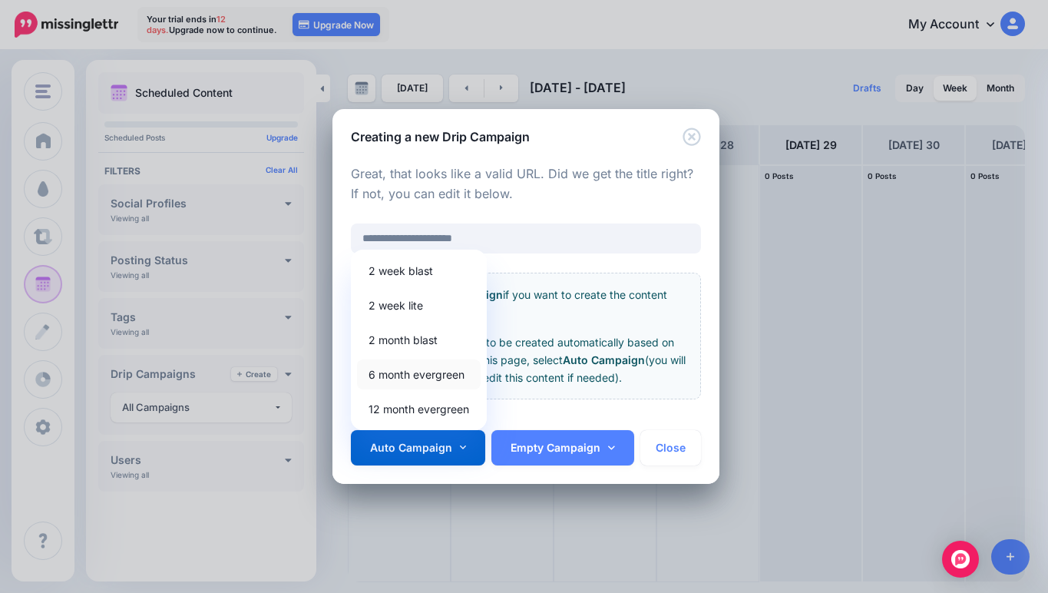
click at [412, 369] on link "6 month evergreen" at bounding box center [419, 374] width 124 height 30
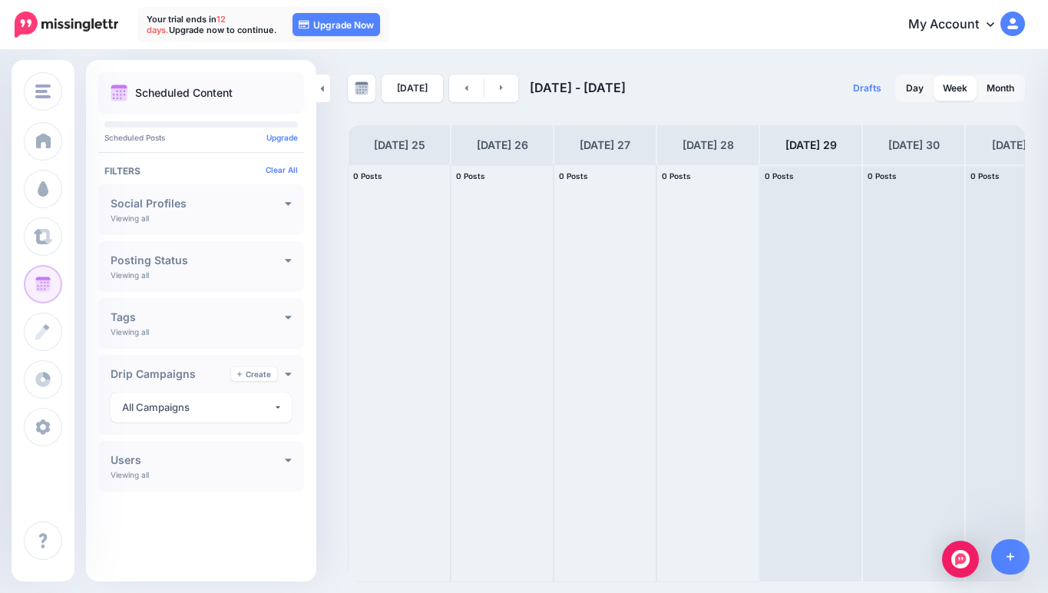
scroll to position [0, 43]
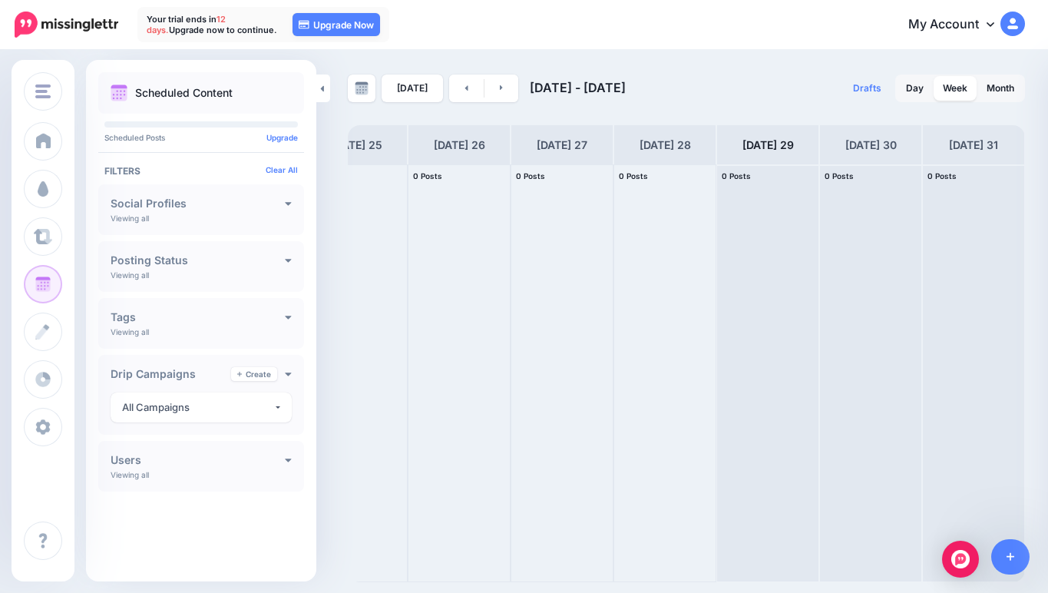
click at [0, 592] on div at bounding box center [0, 593] width 0 height 0
click at [633, 208] on div at bounding box center [664, 373] width 101 height 416
click at [677, 90] on div "Today Aug 25 - Sep 01, 2025" at bounding box center [517, 88] width 339 height 28
click at [0, 592] on div at bounding box center [0, 593] width 0 height 0
click at [994, 91] on link "Month" at bounding box center [1000, 88] width 46 height 25
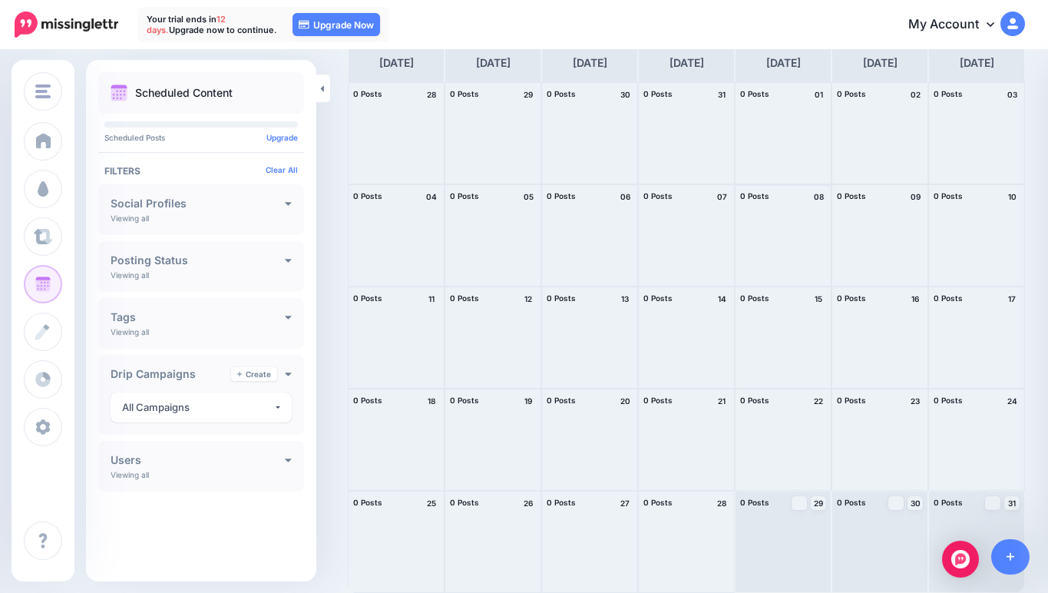
scroll to position [0, 0]
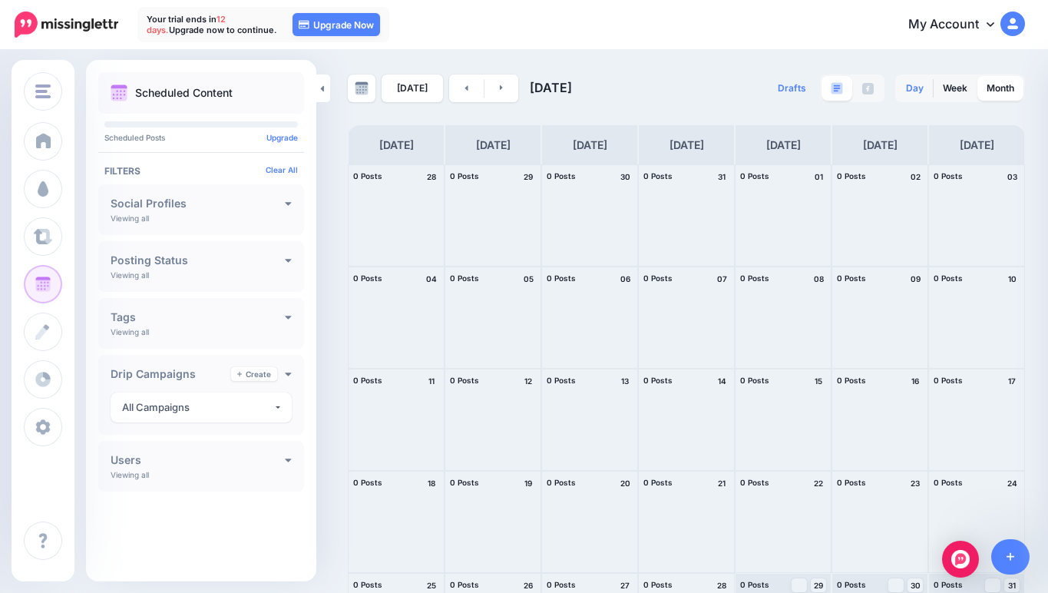
click at [900, 94] on link "Day" at bounding box center [915, 88] width 36 height 25
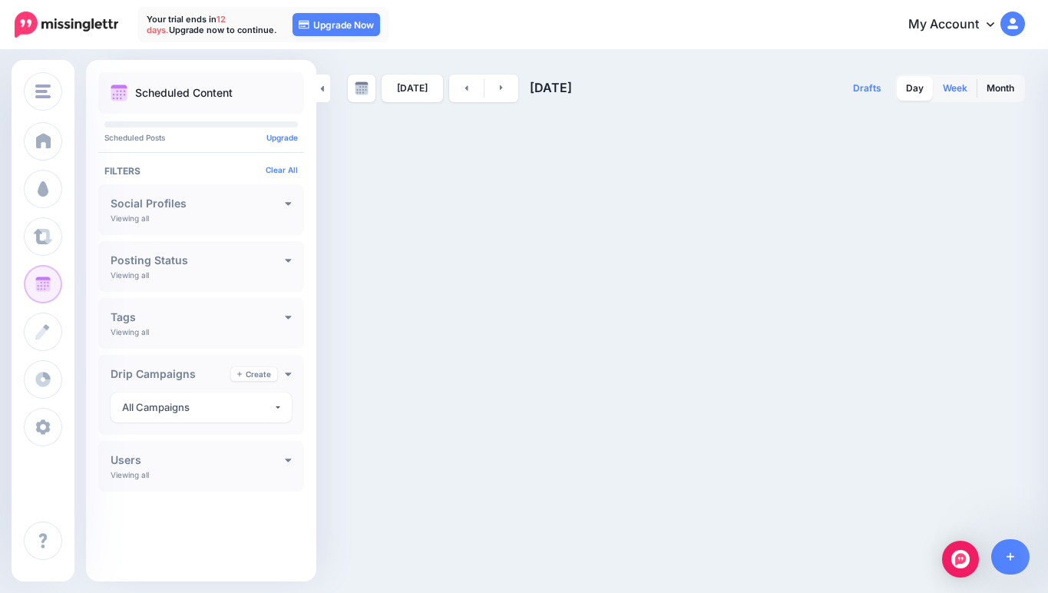
click at [947, 87] on link "Week" at bounding box center [955, 88] width 43 height 25
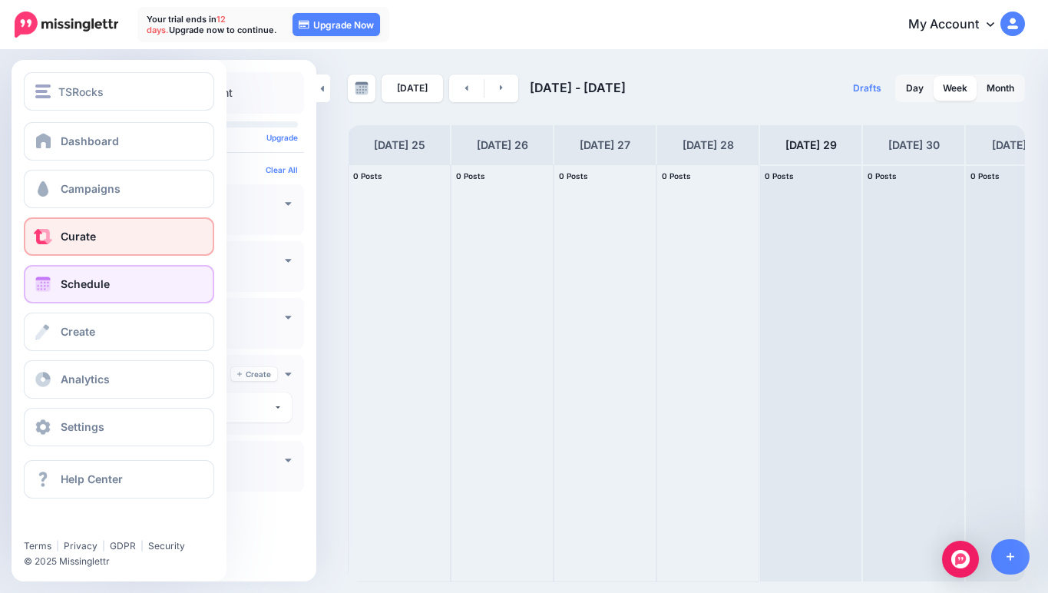
click at [52, 250] on link "Curate" at bounding box center [119, 236] width 190 height 38
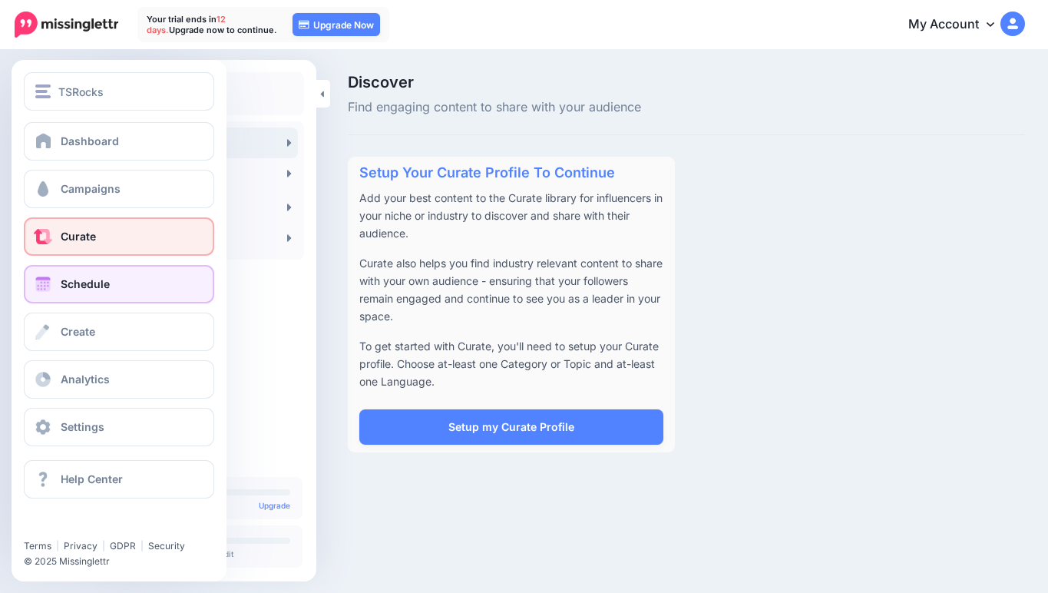
click at [62, 292] on link "Schedule" at bounding box center [119, 284] width 190 height 38
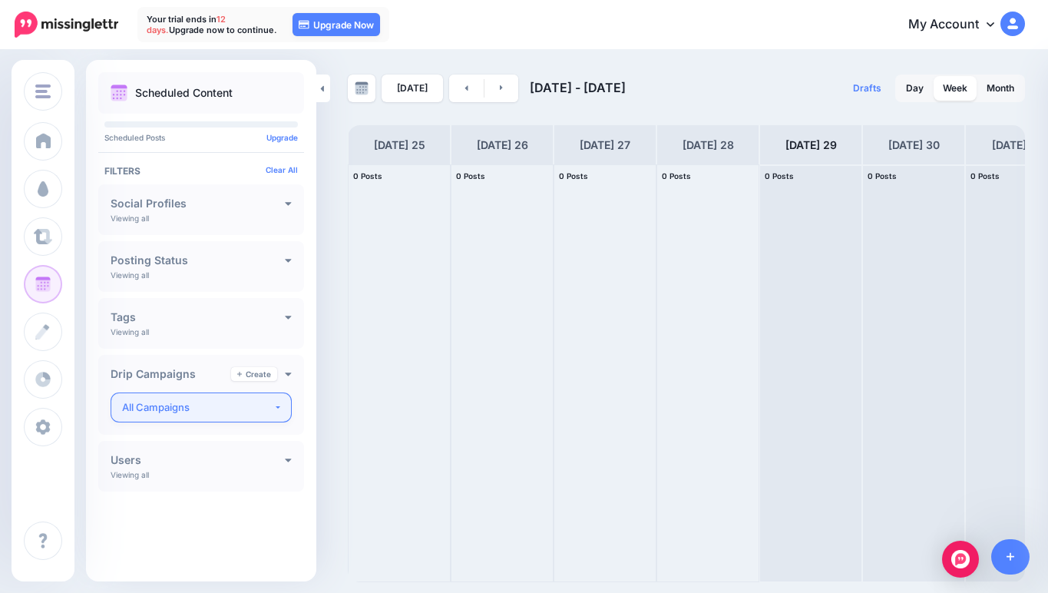
click at [259, 401] on div "All Campaigns" at bounding box center [197, 408] width 151 height 18
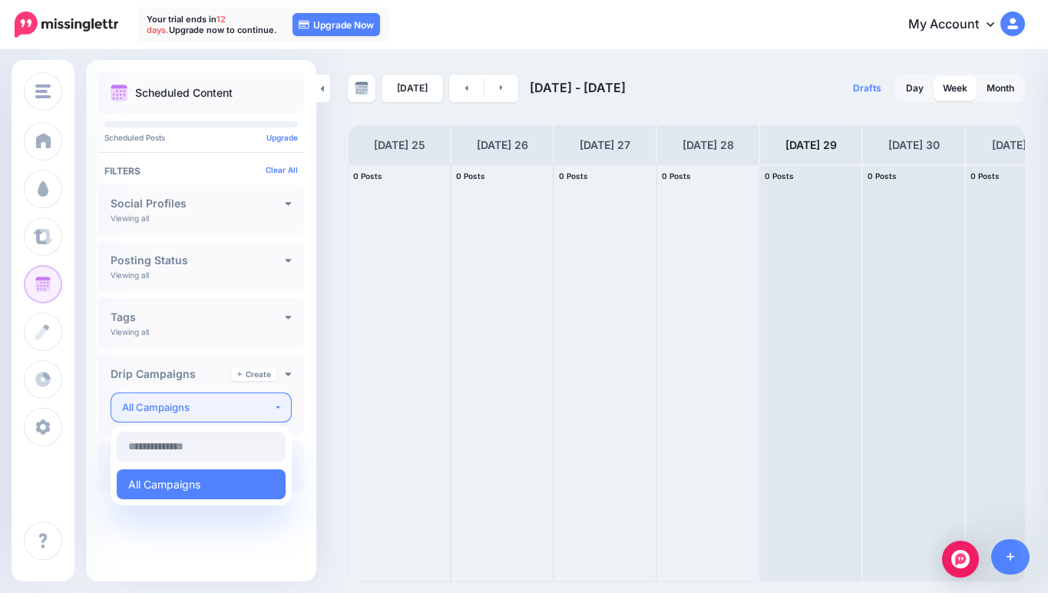
click at [262, 401] on div "All Campaigns" at bounding box center [197, 408] width 151 height 18
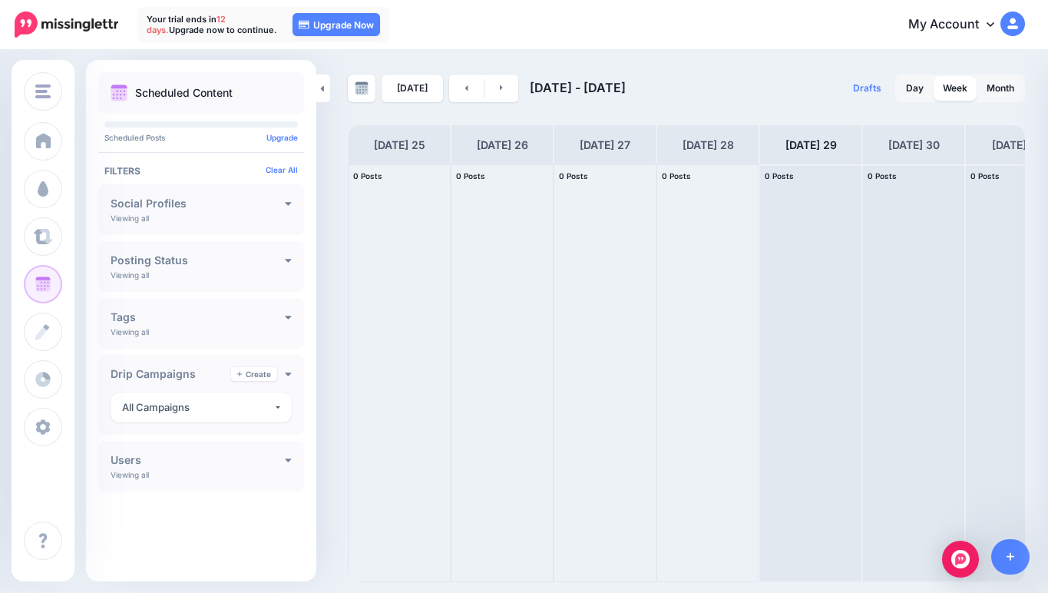
click at [305, 370] on div "Scheduled Content Scheduled Posts Upgrade Tags" at bounding box center [201, 300] width 230 height 457
click at [268, 370] on link "Create" at bounding box center [254, 374] width 46 height 14
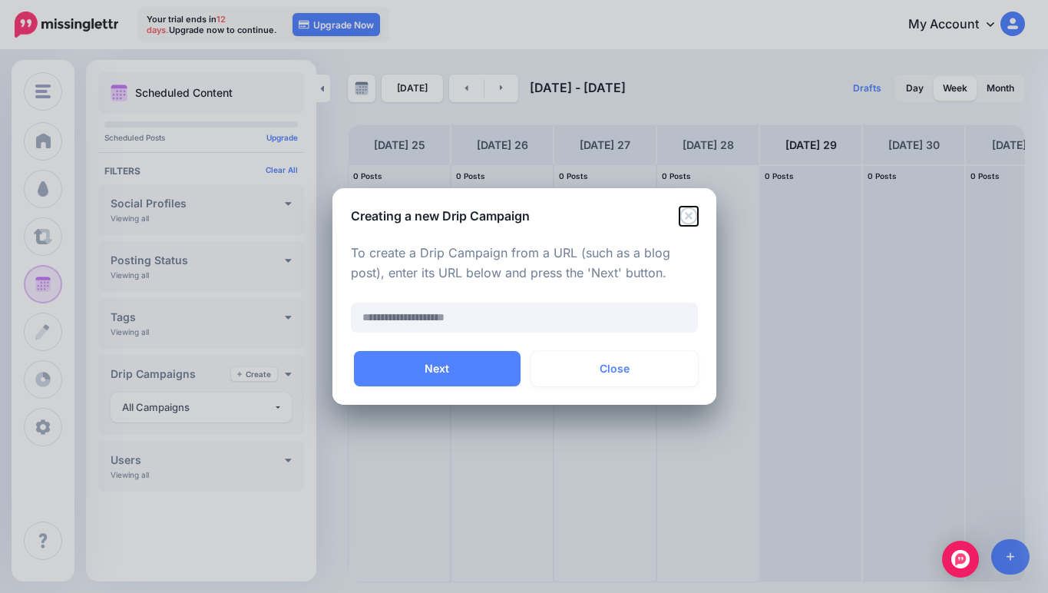
click at [691, 217] on icon "Close" at bounding box center [689, 216] width 18 height 18
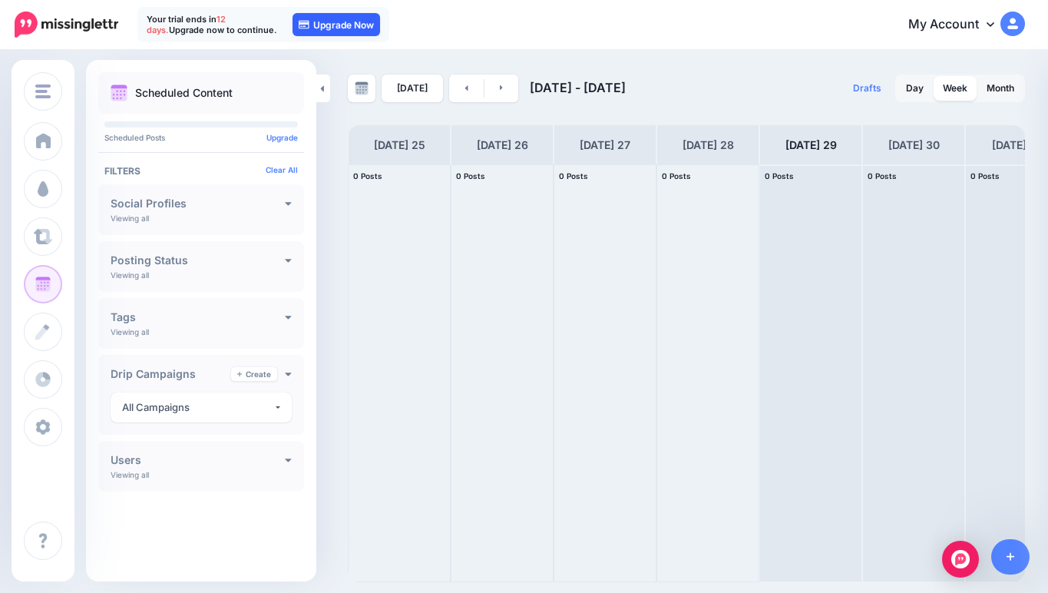
click at [339, 25] on link "Upgrade Now" at bounding box center [337, 24] width 88 height 23
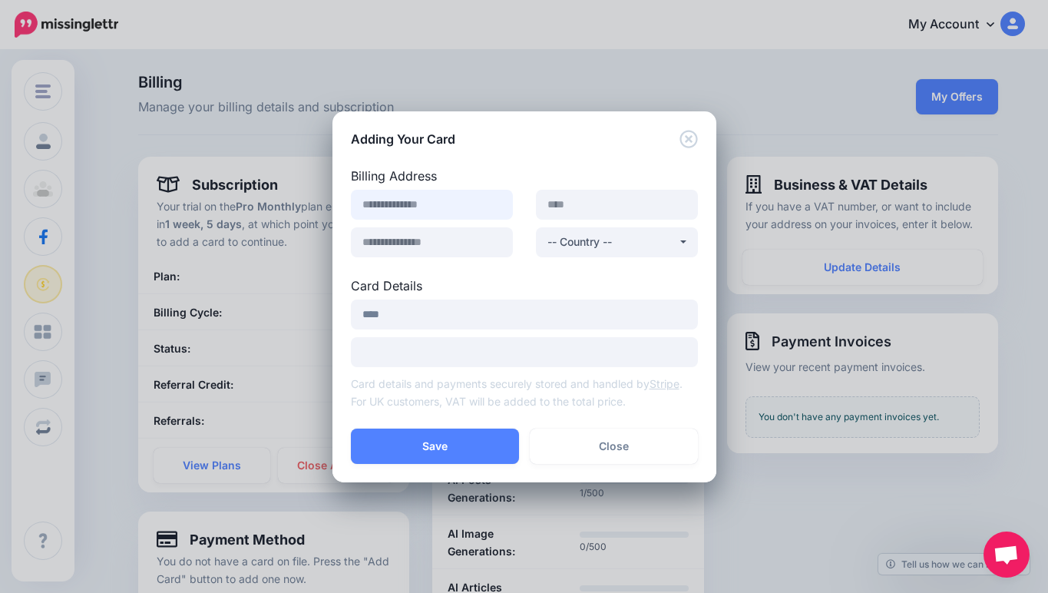
click at [451, 215] on input at bounding box center [432, 205] width 162 height 30
type input "**********"
type input "*****"
select select "**"
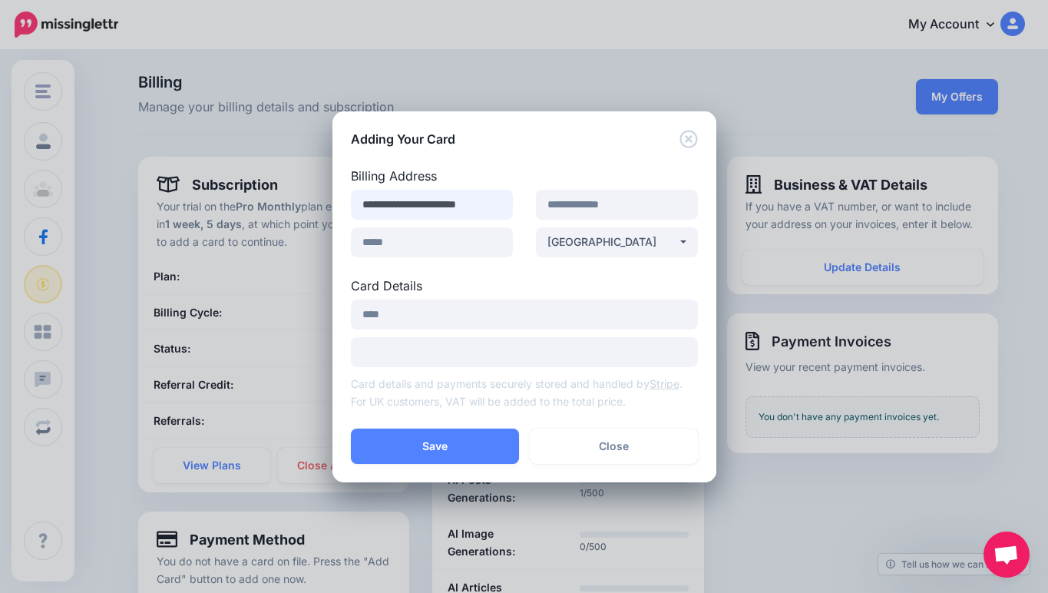
click at [425, 193] on input "**********" at bounding box center [432, 205] width 162 height 30
type input "**********"
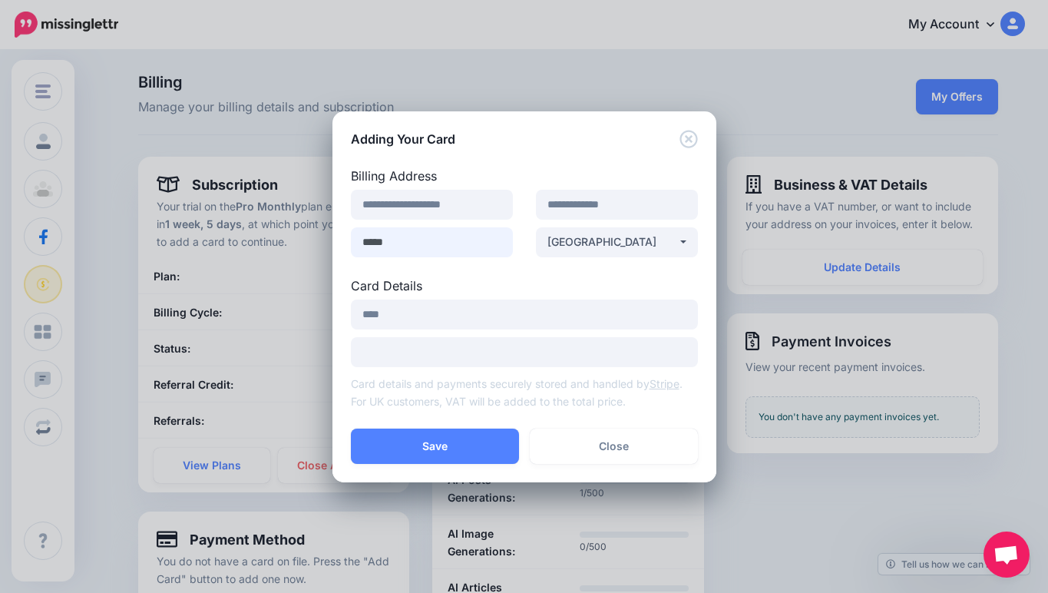
click at [465, 236] on input "*****" at bounding box center [432, 242] width 162 height 30
type input "*****"
click at [620, 197] on input "**********" at bounding box center [617, 205] width 162 height 30
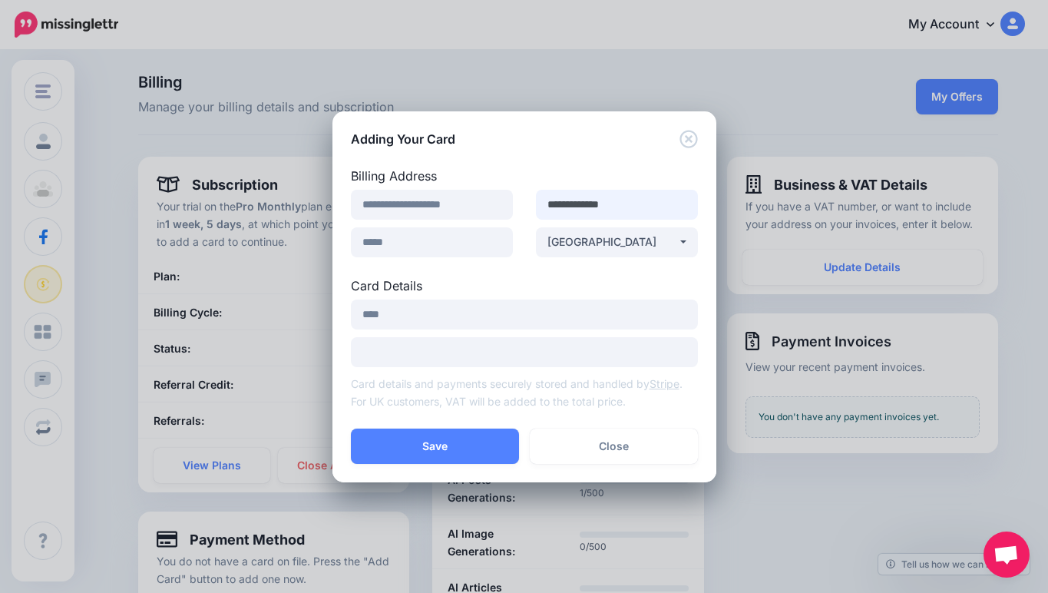
click at [620, 197] on input "**********" at bounding box center [617, 205] width 162 height 30
type input "*******"
click at [496, 339] on div at bounding box center [524, 352] width 347 height 30
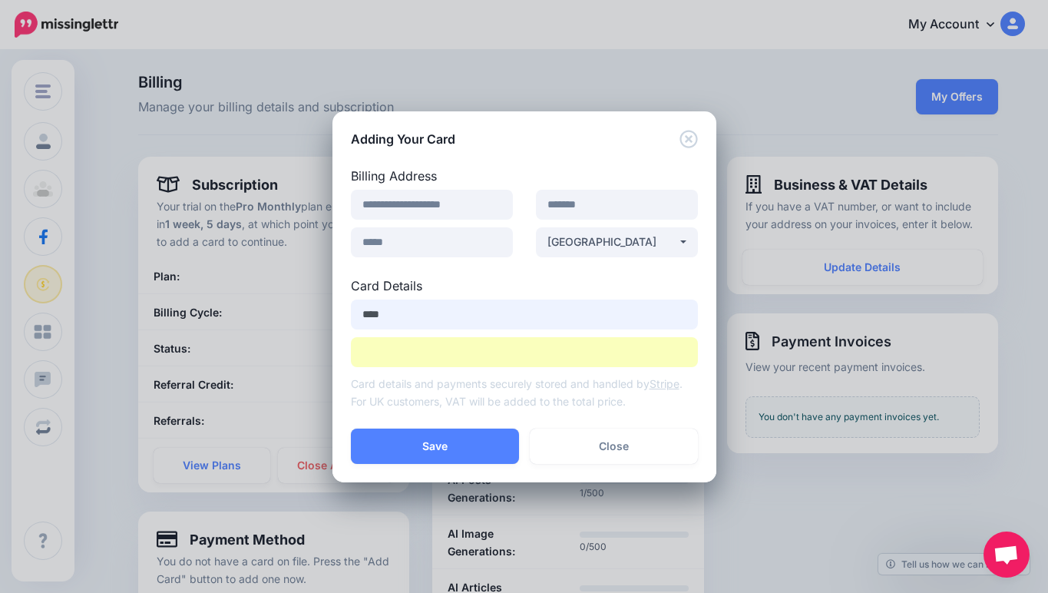
click at [440, 319] on input "****" at bounding box center [524, 314] width 347 height 30
type input "**********"
click at [572, 283] on label "Card Details" at bounding box center [524, 285] width 347 height 18
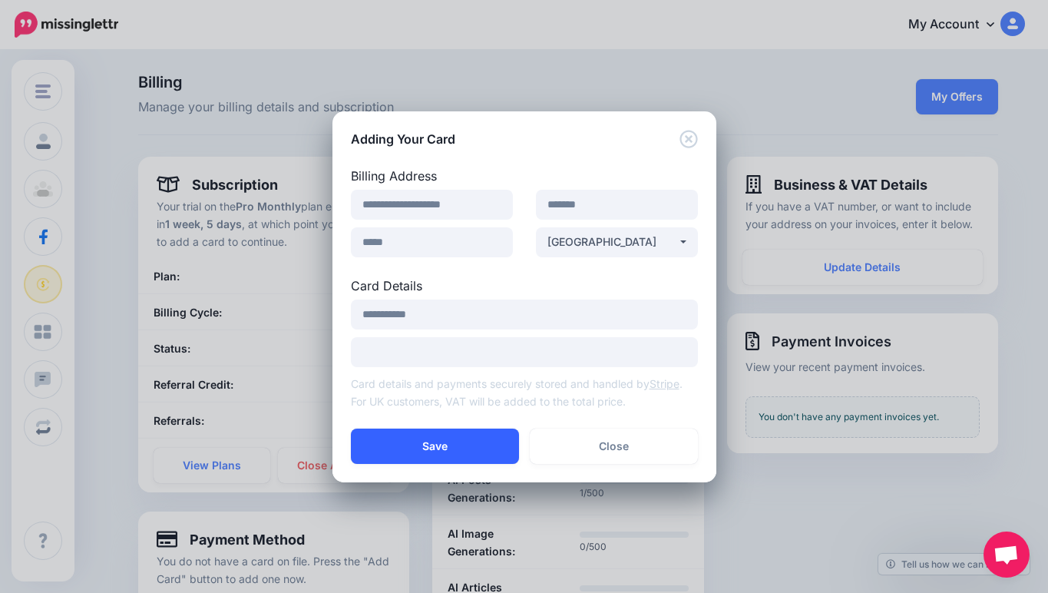
click at [469, 450] on button "Save" at bounding box center [435, 445] width 168 height 35
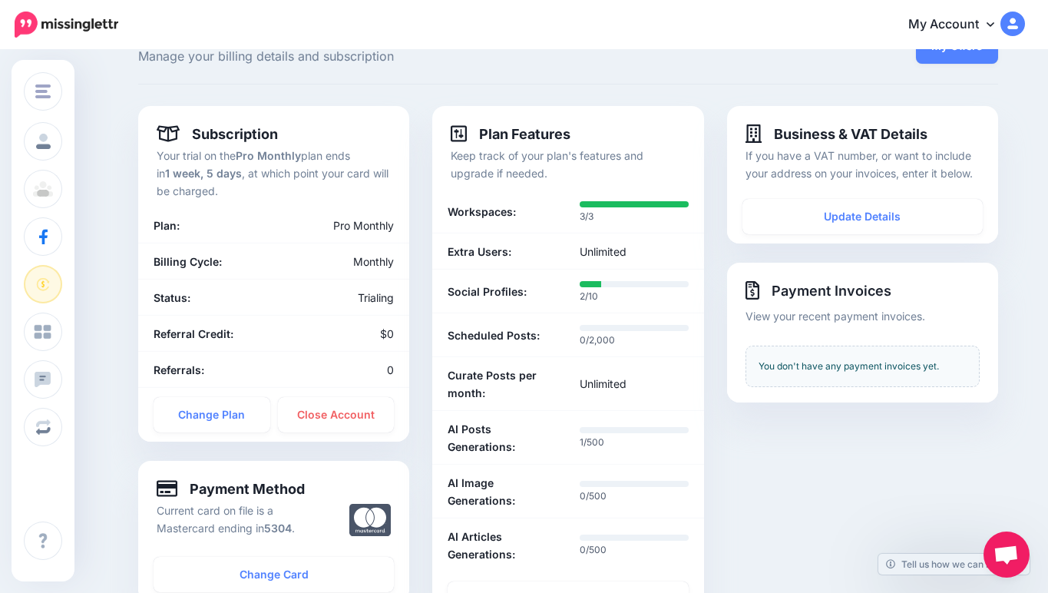
scroll to position [14, 0]
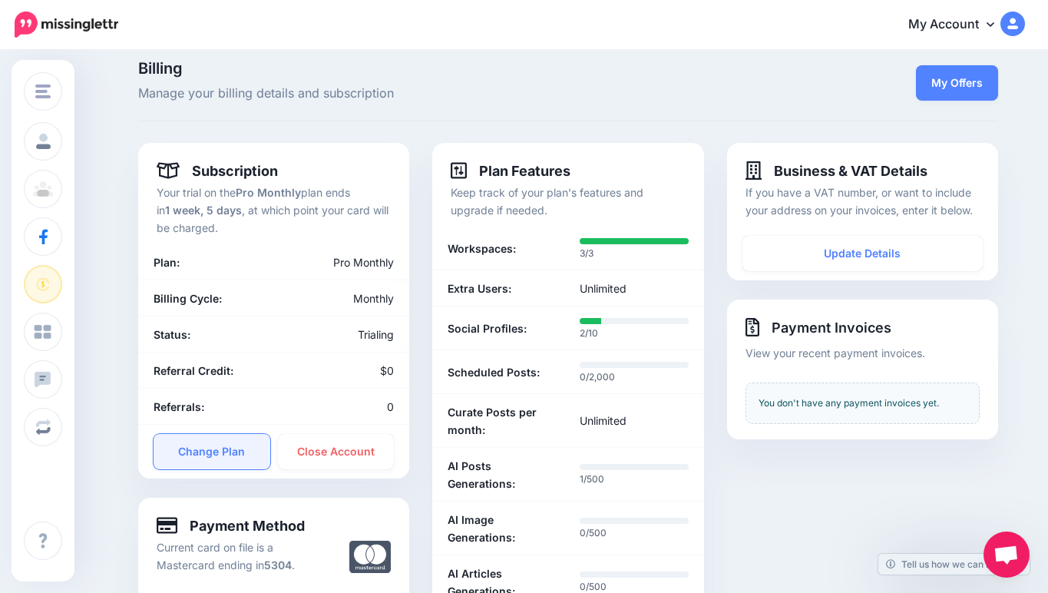
click at [204, 452] on link "Change Plan" at bounding box center [212, 451] width 117 height 35
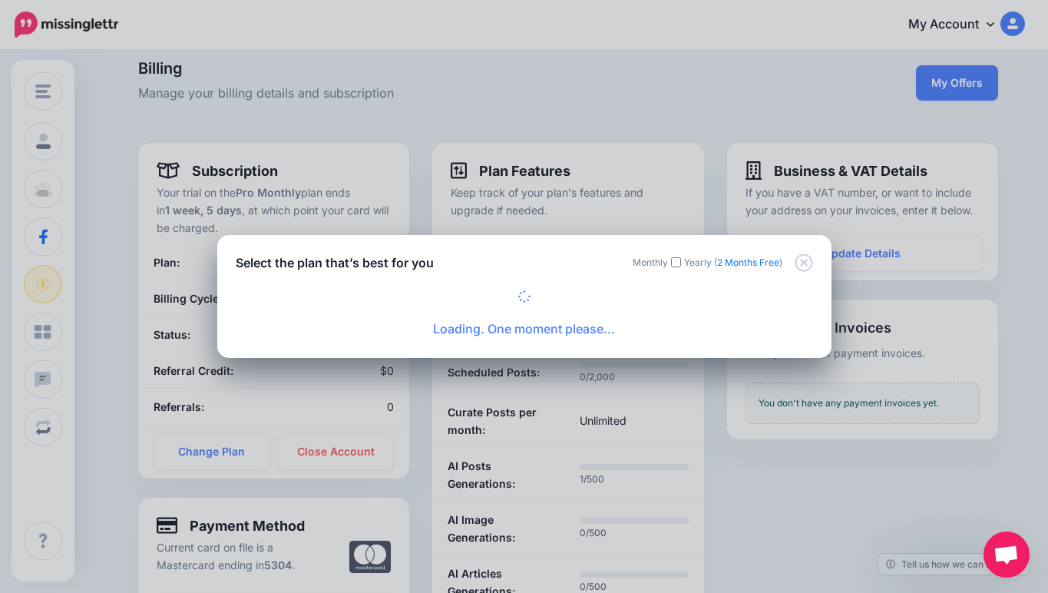
click at [539, 298] on div "Loading. One moment please..." at bounding box center [524, 314] width 577 height 49
click at [804, 267] on icon "Close" at bounding box center [804, 262] width 18 height 18
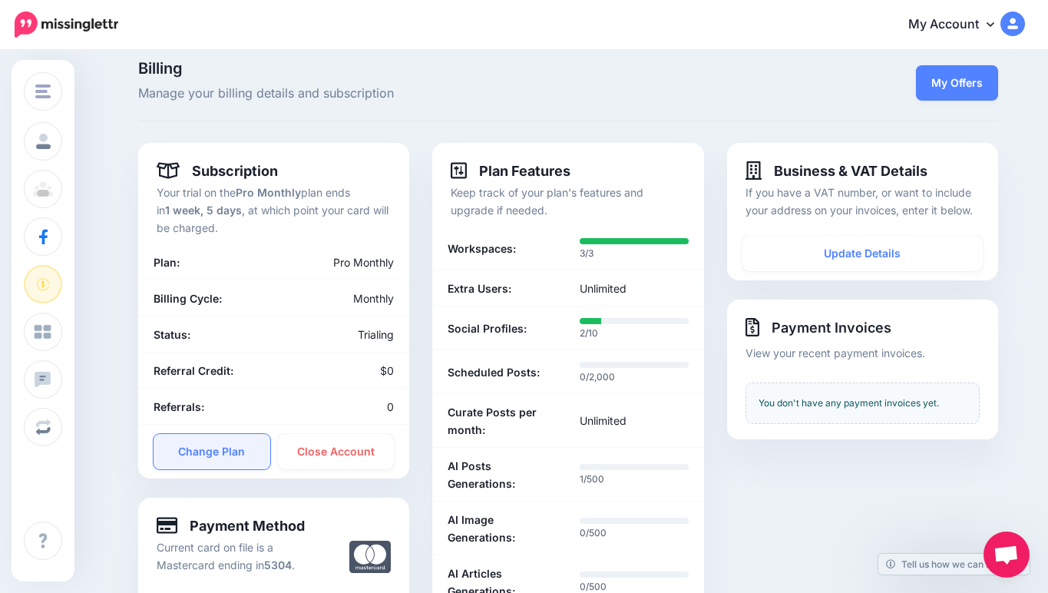
click at [177, 461] on link "Change Plan" at bounding box center [212, 451] width 117 height 35
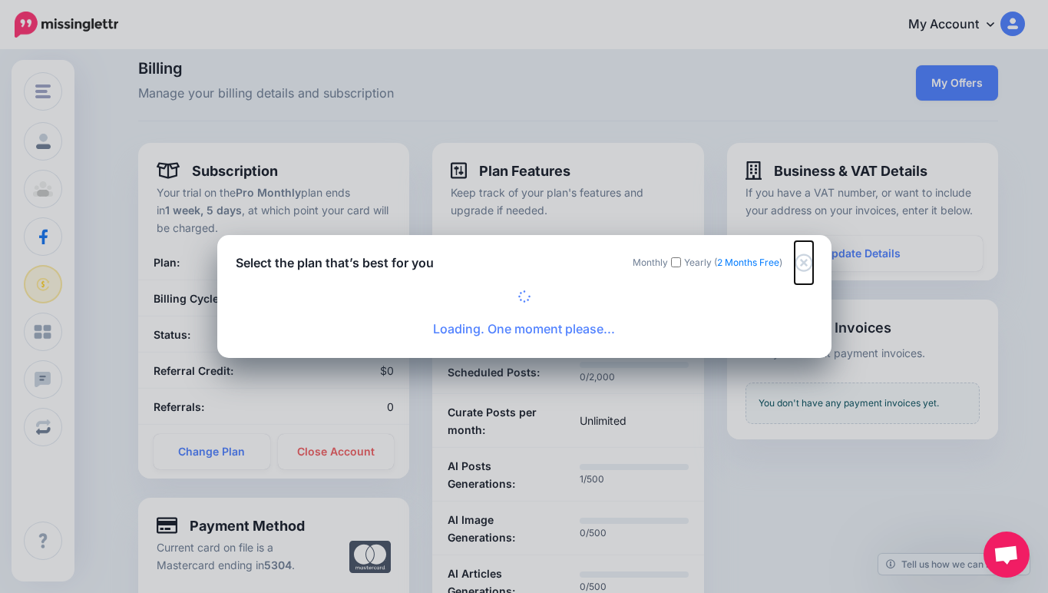
click at [806, 262] on icon "Close" at bounding box center [804, 262] width 18 height 18
